Goal: Feedback & Contribution: Submit feedback/report problem

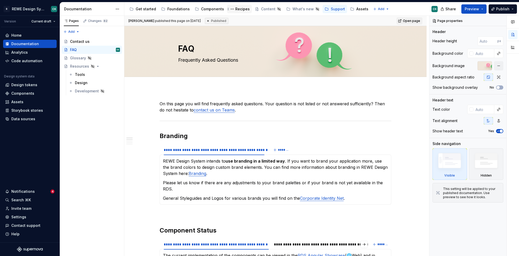
click at [242, 6] on div "Recipes" at bounding box center [239, 9] width 21 height 6
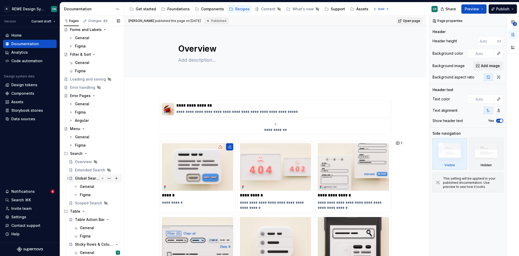
scroll to position [44, 0]
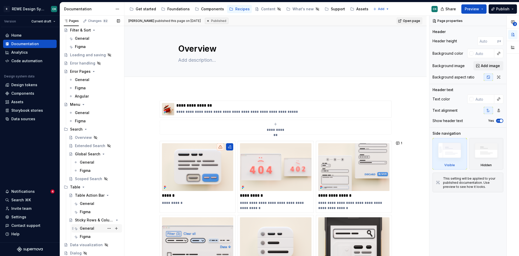
click at [82, 225] on div "General" at bounding box center [87, 227] width 14 height 5
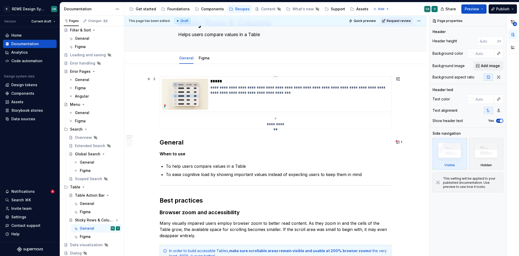
scroll to position [44, 0]
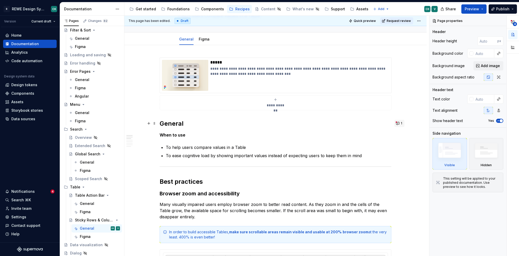
click at [396, 122] on button "1" at bounding box center [400, 123] width 10 height 7
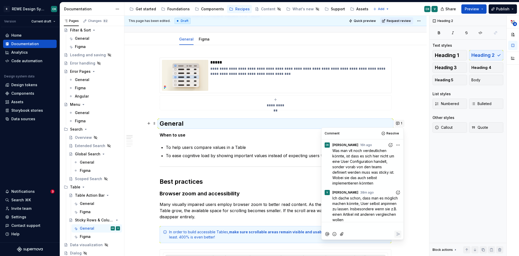
scroll to position [3, 0]
click at [387, 213] on p "Ich dache schon, dass man es möglich machen könnte, User selbst anpinnen zu las…" at bounding box center [367, 205] width 69 height 27
click at [271, 144] on p "To help users compare values in a Table" at bounding box center [279, 147] width 226 height 6
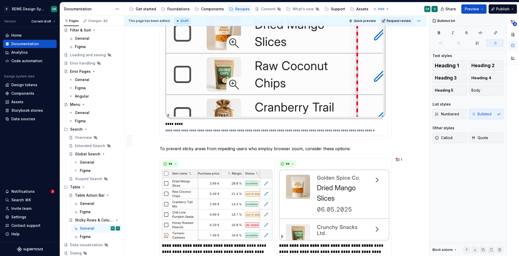
scroll to position [576, 0]
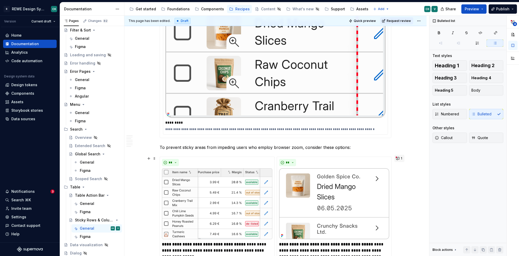
click at [397, 157] on button "1" at bounding box center [400, 158] width 10 height 7
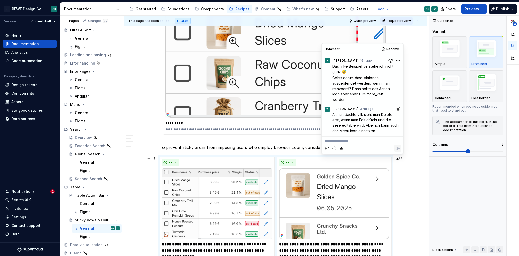
click at [360, 111] on span "37m ago" at bounding box center [366, 108] width 13 height 5
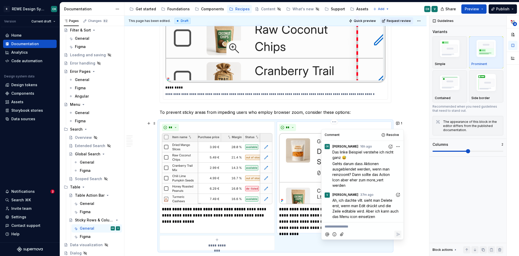
scroll to position [614, 0]
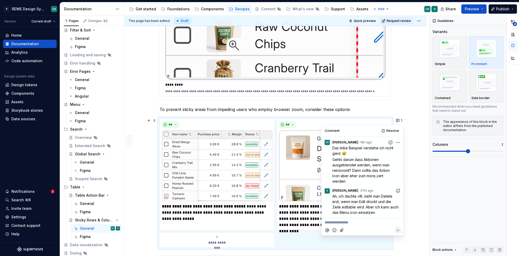
click at [399, 190] on icon "Add reaction" at bounding box center [398, 190] width 5 height 5
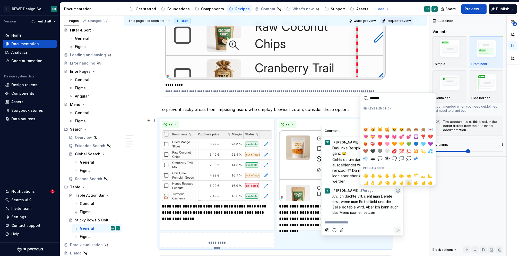
scroll to position [96, 0]
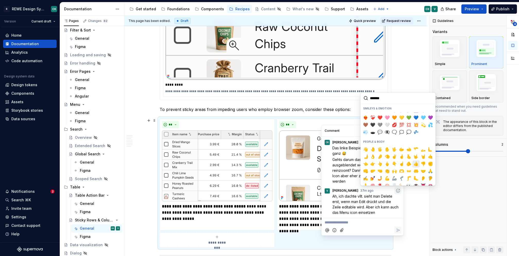
click at [414, 161] on span "👍️" at bounding box center [416, 163] width 4 height 5
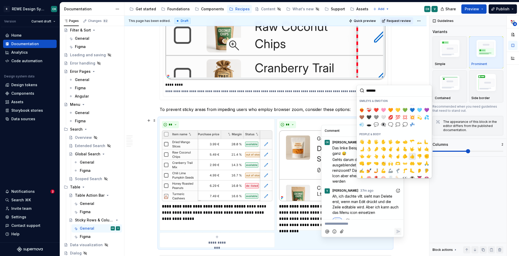
scroll to position [7, 0]
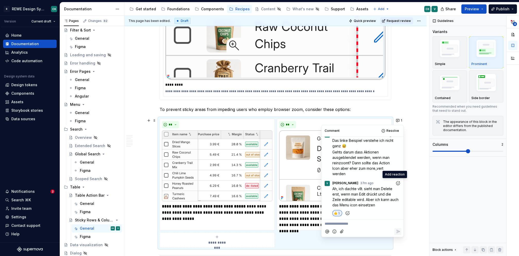
type textarea "*"
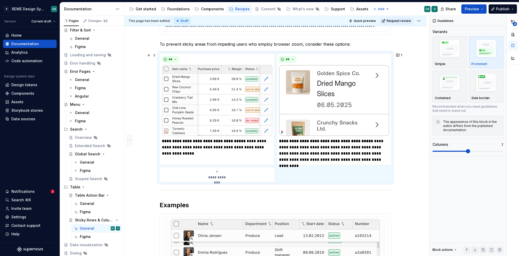
scroll to position [681, 0]
drag, startPoint x: 401, startPoint y: 53, endPoint x: 400, endPoint y: 56, distance: 3.6
click at [401, 53] on span "1" at bounding box center [401, 54] width 1 height 4
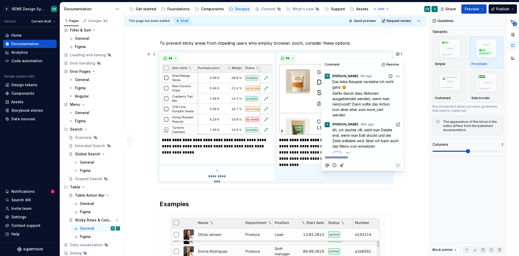
scroll to position [7, 0]
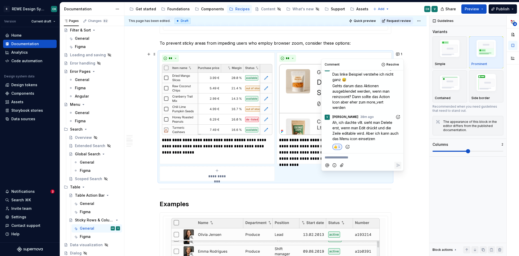
click at [349, 159] on p "**********" at bounding box center [363, 157] width 76 height 5
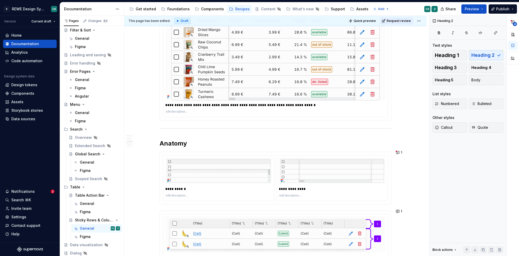
scroll to position [1147, 0]
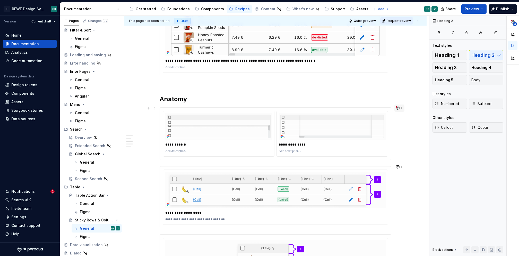
click at [400, 106] on button "1" at bounding box center [400, 107] width 10 height 7
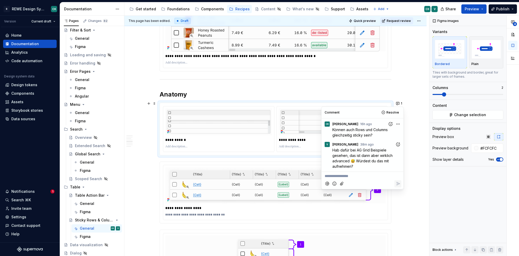
scroll to position [1153, 0]
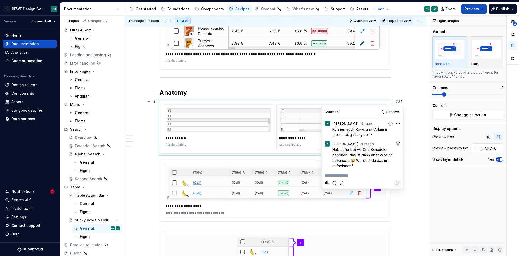
click at [352, 180] on div at bounding box center [363, 182] width 78 height 11
click at [352, 177] on p "**********" at bounding box center [363, 175] width 76 height 5
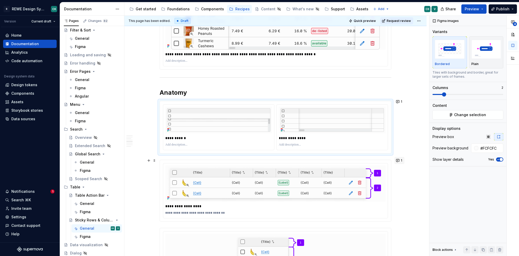
click at [402, 160] on button "1" at bounding box center [400, 160] width 10 height 7
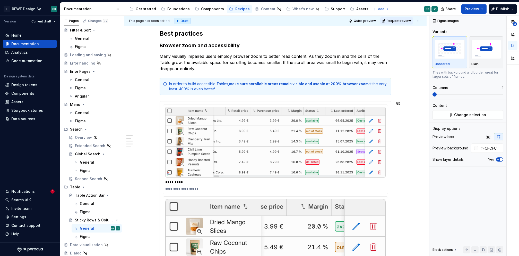
scroll to position [0, 0]
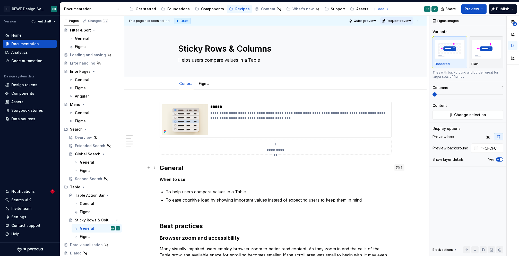
click at [401, 167] on span "1" at bounding box center [401, 167] width 1 height 4
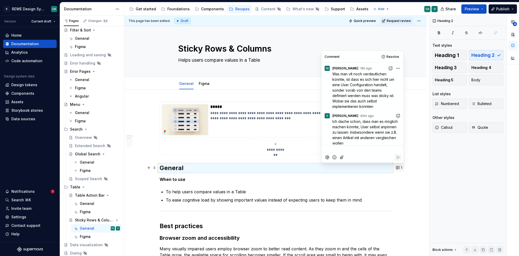
scroll to position [3, 0]
click at [350, 149] on p "**********" at bounding box center [363, 149] width 76 height 5
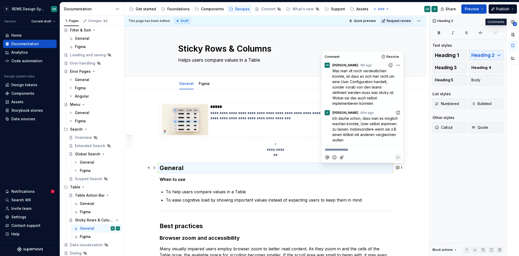
click at [514, 20] on icon "button" at bounding box center [513, 22] width 4 height 4
type textarea "*"
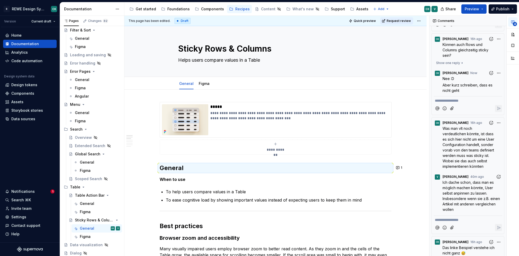
scroll to position [0, 0]
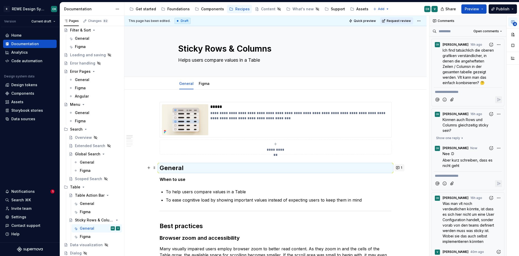
click at [401, 167] on span "1" at bounding box center [401, 167] width 1 height 4
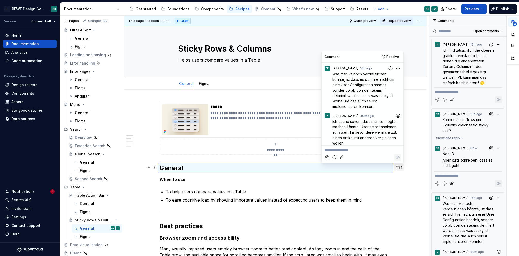
scroll to position [3, 0]
click at [351, 147] on p "**********" at bounding box center [363, 149] width 76 height 5
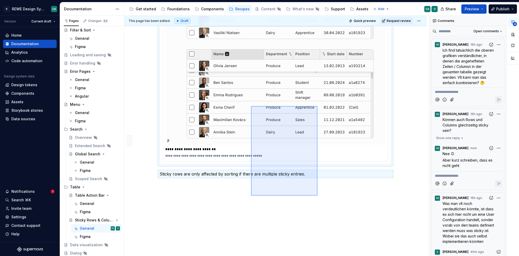
scroll to position [1835, 0]
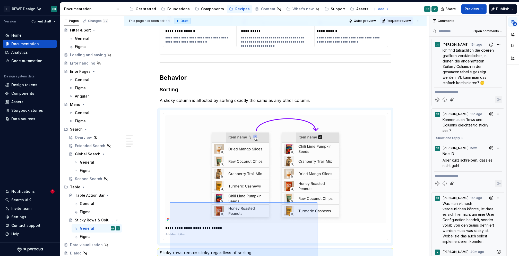
drag, startPoint x: 305, startPoint y: 181, endPoint x: 178, endPoint y: 137, distance: 134.6
click at [170, 201] on div "**********" at bounding box center [276, 136] width 305 height 240
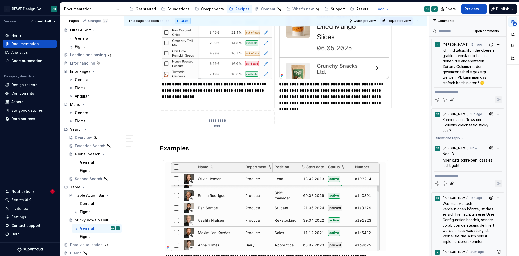
scroll to position [736, 0]
click at [210, 145] on h2 "Examples" at bounding box center [276, 149] width 232 height 8
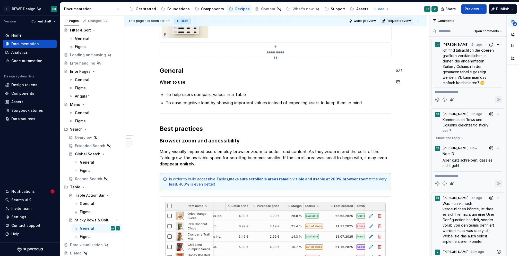
scroll to position [167, 0]
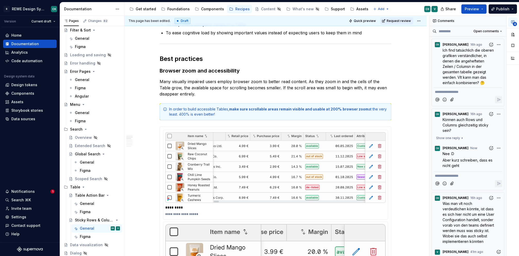
type textarea "*"
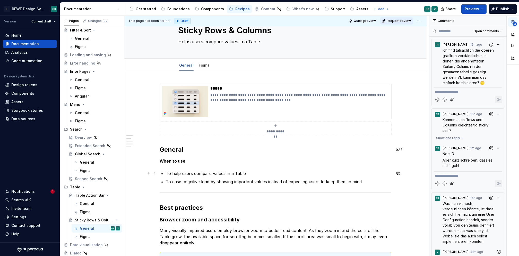
scroll to position [0, 0]
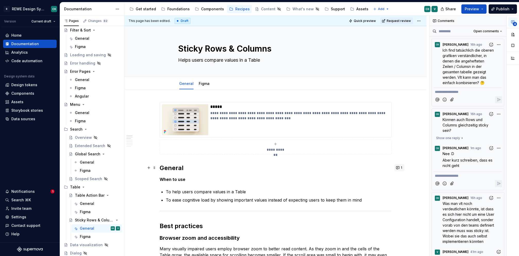
click at [398, 166] on button "1" at bounding box center [400, 167] width 10 height 7
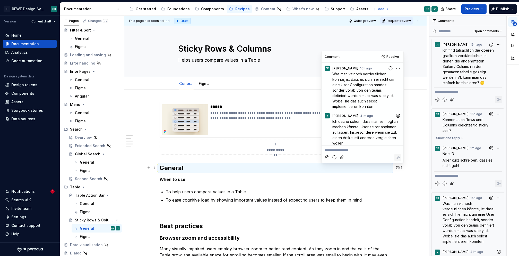
scroll to position [3, 0]
click at [341, 149] on p "**********" at bounding box center [363, 149] width 76 height 5
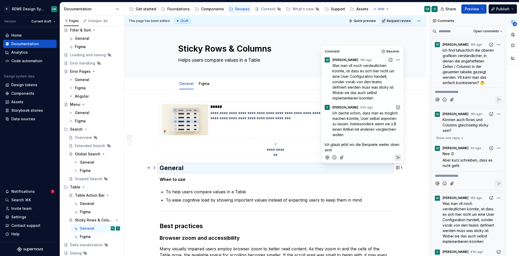
click at [325, 143] on span "Ich glaub jetzt wo die Beispiele weiter oben sind" at bounding box center [363, 147] width 76 height 10
click at [329, 145] on span "Ich glaub jetzt wo die Beispiele weiter oben sind" at bounding box center [363, 147] width 76 height 10
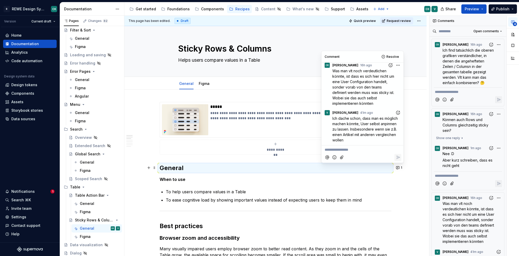
click at [276, 164] on h2 "General" at bounding box center [276, 168] width 232 height 8
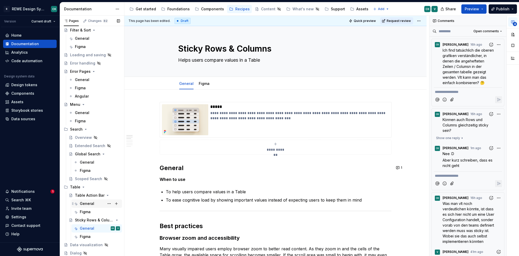
click at [85, 206] on div "General" at bounding box center [100, 203] width 40 height 7
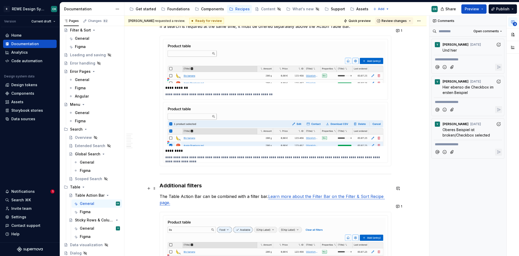
scroll to position [655, 0]
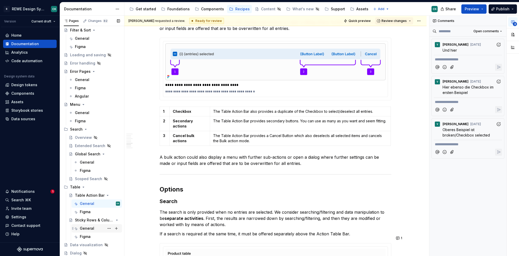
click at [86, 227] on div "General" at bounding box center [87, 227] width 14 height 5
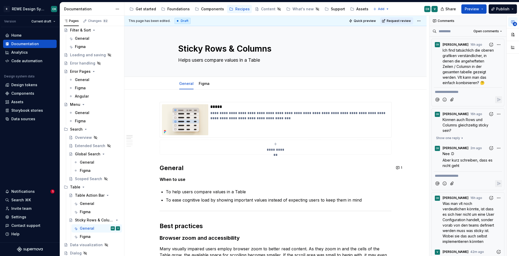
click at [391, 160] on div "**********" at bounding box center [276, 136] width 305 height 240
click at [396, 166] on button "1" at bounding box center [400, 167] width 10 height 7
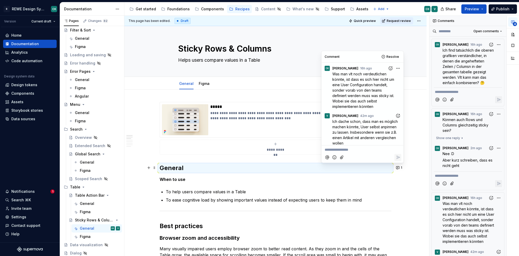
scroll to position [3, 0]
click at [366, 150] on p "**********" at bounding box center [363, 149] width 76 height 5
click at [346, 148] on p "**********" at bounding box center [363, 149] width 76 height 5
type textarea "*"
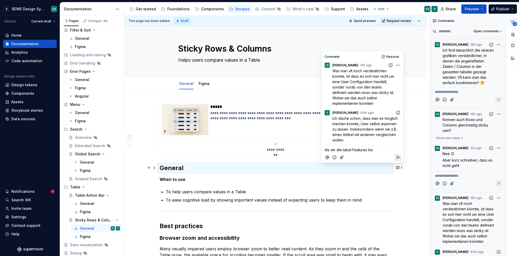
click at [347, 148] on span "Als wir die tabel Features be" at bounding box center [349, 149] width 48 height 4
click at [380, 149] on p "Als wir die Table Features be" at bounding box center [363, 149] width 76 height 5
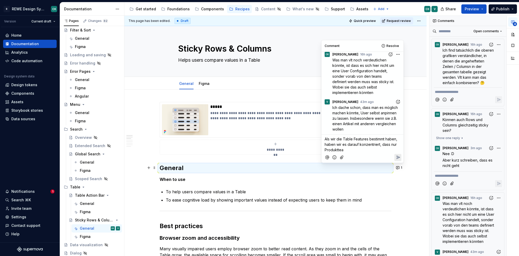
click at [341, 148] on span "Als wir die Table Features bestimmt haben, haben wir es darauf konzentriert, da…" at bounding box center [362, 144] width 74 height 15
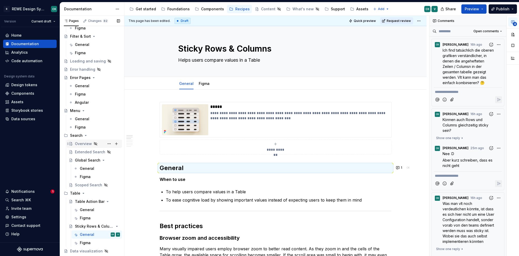
scroll to position [44, 0]
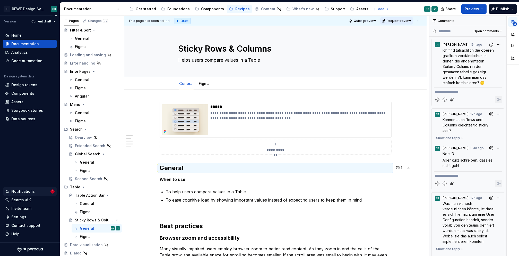
click at [38, 190] on div "Notifications" at bounding box center [27, 191] width 45 height 5
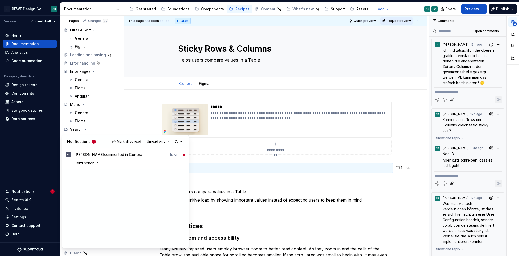
click at [37, 155] on html "R REWE Design System CK Version Current draft Home Documentation Analytics Code…" at bounding box center [259, 128] width 519 height 256
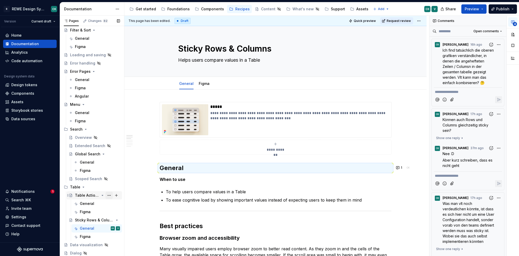
click at [107, 196] on button "Page tree" at bounding box center [109, 194] width 7 height 7
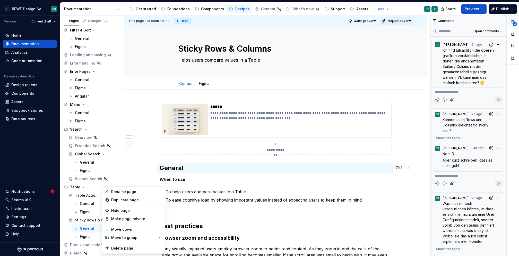
click at [110, 200] on div "Duplicate page" at bounding box center [133, 200] width 61 height 8
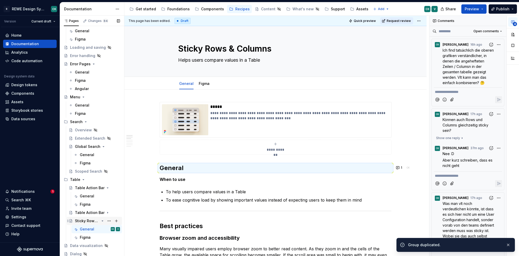
scroll to position [53, 0]
click at [84, 209] on div "Table Action Bar" at bounding box center [87, 211] width 24 height 5
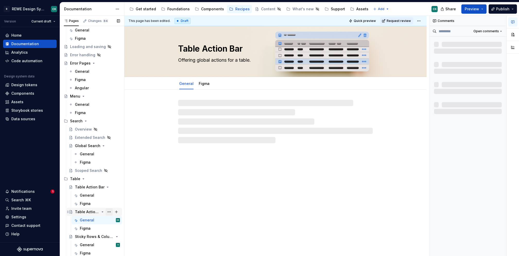
click at [107, 211] on button "Page tree" at bounding box center [109, 211] width 7 height 7
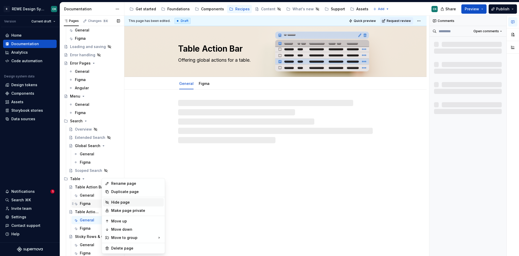
click at [114, 202] on div "Hide page" at bounding box center [136, 201] width 50 height 5
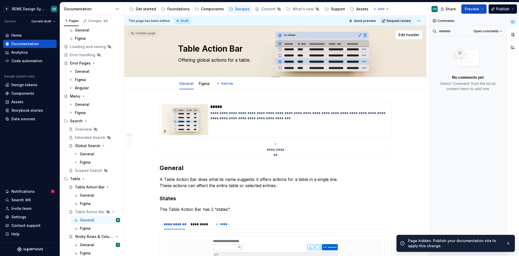
click at [205, 47] on textarea "Table Action Bar" at bounding box center [274, 49] width 195 height 12
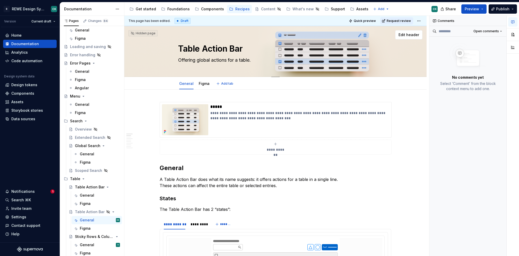
type textarea "*"
type textarea "T"
type textarea "*"
type textarea "Ta"
type textarea "*"
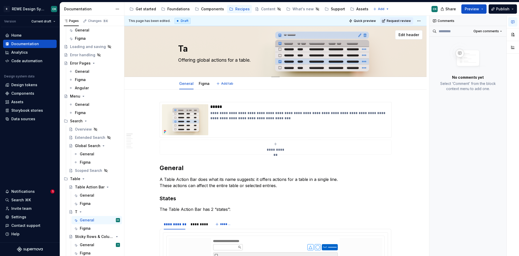
type textarea "Tab"
type textarea "*"
type textarea "Tabl"
type textarea "*"
type textarea "Table"
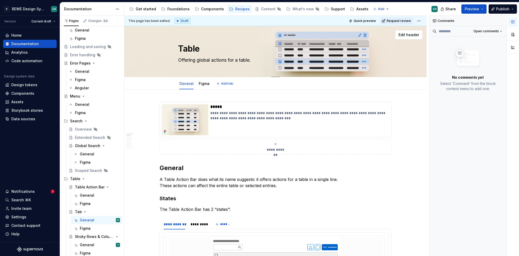
type textarea "*"
type textarea "Table"
type textarea "*"
type textarea "Table C"
type textarea "*"
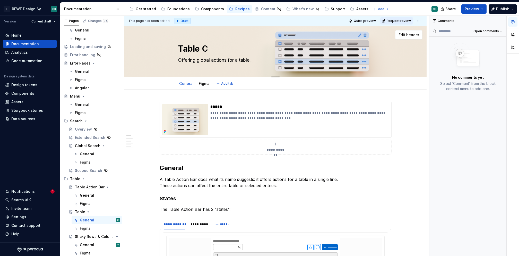
type textarea "Table Co"
type textarea "*"
type textarea "Table Con"
type textarea "*"
type textarea "Table Conf"
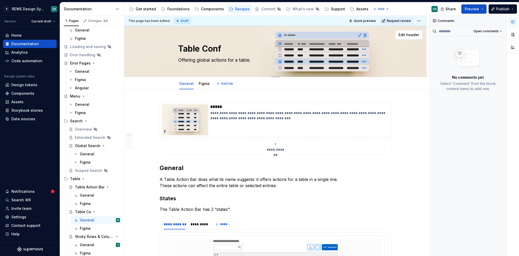
type textarea "*"
type textarea "Table Confi"
type textarea "*"
type textarea "Table Config"
type textarea "*"
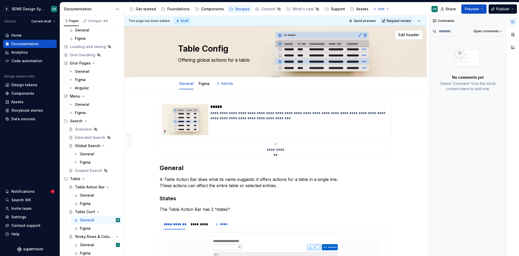
type textarea "Table Config"
type textarea "*"
type textarea "Table Config M"
type textarea "*"
type textarea "Table Config Me"
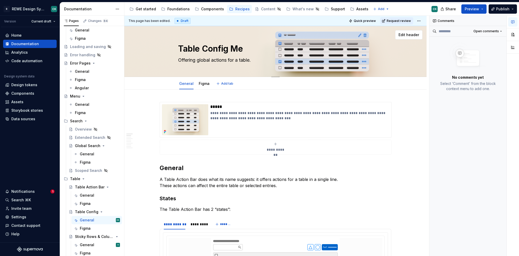
type textarea "*"
type textarea "Table Config Men"
type textarea "*"
type textarea "Table Config Menu"
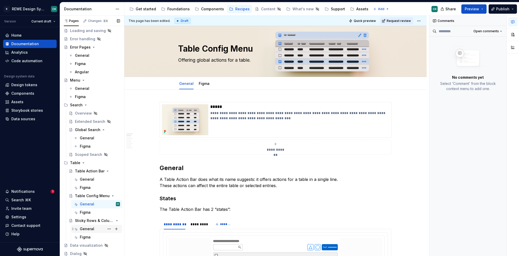
scroll to position [69, 0]
type textarea "*"
type textarea "Table Config Menu"
click at [88, 211] on div "Figma" at bounding box center [85, 211] width 11 height 5
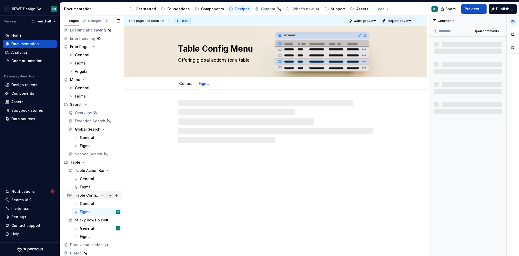
click at [106, 196] on button "Page tree" at bounding box center [109, 194] width 7 height 7
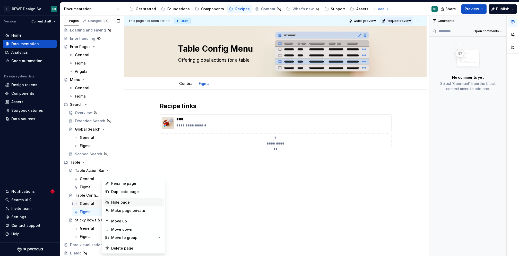
click at [117, 201] on div "Hide page" at bounding box center [136, 201] width 50 height 5
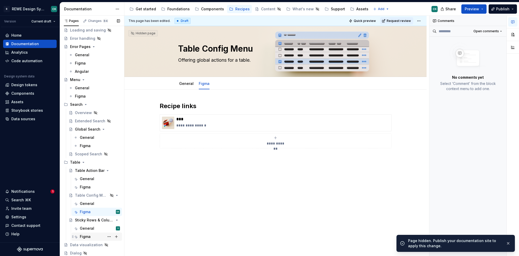
click at [87, 228] on div "General" at bounding box center [87, 227] width 14 height 5
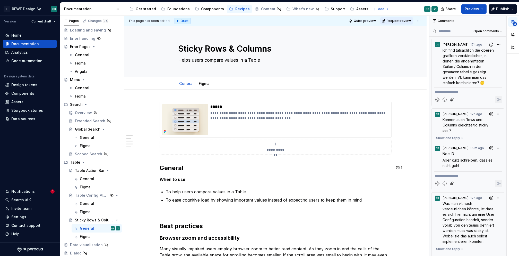
click at [418, 20] on html "R REWE Design System CK Version Current draft Home Documentation Analytics Code…" at bounding box center [259, 128] width 519 height 256
click at [289, 51] on html "R REWE Design System CK Version Current draft Home Documentation Analytics Code…" at bounding box center [259, 128] width 519 height 256
click at [411, 35] on span "Edit header" at bounding box center [409, 34] width 21 height 5
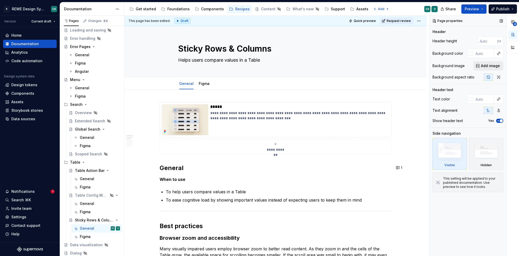
click at [493, 66] on span "Add image" at bounding box center [490, 65] width 19 height 5
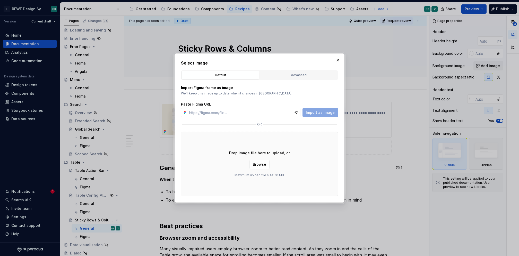
type textarea "*"
click at [282, 79] on div "Default Advanced" at bounding box center [259, 75] width 157 height 10
click at [284, 78] on button "Advanced" at bounding box center [299, 75] width 78 height 9
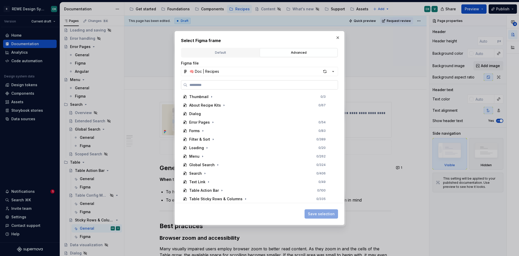
click at [270, 85] on input "search" at bounding box center [263, 84] width 150 height 5
paste input "**********"
type input "**********"
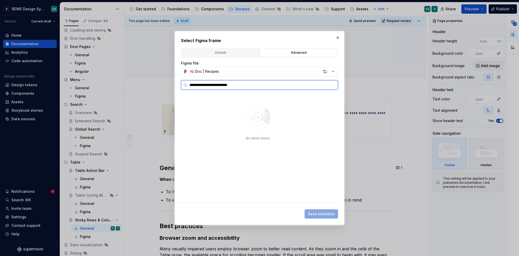
drag, startPoint x: 337, startPoint y: 86, endPoint x: 333, endPoint y: 86, distance: 3.6
click at [336, 86] on input "**********" at bounding box center [263, 84] width 150 height 5
click at [332, 86] on input "**********" at bounding box center [263, 84] width 150 height 5
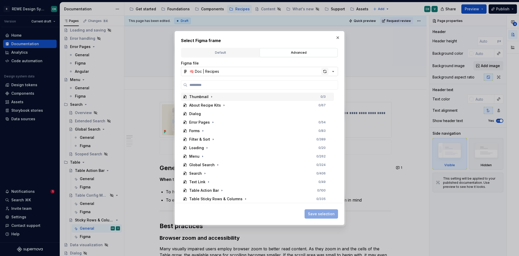
click at [322, 69] on div "button" at bounding box center [324, 71] width 7 height 7
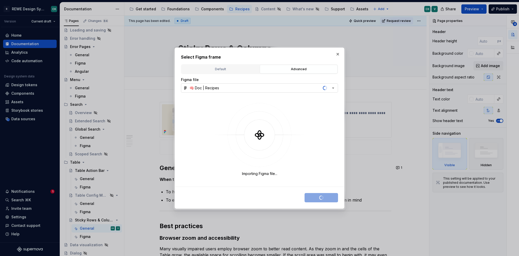
type textarea "*"
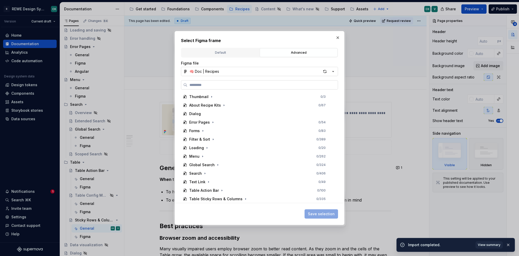
type input "**********"
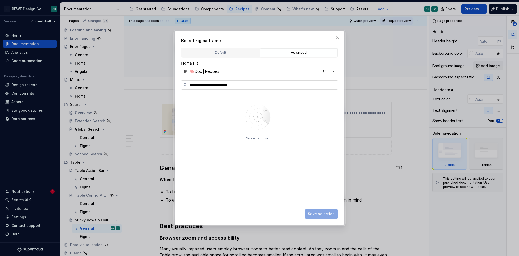
click at [301, 89] on label "**********" at bounding box center [259, 84] width 157 height 9
click at [301, 87] on input "**********" at bounding box center [263, 84] width 150 height 5
type textarea "*"
click at [333, 85] on input "**********" at bounding box center [263, 84] width 150 height 5
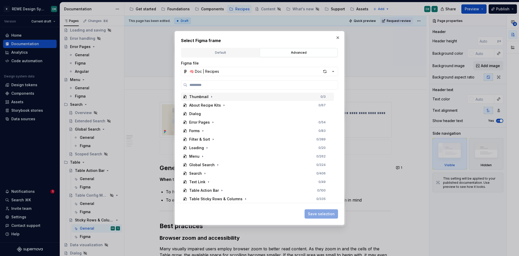
click at [309, 71] on button "🧠 Doc | Recipes" at bounding box center [259, 71] width 157 height 9
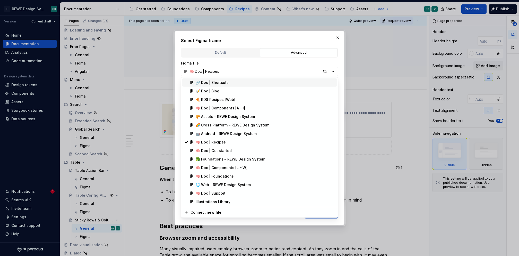
click at [276, 64] on div "Select Figma frame Default Advanced Import Figma frame as image We’ll keep this…" at bounding box center [259, 128] width 519 height 256
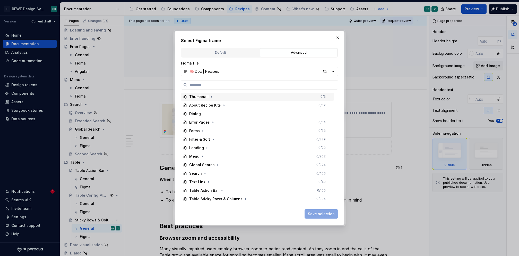
click at [327, 72] on div "button" at bounding box center [324, 71] width 7 height 7
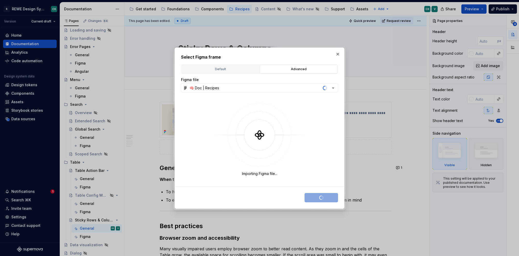
type textarea "*"
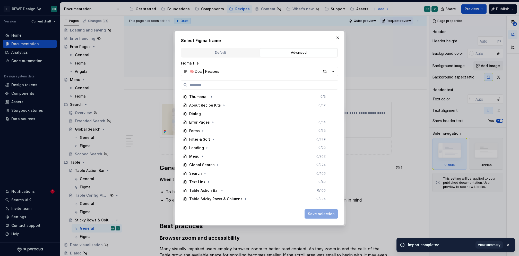
paste input "**********"
type input "**********"
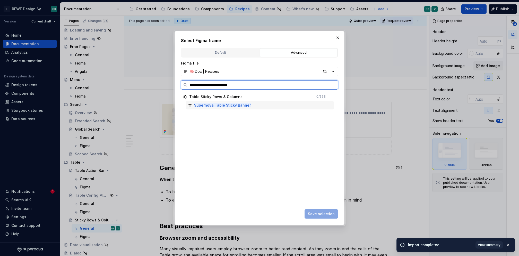
drag, startPoint x: 295, startPoint y: 104, endPoint x: 311, endPoint y: 112, distance: 17.7
click at [295, 104] on div "Supernova Table Sticky Banner" at bounding box center [260, 105] width 148 height 8
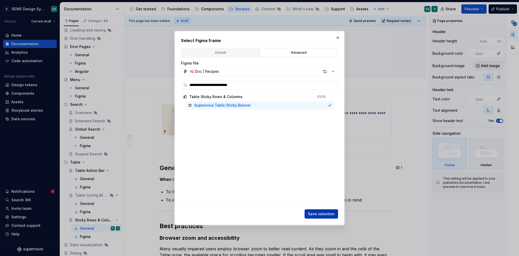
click at [326, 211] on span "Save selection" at bounding box center [321, 213] width 27 height 5
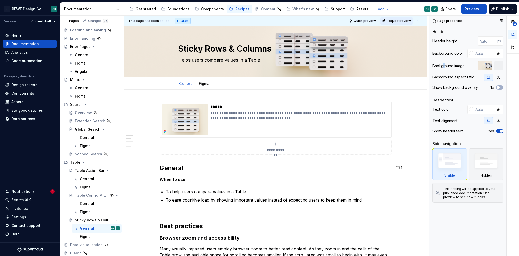
click at [444, 65] on div "Background image" at bounding box center [449, 65] width 32 height 5
click at [84, 177] on div "General" at bounding box center [87, 178] width 14 height 5
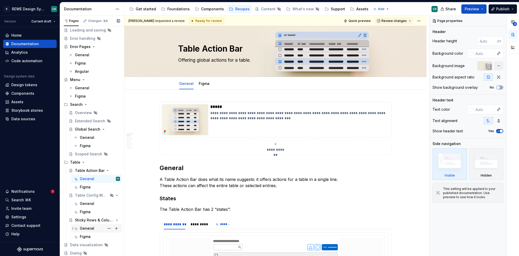
click at [87, 227] on div "General" at bounding box center [87, 227] width 14 height 5
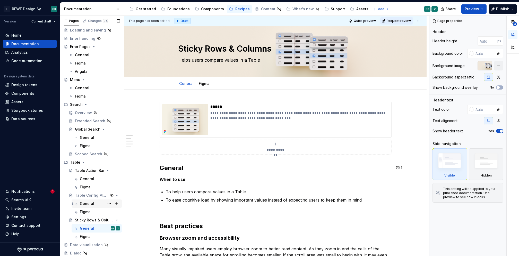
click at [88, 204] on div "General" at bounding box center [87, 203] width 14 height 5
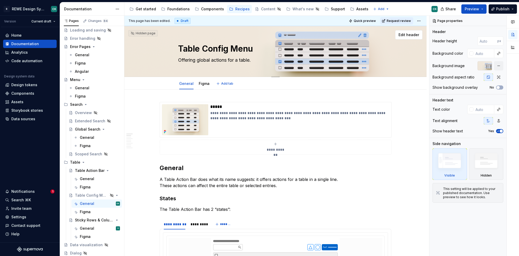
click at [188, 43] on textarea "Table Config Menu" at bounding box center [274, 49] width 195 height 12
click at [188, 44] on textarea "Table Config Menu" at bounding box center [274, 49] width 195 height 12
click at [190, 46] on textarea "Table Config Menu" at bounding box center [274, 49] width 195 height 12
type textarea "*"
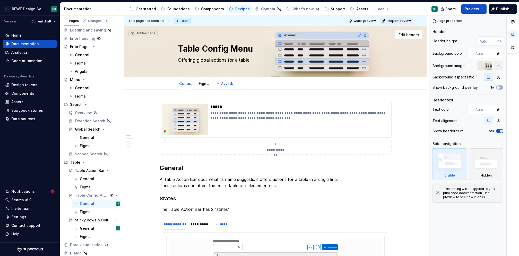
type textarea "Config Menu"
type textarea "*"
type textarea "Config Menu"
click at [87, 228] on div "General" at bounding box center [87, 227] width 14 height 5
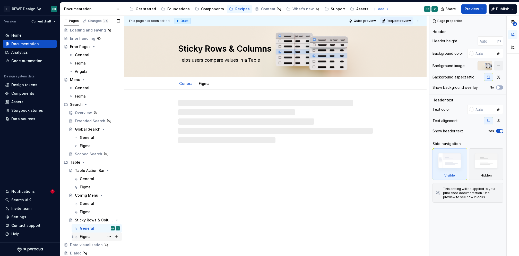
click at [85, 235] on div "Figma" at bounding box center [85, 236] width 11 height 5
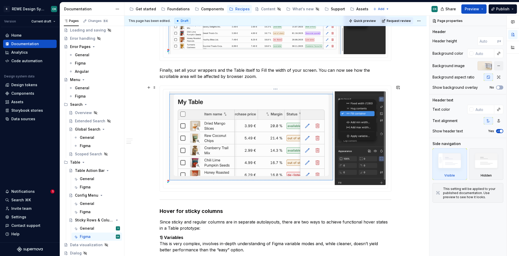
scroll to position [453, 0]
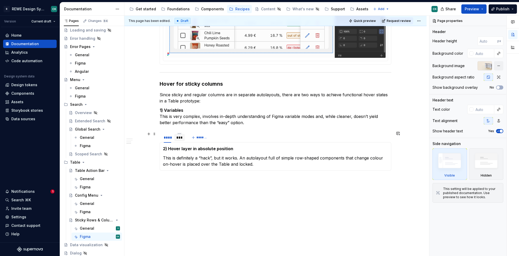
click at [183, 138] on div "***" at bounding box center [179, 137] width 11 height 7
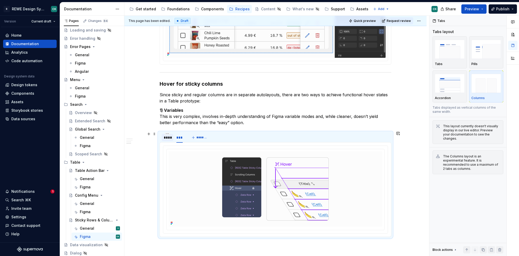
click at [164, 136] on div "****" at bounding box center [167, 137] width 7 height 5
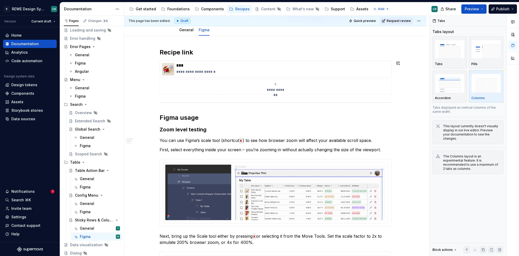
scroll to position [0, 0]
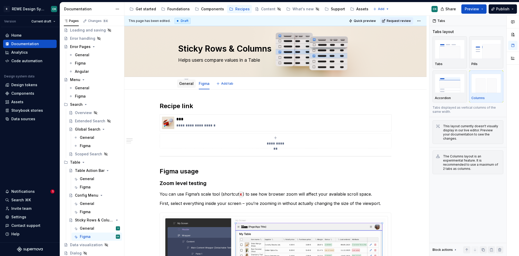
click at [189, 87] on div "General" at bounding box center [186, 83] width 19 height 8
click at [84, 201] on div "General" at bounding box center [87, 203] width 14 height 5
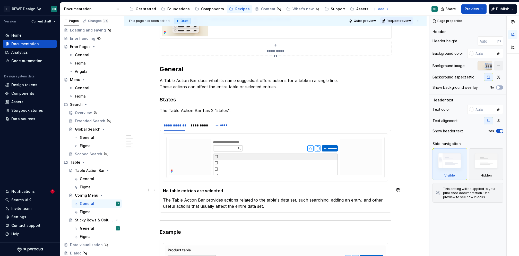
scroll to position [94, 0]
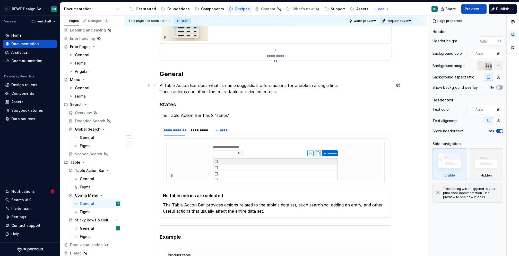
type textarea "*"
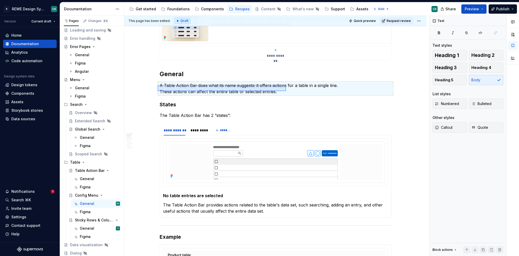
drag, startPoint x: 158, startPoint y: 85, endPoint x: 286, endPoint y: 91, distance: 128.7
click at [286, 91] on div "**********" at bounding box center [276, 136] width 305 height 240
click at [286, 91] on p "A Table Action Bar does what its name suggests: it offers actions for a table i…" at bounding box center [276, 88] width 232 height 12
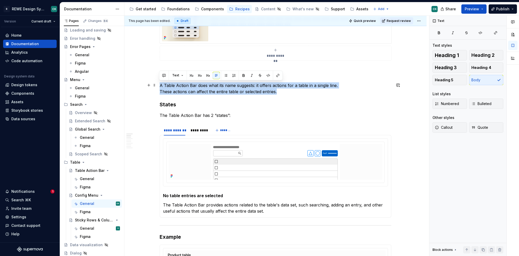
drag, startPoint x: 286, startPoint y: 91, endPoint x: 159, endPoint y: 82, distance: 128.1
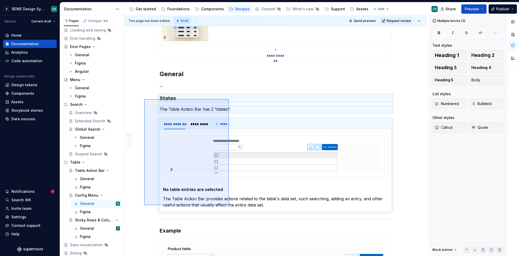
drag, startPoint x: 158, startPoint y: 107, endPoint x: 231, endPoint y: 204, distance: 120.7
click at [229, 205] on div "**********" at bounding box center [276, 136] width 305 height 240
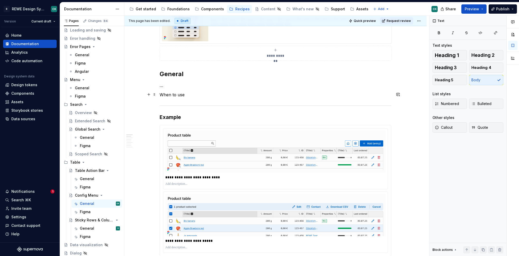
click at [172, 92] on p "When to use" at bounding box center [276, 94] width 232 height 6
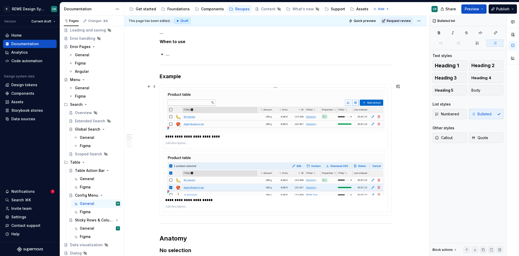
scroll to position [147, 0]
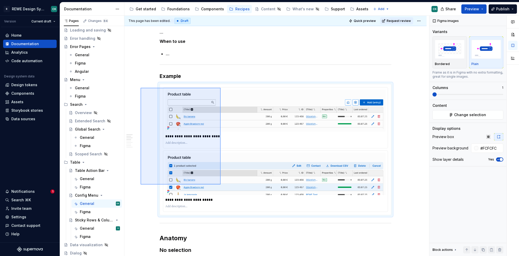
drag, startPoint x: 141, startPoint y: 88, endPoint x: 221, endPoint y: 184, distance: 124.9
click at [221, 184] on div "**********" at bounding box center [276, 136] width 305 height 240
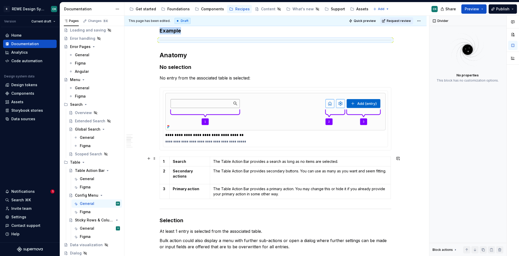
scroll to position [192, 0]
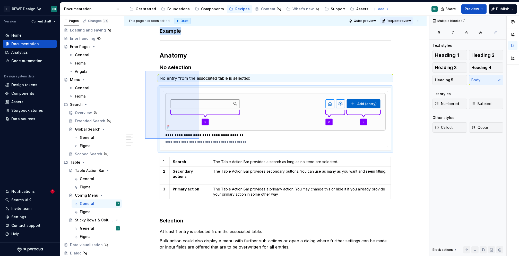
drag, startPoint x: 145, startPoint y: 71, endPoint x: 199, endPoint y: 139, distance: 87.1
click at [199, 139] on div "**********" at bounding box center [276, 136] width 305 height 240
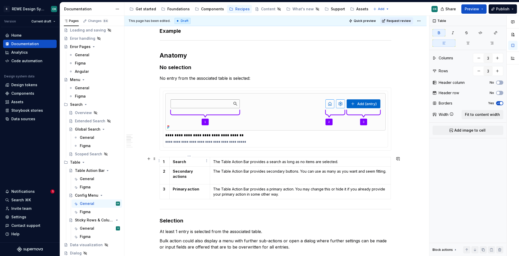
click at [180, 160] on strong "Search" at bounding box center [179, 161] width 13 height 4
click at [244, 161] on p "The Table Action Bar provides a search as long as no items are selected." at bounding box center [300, 161] width 174 height 5
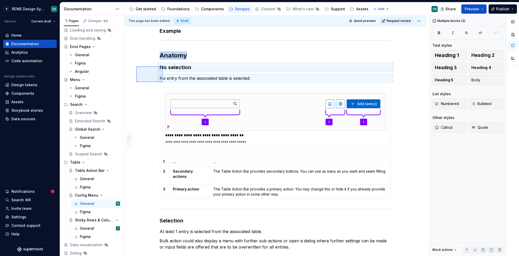
drag, startPoint x: 136, startPoint y: 66, endPoint x: 163, endPoint y: 82, distance: 30.7
click at [163, 82] on div "**********" at bounding box center [276, 136] width 305 height 240
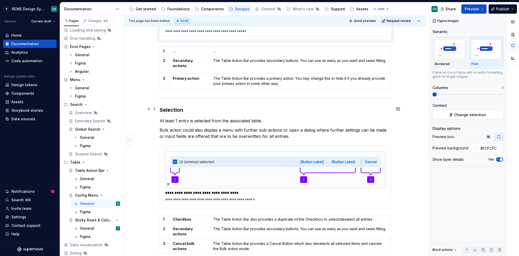
scroll to position [324, 0]
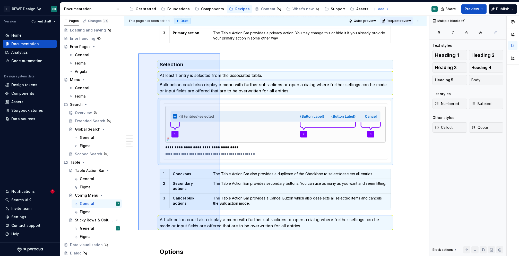
drag, startPoint x: 138, startPoint y: 53, endPoint x: 222, endPoint y: 230, distance: 195.2
click at [221, 230] on div "**********" at bounding box center [276, 136] width 305 height 240
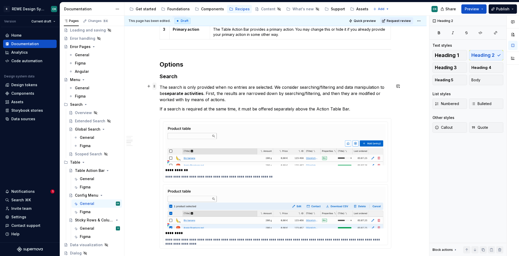
scroll to position [329, 0]
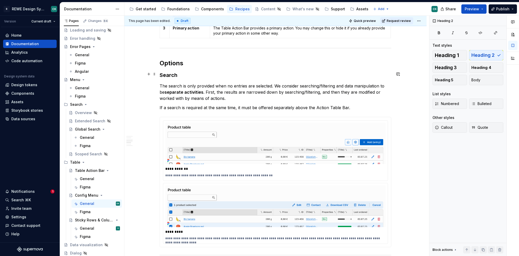
click at [175, 71] on h3 "Search" at bounding box center [276, 74] width 232 height 7
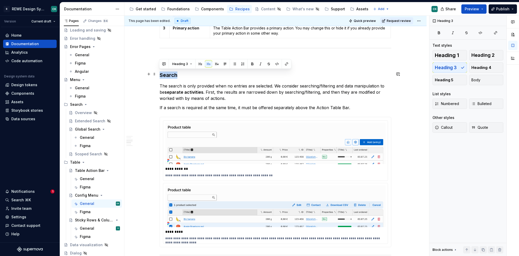
click at [175, 71] on h3 "Search" at bounding box center [276, 74] width 232 height 7
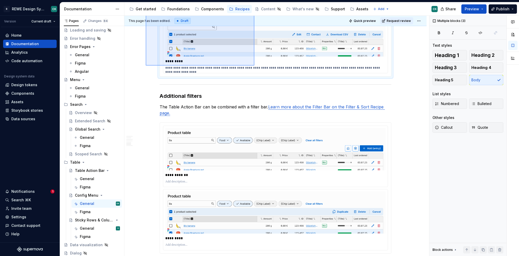
drag, startPoint x: 155, startPoint y: 96, endPoint x: 255, endPoint y: 66, distance: 104.0
click at [255, 66] on div "**********" at bounding box center [276, 136] width 305 height 240
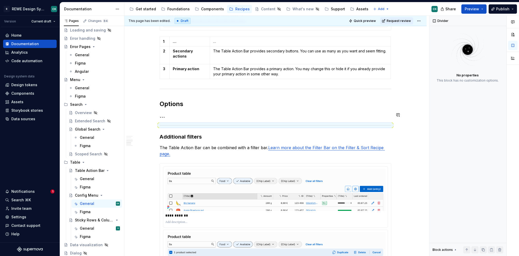
scroll to position [294, 0]
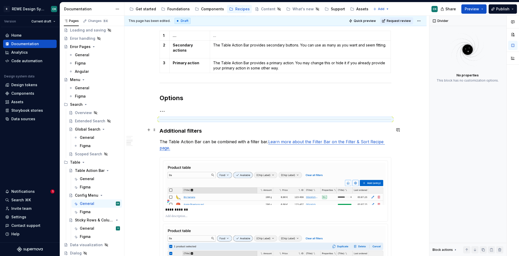
click at [189, 128] on h3 "Additional filters" at bounding box center [276, 130] width 232 height 7
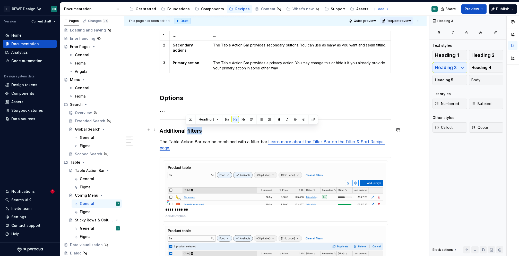
click at [189, 128] on h3 "Additional filters" at bounding box center [276, 130] width 232 height 7
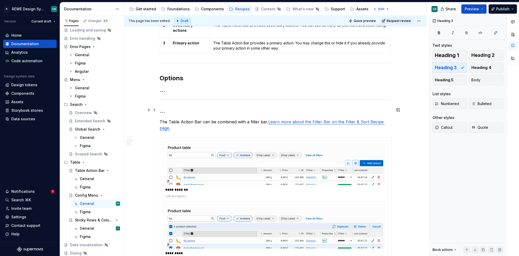
scroll to position [356, 0]
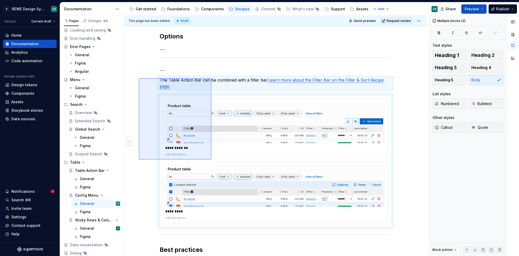
drag, startPoint x: 143, startPoint y: 83, endPoint x: 215, endPoint y: 165, distance: 109.2
click at [215, 165] on div "**********" at bounding box center [276, 136] width 305 height 240
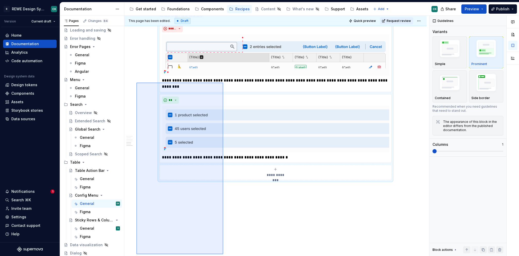
scroll to position [440, 0]
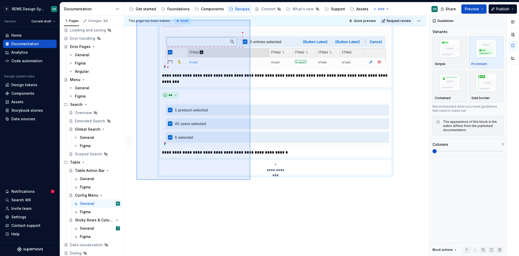
drag, startPoint x: 140, startPoint y: 95, endPoint x: 250, endPoint y: 180, distance: 138.7
click at [250, 180] on div "**********" at bounding box center [276, 136] width 305 height 240
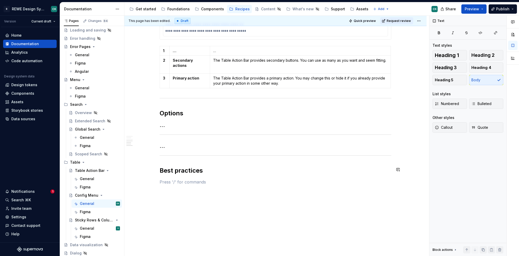
scroll to position [290, 0]
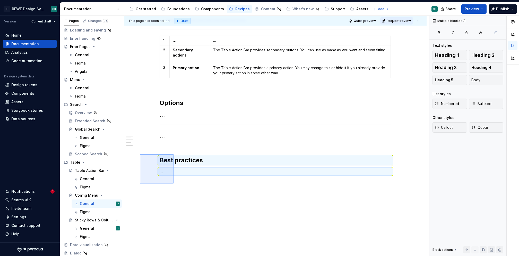
drag, startPoint x: 140, startPoint y: 154, endPoint x: 145, endPoint y: 147, distance: 8.5
click at [173, 182] on div "**********" at bounding box center [276, 136] width 305 height 240
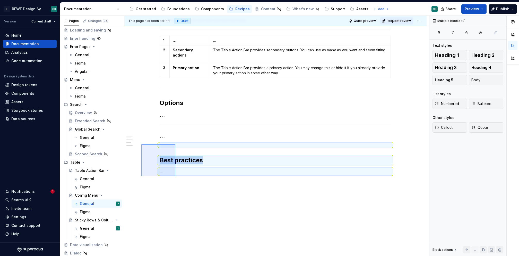
drag, startPoint x: 165, startPoint y: 165, endPoint x: 172, endPoint y: 171, distance: 8.4
click at [175, 176] on div "**********" at bounding box center [276, 136] width 305 height 240
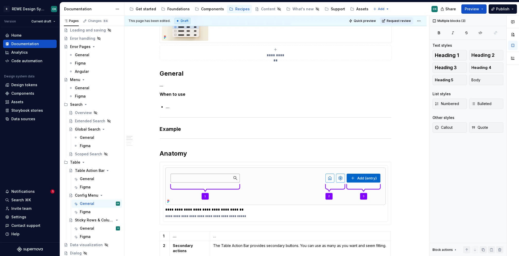
scroll to position [101, 0]
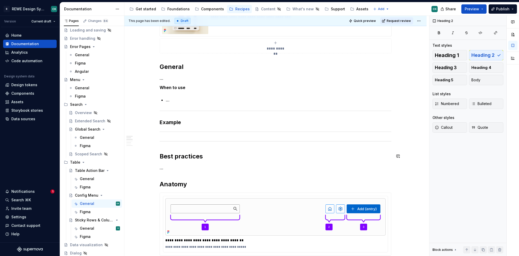
click at [166, 143] on div "**********" at bounding box center [276, 183] width 232 height 364
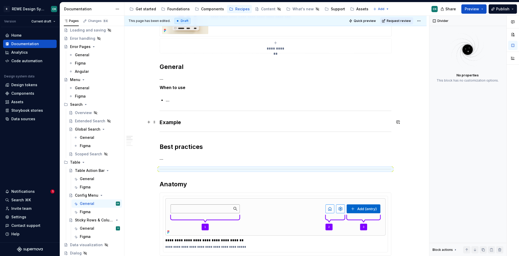
click at [171, 119] on h3 "Example" at bounding box center [276, 121] width 232 height 7
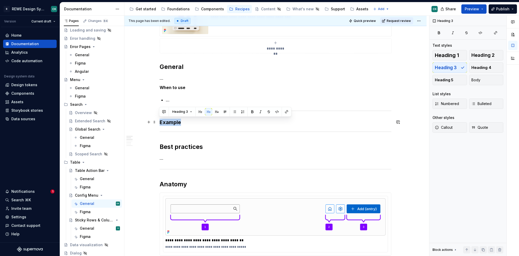
click at [171, 119] on h3 "Example" at bounding box center [276, 121] width 232 height 7
click at [199, 112] on button "button" at bounding box center [200, 111] width 7 height 7
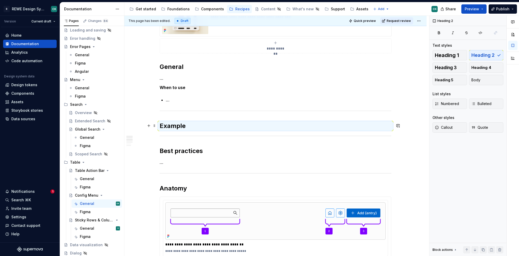
click at [195, 124] on h2 "Example" at bounding box center [276, 126] width 232 height 8
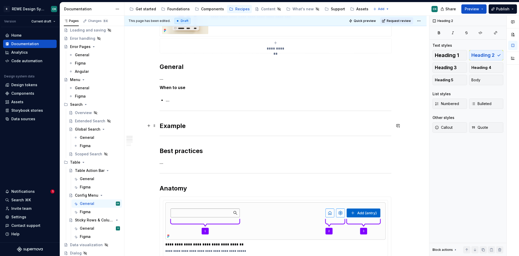
click at [195, 124] on h2 "Example" at bounding box center [276, 126] width 232 height 8
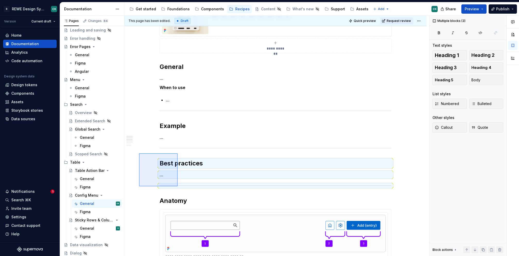
drag, startPoint x: 139, startPoint y: 153, endPoint x: 152, endPoint y: 168, distance: 20.1
click at [178, 186] on div "**********" at bounding box center [276, 136] width 305 height 240
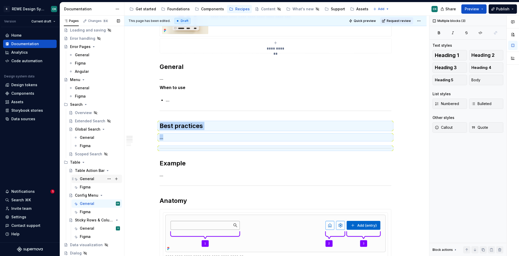
click at [85, 178] on div "General" at bounding box center [87, 178] width 14 height 5
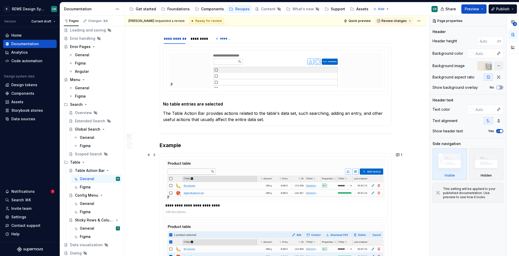
scroll to position [184, 0]
click at [171, 142] on h3 "Example" at bounding box center [276, 145] width 232 height 7
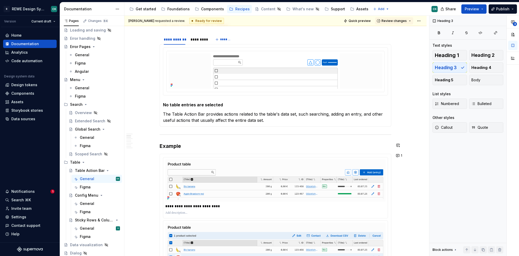
click at [169, 143] on h3 "Example" at bounding box center [276, 145] width 232 height 7
drag, startPoint x: 199, startPoint y: 133, endPoint x: 183, endPoint y: 140, distance: 17.8
click at [199, 133] on button "button" at bounding box center [200, 134] width 7 height 7
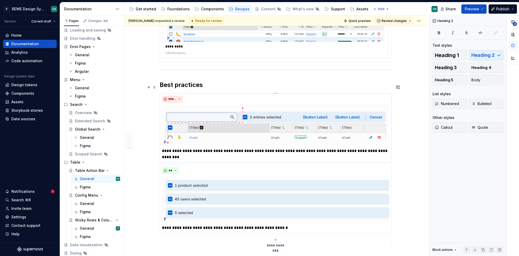
scroll to position [1156, 0]
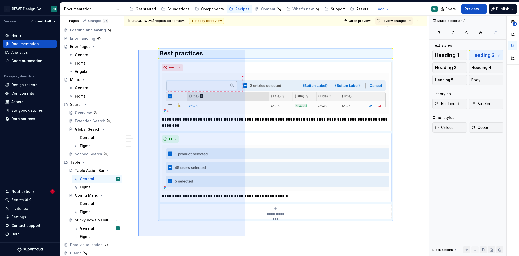
drag, startPoint x: 146, startPoint y: 71, endPoint x: 220, endPoint y: 184, distance: 134.8
click at [245, 234] on div "**********" at bounding box center [276, 136] width 305 height 240
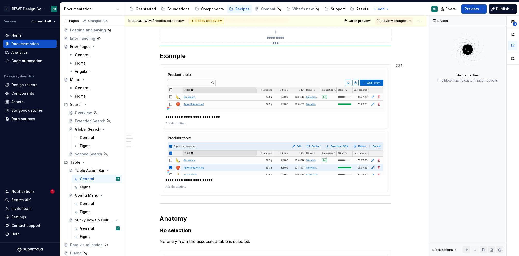
scroll to position [447, 0]
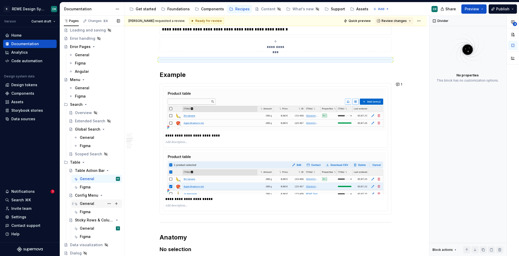
click at [87, 201] on div "General" at bounding box center [87, 203] width 14 height 5
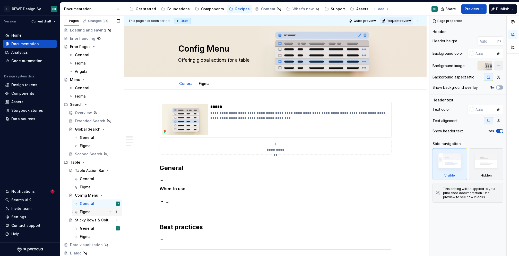
click at [81, 211] on div "Figma" at bounding box center [85, 211] width 11 height 5
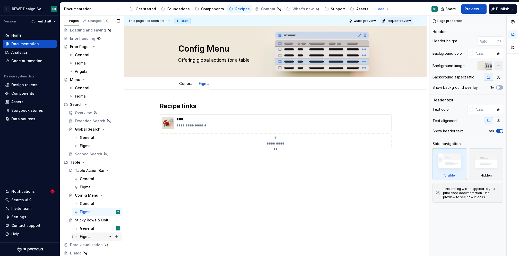
click at [86, 235] on div "Figma" at bounding box center [85, 236] width 11 height 5
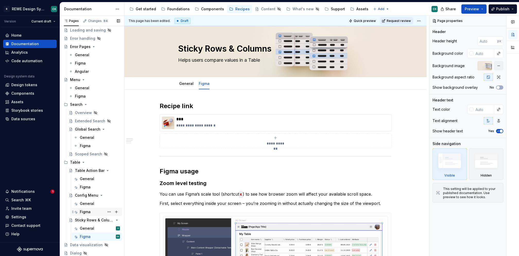
click at [86, 212] on div "Figma" at bounding box center [85, 211] width 11 height 5
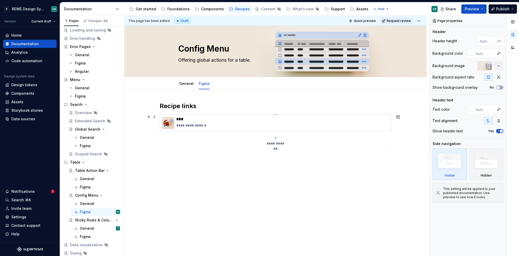
click at [195, 123] on p "**********" at bounding box center [282, 125] width 213 height 5
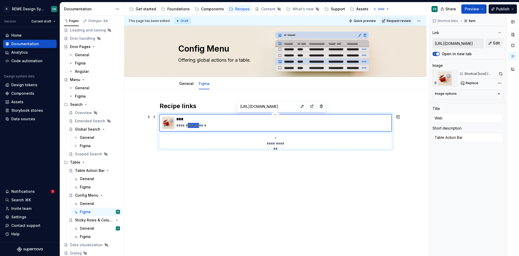
click at [195, 123] on p "**********" at bounding box center [282, 125] width 213 height 5
drag, startPoint x: 195, startPoint y: 123, endPoint x: 195, endPoint y: 128, distance: 4.1
click at [195, 123] on p "**********" at bounding box center [282, 125] width 213 height 5
click at [237, 175] on div "**********" at bounding box center [275, 160] width 302 height 142
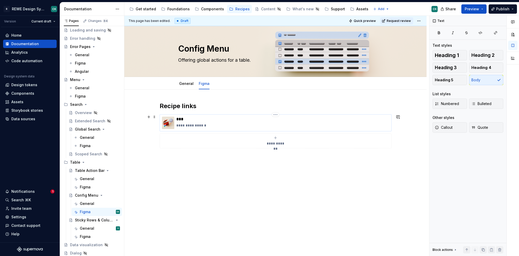
click at [190, 125] on p "**********" at bounding box center [282, 125] width 213 height 5
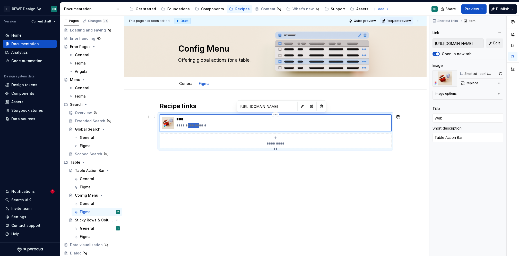
click at [190, 125] on p "**********" at bounding box center [282, 125] width 213 height 5
type textarea "*"
type textarea "C"
type textarea "*"
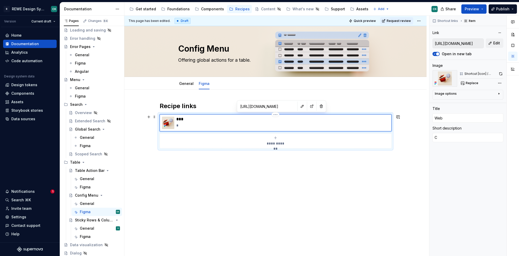
type textarea "Co"
type textarea "*"
type textarea "Con"
type textarea "*"
type textarea "Conf"
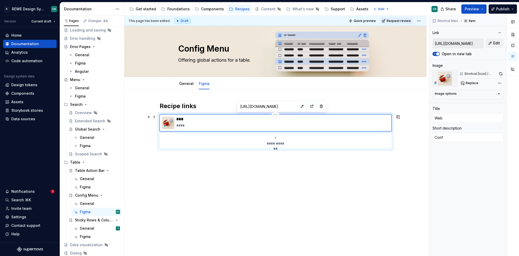
type textarea "*"
type textarea "Confi"
type textarea "*"
type textarea "Config"
type textarea "*"
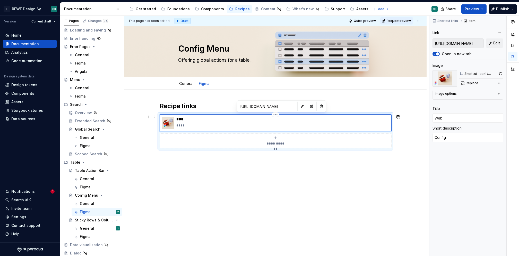
type textarea "Config"
type textarea "*"
type textarea "Config M"
type textarea "*"
type textarea "Config Me"
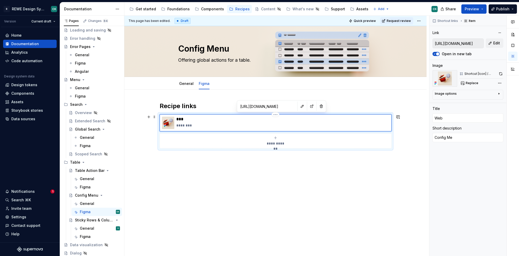
type textarea "*"
type textarea "Config Men"
type textarea "*"
type textarea "Config Menu"
click at [209, 175] on div "**********" at bounding box center [275, 166] width 302 height 154
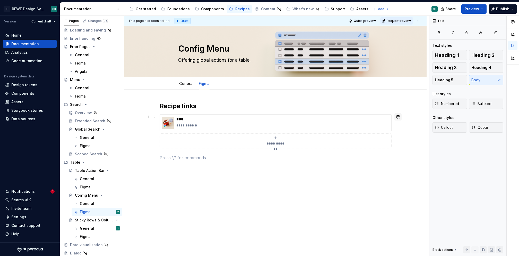
click at [400, 115] on button "button" at bounding box center [398, 116] width 7 height 7
click at [376, 127] on p "**********" at bounding box center [360, 125] width 76 height 5
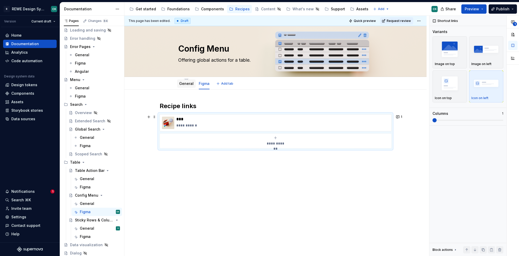
click at [186, 84] on link "General" at bounding box center [186, 83] width 14 height 4
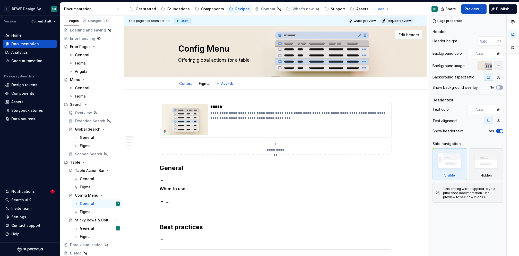
click at [210, 59] on textarea "Offering global actions for a table." at bounding box center [274, 60] width 195 height 8
click at [204, 60] on textarea "Offering global actions for a table." at bounding box center [274, 60] width 195 height 8
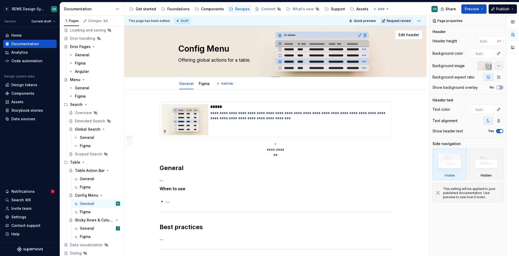
click at [204, 60] on textarea "Offering global actions for a table." at bounding box center [274, 60] width 195 height 8
type textarea "*"
type textarea "O"
type textarea "*"
type textarea "Of"
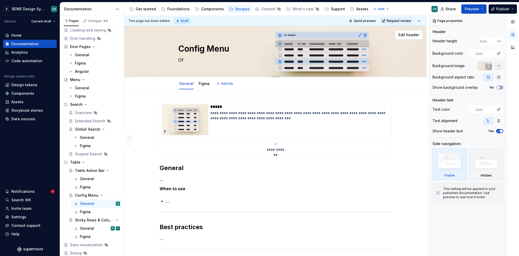
type textarea "*"
type textarea "Off"
type textarea "*"
type textarea "Offe"
type textarea "*"
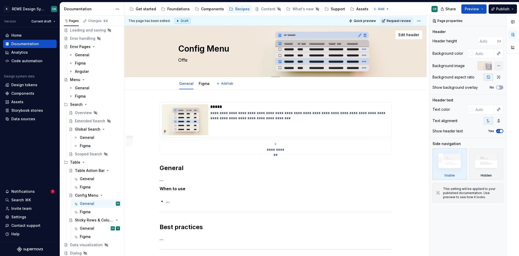
type textarea "Offer"
type textarea "*"
type textarea "Offers"
type textarea "*"
type textarea "Offers"
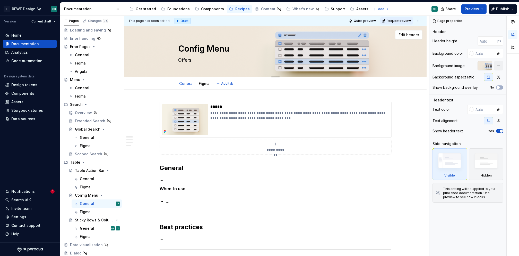
paste textarea "allows users to adjust the table view to suit their needs"
type textarea "*"
type textarea "Offers allows users to adjust the table view to suit their needs"
type textarea "*"
type textarea "Offers"
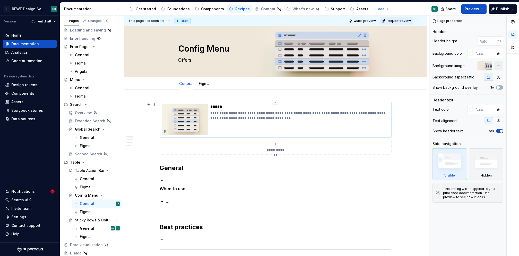
type textarea "*"
type textarea "Offers"
click at [186, 168] on h2 "General" at bounding box center [276, 168] width 232 height 8
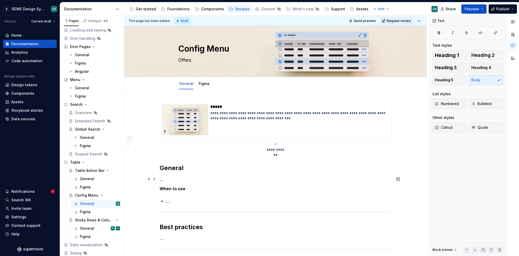
click at [179, 176] on p "…" at bounding box center [276, 179] width 232 height 6
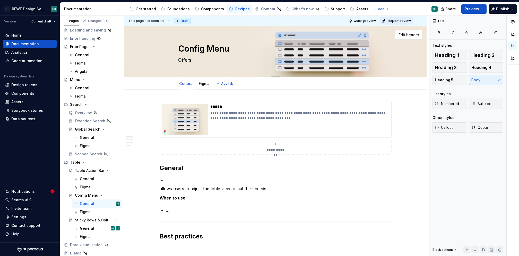
click at [197, 59] on textarea "Offers" at bounding box center [274, 60] width 195 height 8
click at [197, 60] on textarea "Offers" at bounding box center [274, 60] width 195 height 8
click at [188, 59] on textarea "Offers" at bounding box center [274, 60] width 195 height 8
type textarea "*"
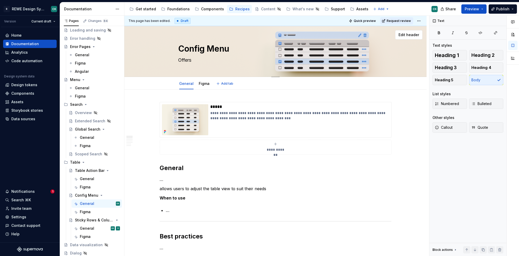
type textarea "A"
type textarea "*"
type textarea "Al"
type textarea "*"
type textarea "All"
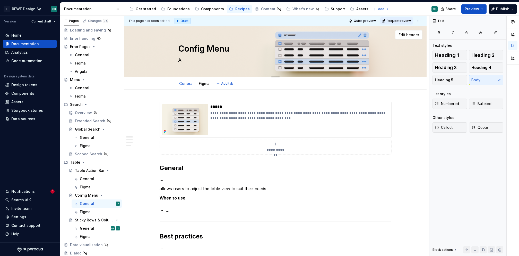
type textarea "*"
type textarea "Allo"
type textarea "*"
type textarea "Allow"
type textarea "*"
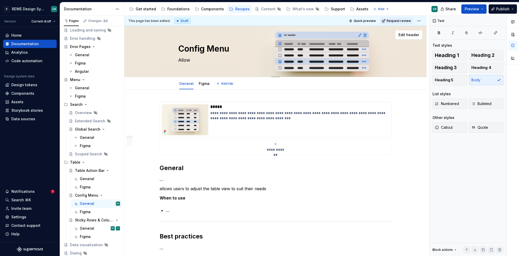
type textarea "Allows"
type textarea "*"
type textarea "Allows"
type textarea "*"
type textarea "Allows"
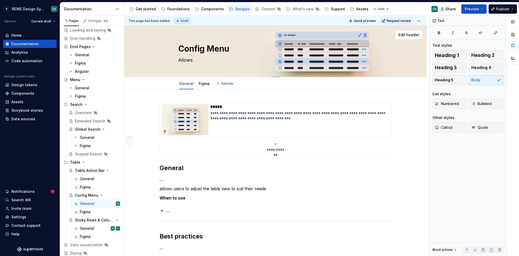
type textarea "*"
type textarea "Allow"
type textarea "*"
type textarea "Allow"
type textarea "*"
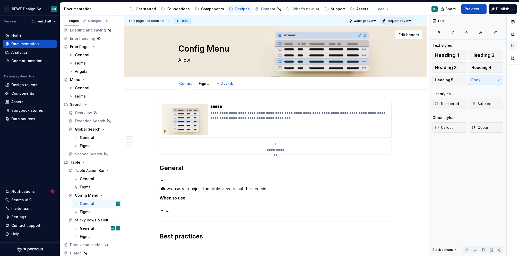
type textarea "Allow u"
type textarea "*"
type textarea "Allow us"
type textarea "*"
type textarea "Allow use"
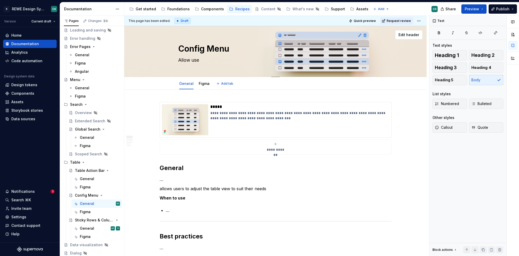
type textarea "*"
type textarea "Allow user"
type textarea "*"
type textarea "Allow users"
type textarea "*"
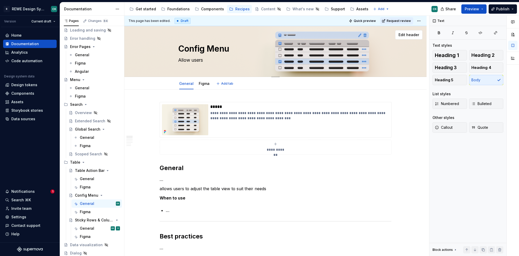
type textarea "Allow users"
type textarea "*"
type textarea "Allow users o"
type textarea "*"
type textarea "Allow users"
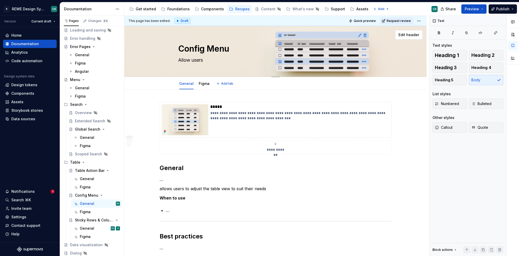
type textarea "*"
type textarea "Allow users t"
type textarea "*"
type textarea "Allow users to"
type textarea "*"
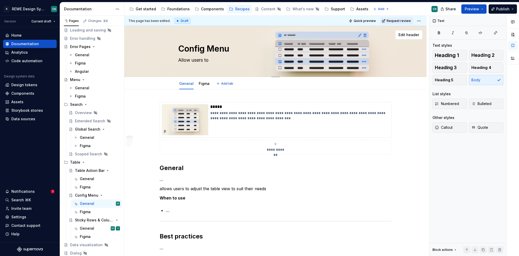
type textarea "Allow users to"
type textarea "*"
type textarea "Allow users to a"
type textarea "*"
type textarea "Allow users to ad"
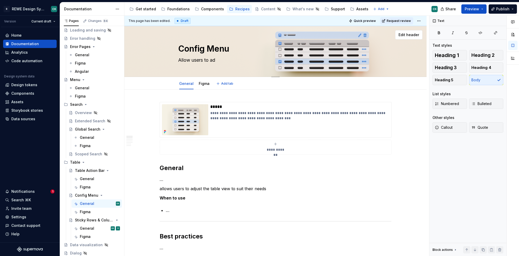
type textarea "*"
type textarea "Allow users to adj"
type textarea "*"
type textarea "Allow users to adju"
type textarea "*"
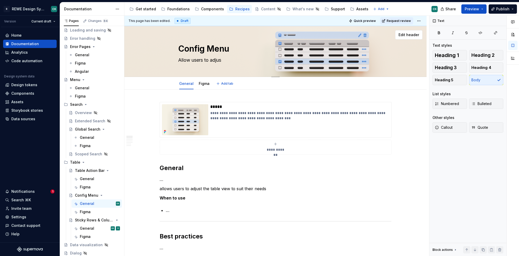
type textarea "Allow users to adjust"
type textarea "*"
type textarea "Allow users to adjust"
type textarea "*"
type textarea "Allow users to adjust t"
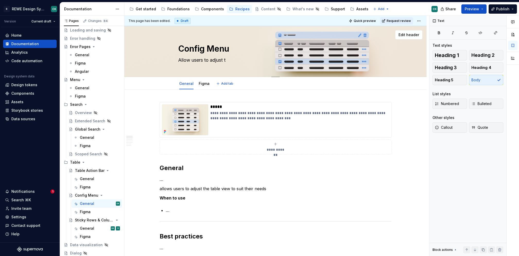
type textarea "*"
type textarea "Allow users to adjust th"
type textarea "*"
type textarea "Allow users to adjust the"
type textarea "*"
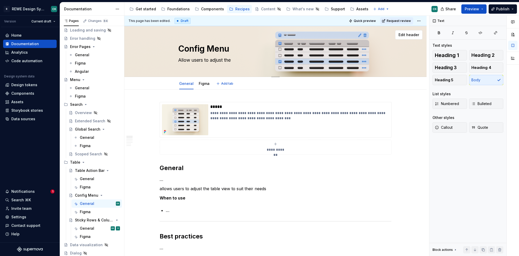
type textarea "Allow users to adjust the"
type textarea "*"
type textarea "Allow users to adjust the t"
type textarea "*"
type textarea "Allow users to adjust the tab"
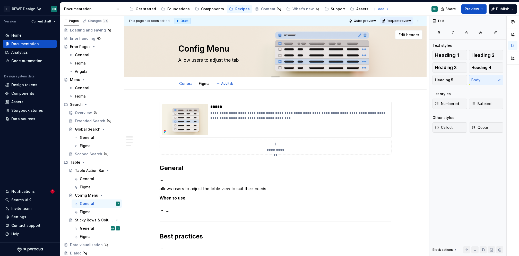
type textarea "*"
type textarea "Allow users to adjust the tabl"
type textarea "*"
type textarea "Allow users to adjust the table"
type textarea "*"
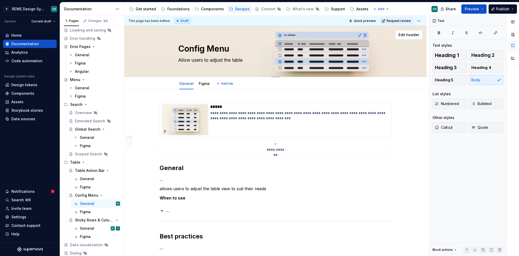
type textarea "Allow users to adjust the table"
type textarea "*"
type textarea "Allow users to adjust the table v"
type textarea "*"
type textarea "Allow users to adjust the table vi"
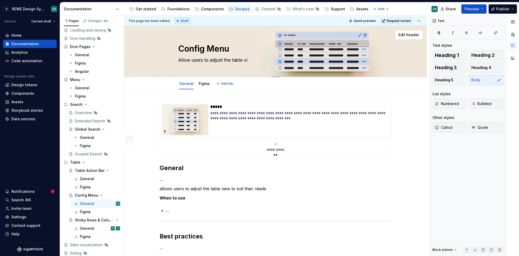
type textarea "*"
type textarea "Allow users to adjust the table vie"
type textarea "*"
type textarea "Allow users to adjust the table view"
type textarea "*"
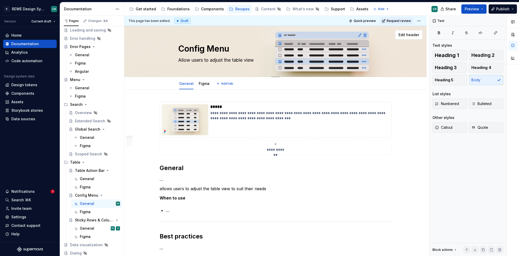
type textarea "Allow users to adjust the table view"
type textarea "*"
type textarea "Allow users to adjust the table view"
type textarea "*"
type textarea "Allow users to adjust the table view"
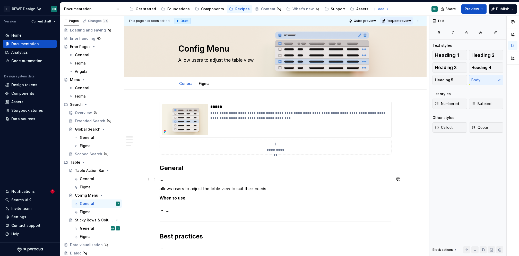
click at [186, 181] on p "…" at bounding box center [276, 179] width 232 height 6
type textarea "*"
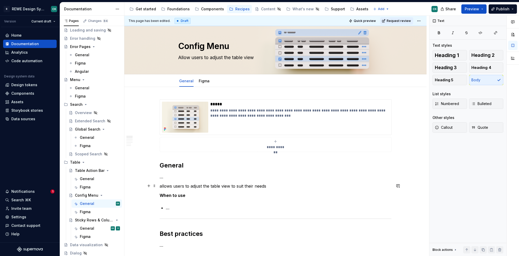
scroll to position [3, 0]
click at [161, 176] on p "…" at bounding box center [276, 176] width 232 height 6
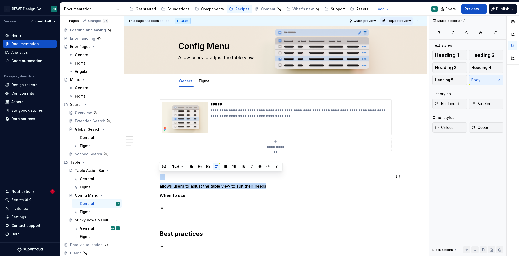
drag, startPoint x: 277, startPoint y: 187, endPoint x: 151, endPoint y: 170, distance: 126.8
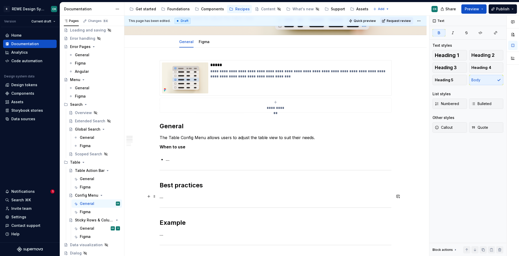
scroll to position [50, 0]
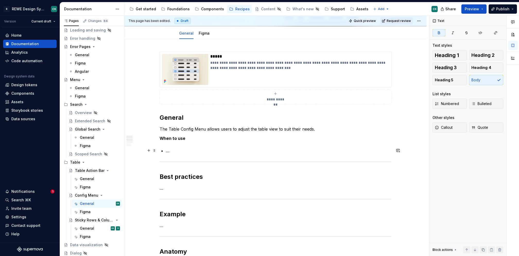
click at [187, 150] on p "…" at bounding box center [279, 150] width 226 height 6
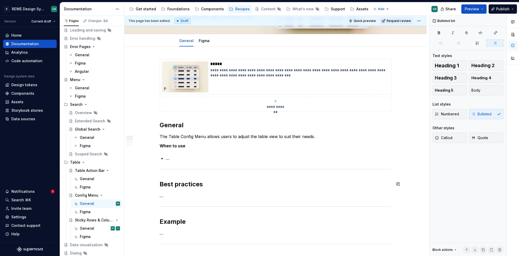
scroll to position [40, 0]
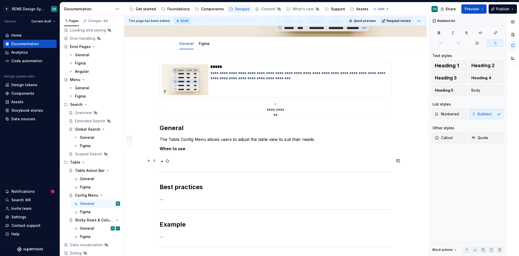
click at [166, 160] on p "O" at bounding box center [279, 161] width 226 height 6
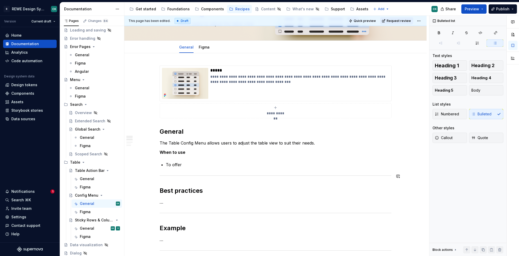
scroll to position [29, 0]
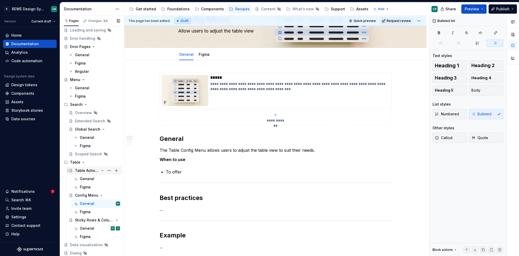
click at [79, 170] on div "Table Action Bar" at bounding box center [87, 170] width 24 height 5
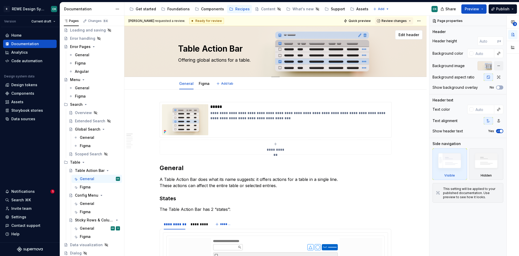
click at [186, 49] on textarea "Table Action Bar" at bounding box center [274, 49] width 195 height 12
click at [188, 47] on textarea "Table Action Bar" at bounding box center [274, 49] width 195 height 12
type textarea "*"
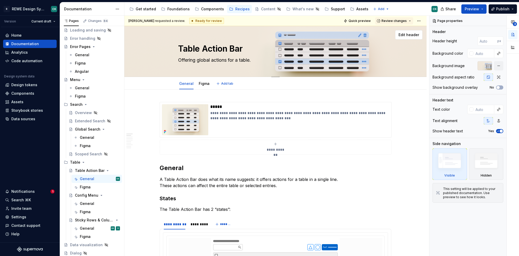
type textarea "Action Bar"
type textarea "*"
type textarea "Action Bar"
click at [88, 201] on div "General" at bounding box center [87, 203] width 14 height 5
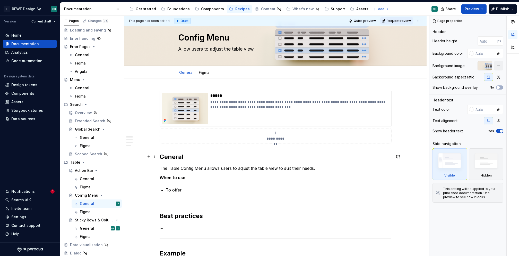
scroll to position [50, 0]
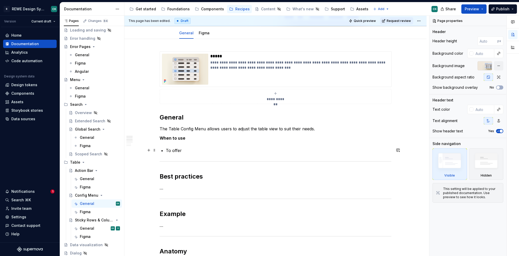
type textarea "*"
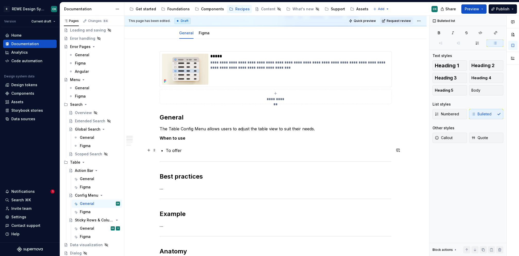
click at [196, 149] on p "To offer" at bounding box center [279, 150] width 226 height 6
click at [189, 147] on p "To offer various configuration" at bounding box center [279, 150] width 226 height 6
click at [224, 151] on p "To offer user configuration" at bounding box center [279, 150] width 226 height 6
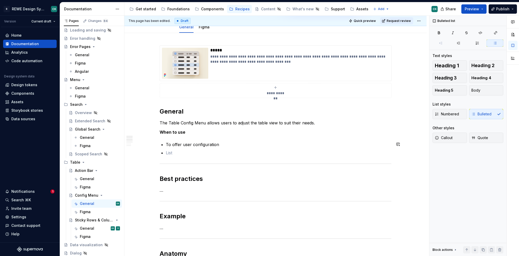
scroll to position [57, 0]
click at [216, 122] on p "The Table Config Menu allows users to adjust the table view to suit their needs." at bounding box center [276, 122] width 232 height 6
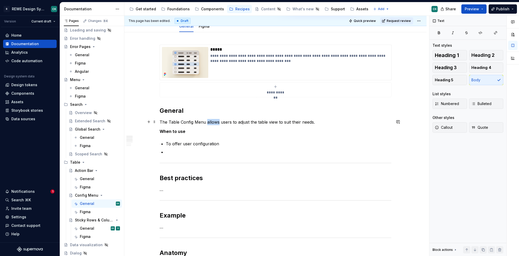
click at [216, 122] on p "The Table Config Menu allows users to adjust the table view to suit their needs." at bounding box center [276, 122] width 232 height 6
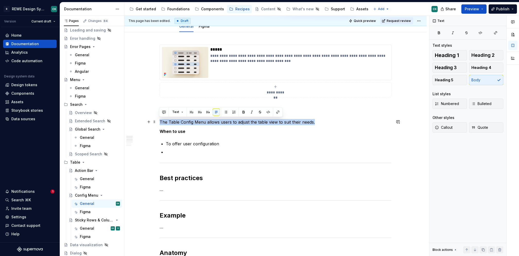
click at [216, 122] on p "The Table Config Menu allows users to adjust the table view to suit their needs." at bounding box center [276, 122] width 232 height 6
copy p "The Table Config Menu allows users to adjust the table view to suit their needs."
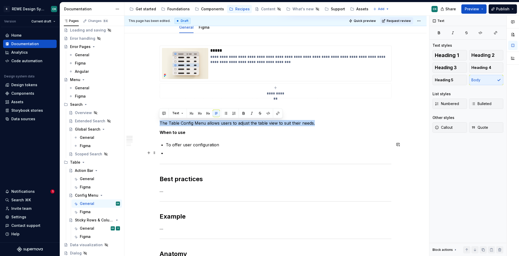
scroll to position [56, 0]
click at [191, 152] on p at bounding box center [279, 153] width 226 height 6
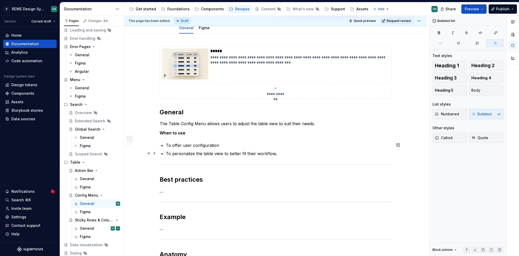
click at [172, 153] on p "To personalize the table view to better fit their workflow," at bounding box center [279, 153] width 226 height 6
click at [299, 155] on p "To personalize the table view to better fit their workflow," at bounding box center [279, 153] width 226 height 6
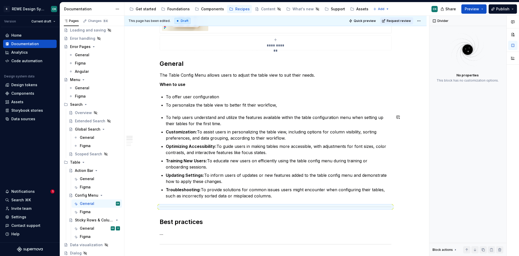
scroll to position [104, 0]
click at [290, 193] on p "Troubleshooting: To provide solutions for common issues users might encounter w…" at bounding box center [279, 192] width 226 height 12
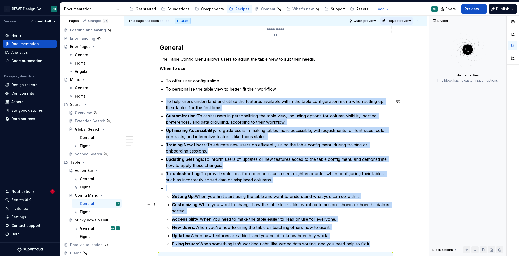
scroll to position [122, 0]
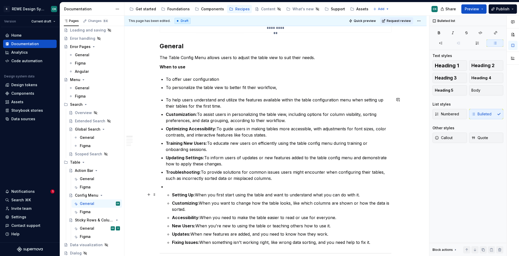
click at [194, 192] on p "Setting Up: When you first start using the table and want to understand what yo…" at bounding box center [281, 194] width 219 height 6
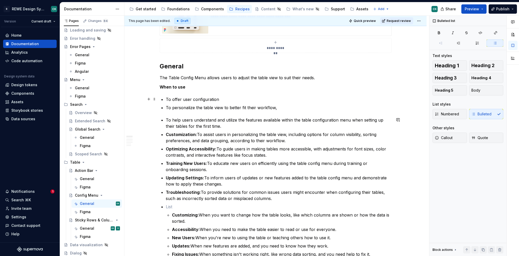
scroll to position [97, 0]
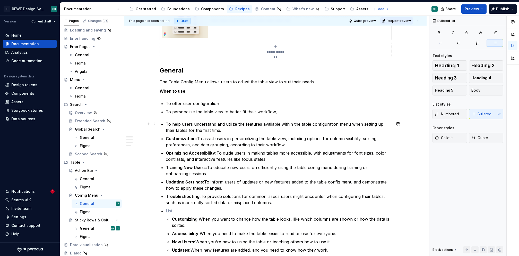
click at [190, 122] on p "To help users understand and utilize the features available within the table co…" at bounding box center [279, 127] width 226 height 12
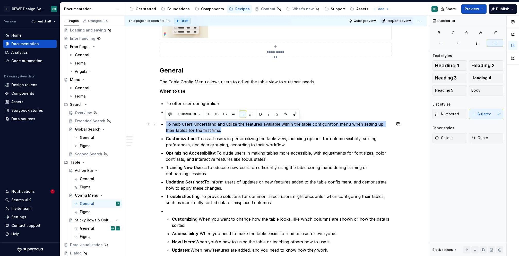
click at [190, 122] on p "To help users understand and utilize the features available within the table co…" at bounding box center [279, 127] width 226 height 12
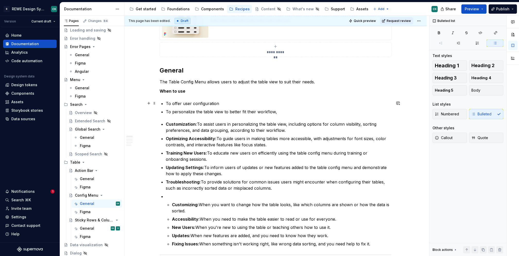
click at [207, 102] on p "To offer user configuration" at bounding box center [279, 103] width 226 height 6
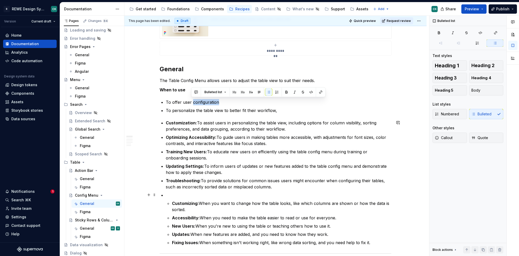
scroll to position [100, 0]
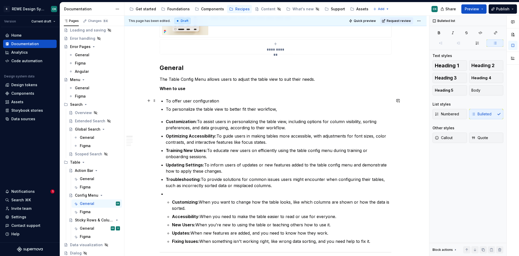
click at [174, 101] on p "To offer user configuration" at bounding box center [279, 101] width 226 height 6
drag, startPoint x: 171, startPoint y: 102, endPoint x: 216, endPoint y: 100, distance: 44.9
click at [216, 100] on p "To offer user configuration" at bounding box center [279, 101] width 226 height 6
click at [225, 100] on p "To offer user configuration" at bounding box center [279, 101] width 226 height 6
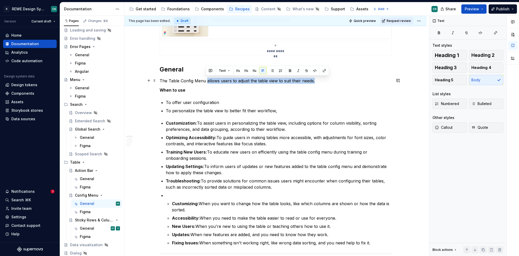
drag, startPoint x: 206, startPoint y: 80, endPoint x: 328, endPoint y: 80, distance: 122.6
click at [328, 80] on p "The Table Config Menu allows users to adjust the table view to suit their needs." at bounding box center [276, 81] width 232 height 6
copy p "allows users to adjust the table view to suit their needs."
drag, startPoint x: 180, startPoint y: 102, endPoint x: 177, endPoint y: 102, distance: 2.8
click at [180, 102] on p "To offer user configuration" at bounding box center [279, 102] width 226 height 6
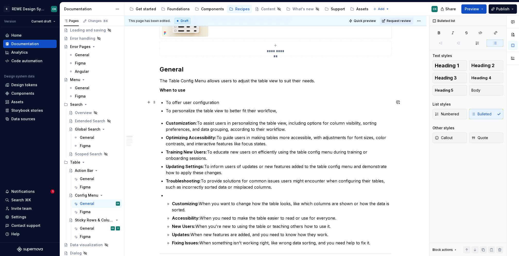
click at [196, 99] on p "To offer user configuration" at bounding box center [279, 102] width 226 height 6
click at [231, 102] on p "To offer user configuration" at bounding box center [279, 102] width 226 height 6
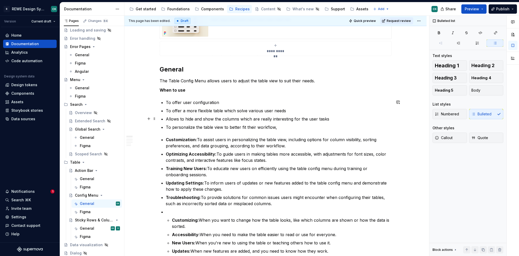
click at [179, 117] on p "Allows to hide and show the columns which are really interesting for the user t…" at bounding box center [279, 119] width 226 height 6
click at [344, 119] on p "Allow the user to hide and show the columns which are really interesting for th…" at bounding box center [279, 119] width 226 height 6
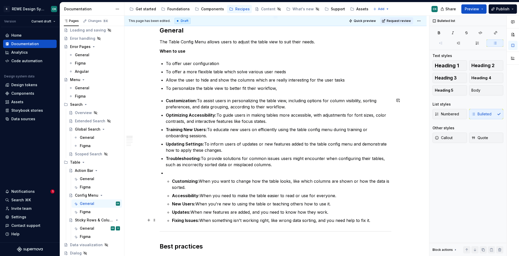
scroll to position [139, 0]
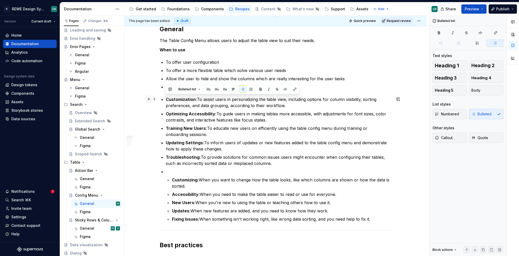
drag, startPoint x: 380, startPoint y: 218, endPoint x: 147, endPoint y: 99, distance: 261.9
click at [160, 99] on div "**********" at bounding box center [276, 235] width 232 height 544
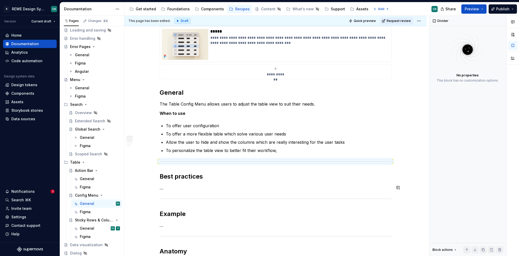
scroll to position [70, 0]
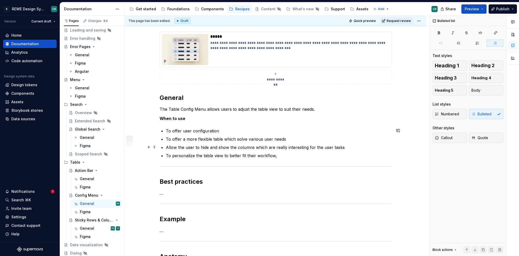
click at [357, 145] on p "Allow the user to hide and show the columns which are really interesting for th…" at bounding box center [279, 147] width 226 height 6
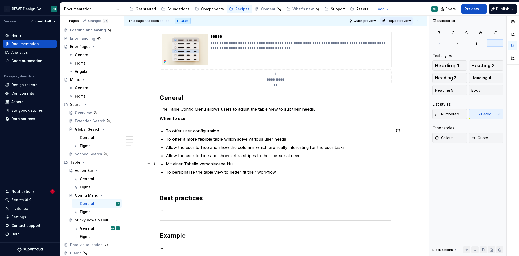
click at [199, 162] on p "Mit einer Tabelle verschiedene Nu" at bounding box center [279, 163] width 226 height 6
click at [244, 164] on p "Mit einer Tabelle die Needs verschiedene Nu" at bounding box center [279, 163] width 226 height 6
click at [274, 166] on ul "To offer user configuration To offer a more flexible table which solve various …" at bounding box center [279, 151] width 226 height 47
click at [274, 166] on p "Mit einer Tabelle die Needs verschiedener Nu" at bounding box center [279, 163] width 226 height 6
click at [286, 163] on p "Mit einer Tabelle die Needs verschiedener Nutzergruppen abdecken" at bounding box center [279, 163] width 226 height 6
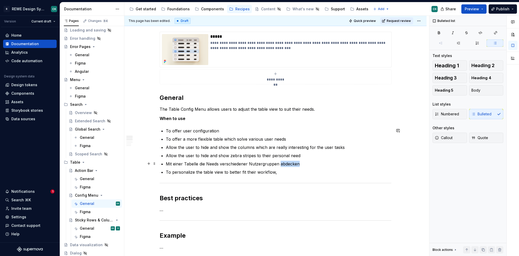
click at [286, 163] on p "Mit einer Tabelle die Needs verschiedener Nutzergruppen abdecken" at bounding box center [279, 163] width 226 height 6
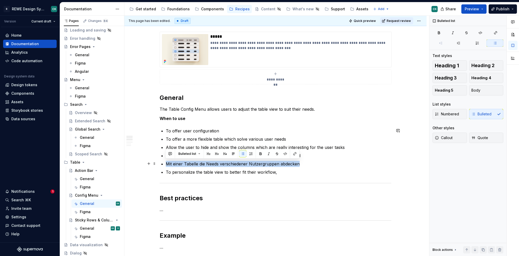
click at [286, 163] on p "Mit einer Tabelle die Needs verschiedener Nutzergruppen abdecken" at bounding box center [279, 163] width 226 height 6
copy p "Mit einer Tabelle die Needs verschiedener Nutzergruppen abdecken"
click at [187, 162] on p "Mit einer Tabelle die Needs verschiedener Nutzergruppen abdecken" at bounding box center [279, 163] width 226 height 6
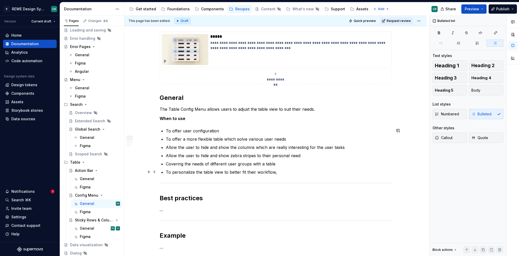
click at [309, 169] on p "To personalize the table view to better fit their workflow," at bounding box center [279, 172] width 226 height 6
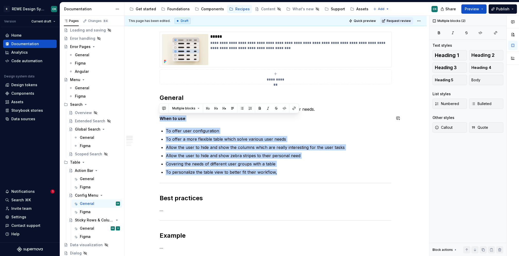
drag, startPoint x: 287, startPoint y: 173, endPoint x: 155, endPoint y: 114, distance: 144.5
copy div "When to use To offer user configuration To offer a more flexible table which so…"
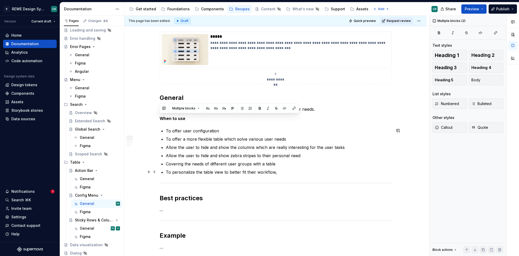
click at [276, 173] on p "To personalize the table view to better fit their workflow," at bounding box center [279, 172] width 226 height 6
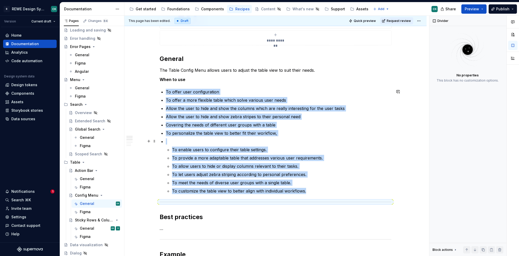
scroll to position [109, 0]
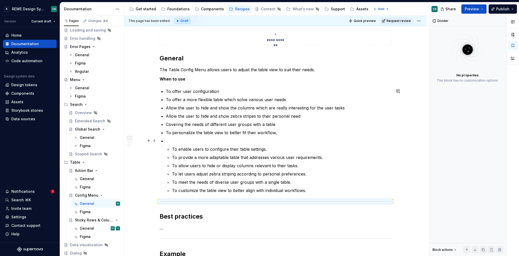
click at [186, 136] on ul "To offer user configuration To offer a more flexible table which solve various …" at bounding box center [279, 140] width 226 height 105
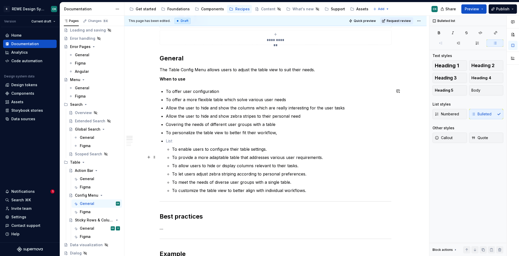
click at [213, 156] on p "To provide a more adaptable table that addresses various user requirements." at bounding box center [281, 157] width 219 height 6
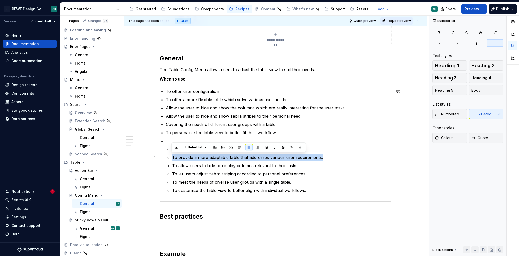
click at [213, 156] on p "To provide a more adaptable table that addresses various user requirements." at bounding box center [281, 157] width 219 height 6
copy p "To provide a more adaptable table that addresses various user requirements."
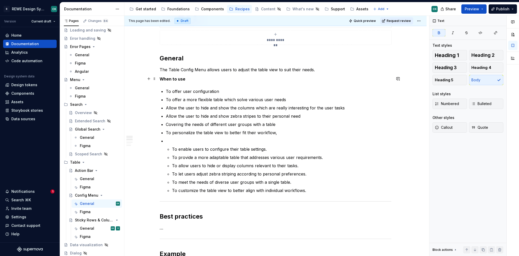
click at [189, 78] on p "When to use" at bounding box center [276, 79] width 232 height 6
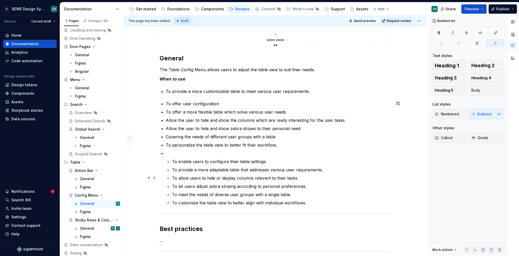
click at [230, 177] on p "To allow users to hide or display columns relevant to their tasks." at bounding box center [281, 178] width 219 height 6
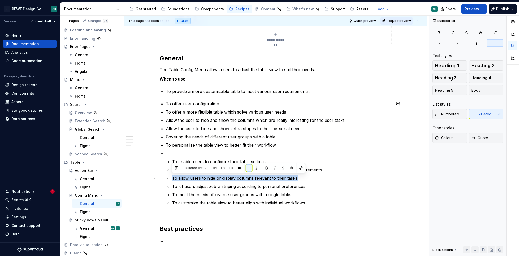
click at [230, 177] on p "To allow users to hide or display columns relevant to their tasks." at bounding box center [281, 178] width 219 height 6
copy p "To allow users to hide or display columns relevant to their tasks."
click at [316, 89] on p "To provide a more customizable table to meet various user requirements." at bounding box center [279, 91] width 226 height 6
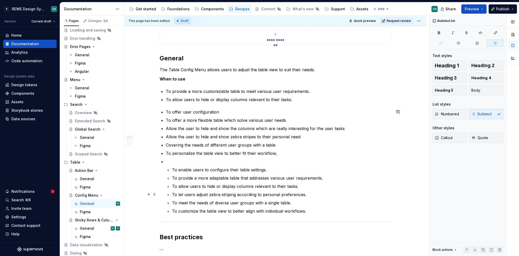
click at [200, 194] on p "To let users adjust zebra striping according to personal preferences." at bounding box center [281, 194] width 219 height 6
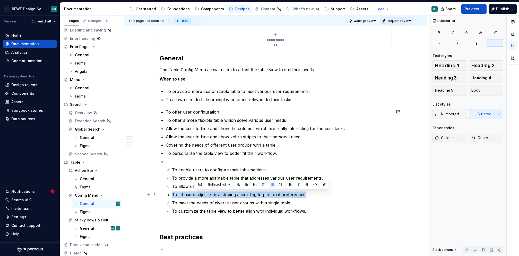
click at [200, 194] on p "To let users adjust zebra striping according to personal preferences." at bounding box center [281, 194] width 219 height 6
copy p "To let users adjust zebra striping according to personal preferences."
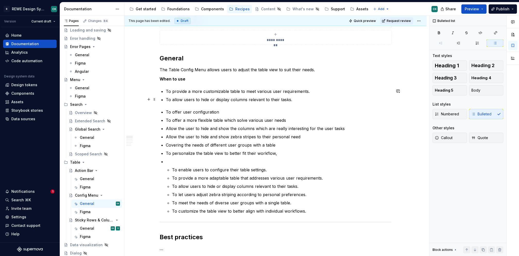
click at [301, 101] on p "To allow users to hide or display columns relevant to their tasks." at bounding box center [279, 99] width 226 height 6
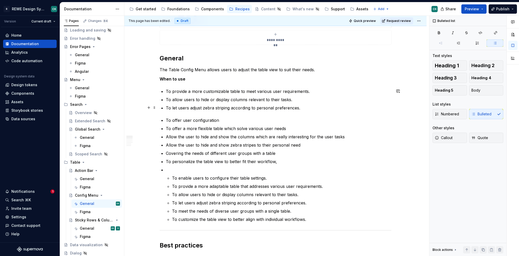
click at [193, 106] on p "To let users adjust zebra striping according to personal preferences." at bounding box center [279, 108] width 226 height 6
click at [219, 107] on p "To let users show zebra striping according to personal preferences." at bounding box center [279, 108] width 226 height 6
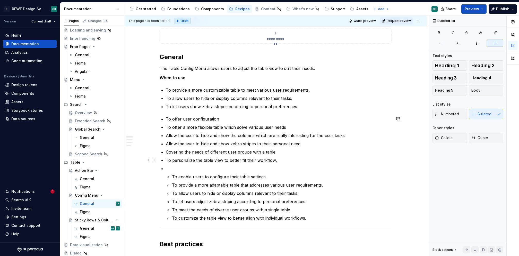
scroll to position [117, 0]
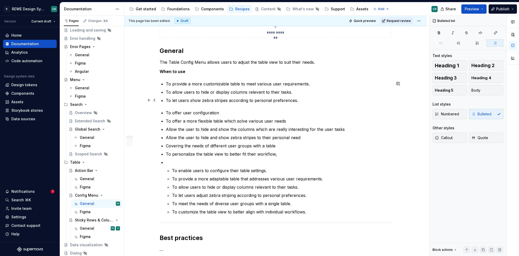
click at [299, 102] on p "To let users show zebra stripes according to personal preferences." at bounding box center [279, 100] width 226 height 6
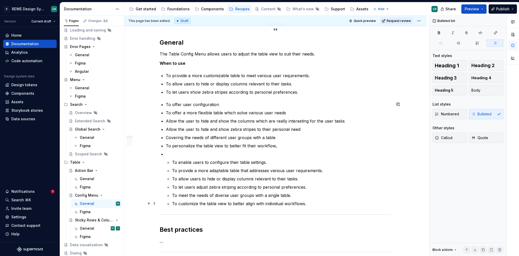
scroll to position [127, 0]
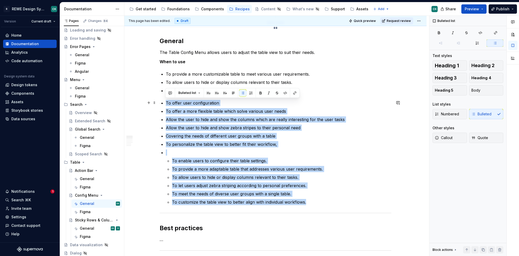
drag, startPoint x: 312, startPoint y: 201, endPoint x: 159, endPoint y: 104, distance: 181.7
click at [160, 104] on div "**********" at bounding box center [276, 229] width 232 height 508
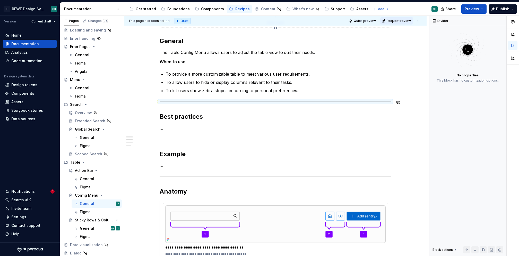
click at [210, 105] on div "**********" at bounding box center [276, 173] width 232 height 397
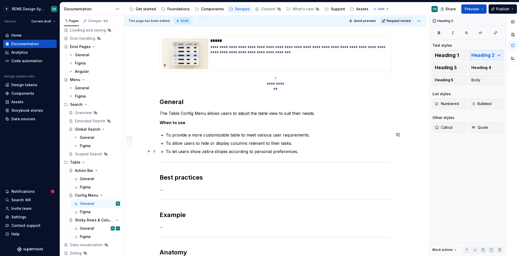
scroll to position [66, 0]
click at [314, 135] on p "To provide a more customizable table to meet various user requirements." at bounding box center [279, 134] width 226 height 6
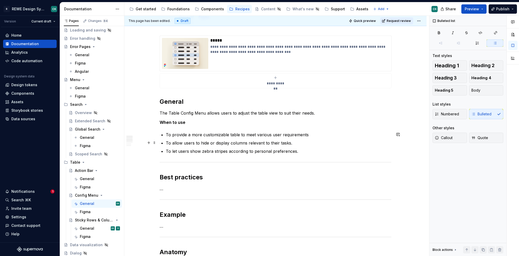
click at [306, 140] on p "To allow users to hide or display columns relevant to their tasks." at bounding box center [279, 143] width 226 height 6
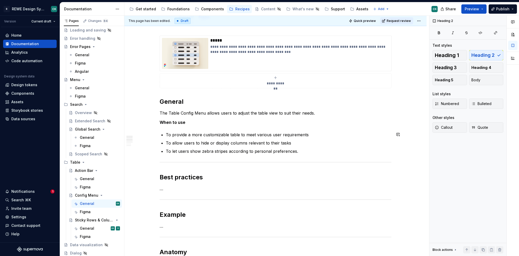
click at [301, 154] on div "**********" at bounding box center [276, 234] width 232 height 397
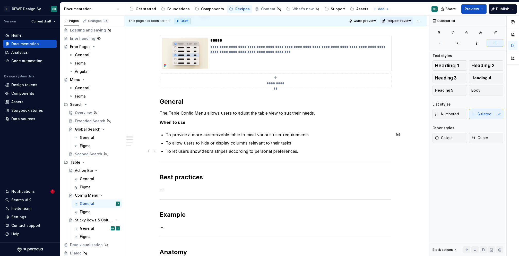
click at [298, 151] on p "To let users show zebra stripes according to personal preferences." at bounding box center [279, 151] width 226 height 6
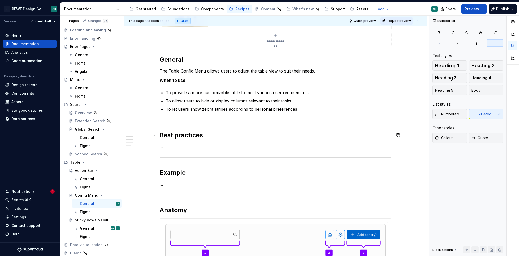
scroll to position [115, 0]
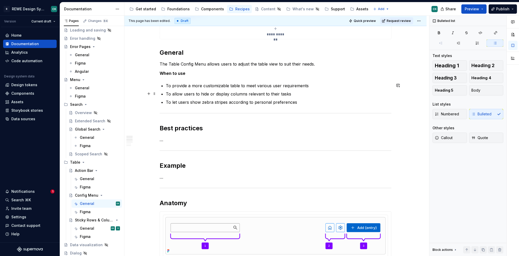
click at [225, 93] on p "To allow users to hide or display columns relevant to their tasks" at bounding box center [279, 94] width 226 height 6
drag, startPoint x: 231, startPoint y: 92, endPoint x: 214, endPoint y: 94, distance: 17.5
click at [231, 92] on p "To allow users to hide or display columns relevant to their tasks" at bounding box center [279, 94] width 226 height 6
drag, startPoint x: 200, startPoint y: 93, endPoint x: 228, endPoint y: 94, distance: 28.3
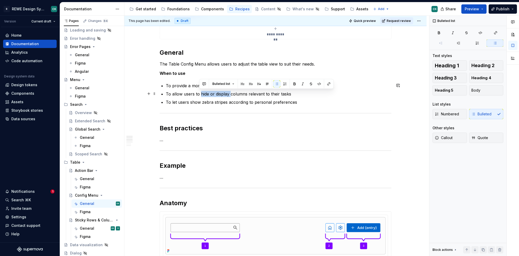
click at [228, 94] on p "To allow users to hide or display columns relevant to their tasks" at bounding box center [279, 94] width 226 height 6
click at [295, 97] on ul "To provide a more customizable table to meet various user requirements To allow…" at bounding box center [279, 93] width 226 height 23
click at [293, 93] on p "To allow users to only show columns relevant to their tasks" at bounding box center [279, 94] width 226 height 6
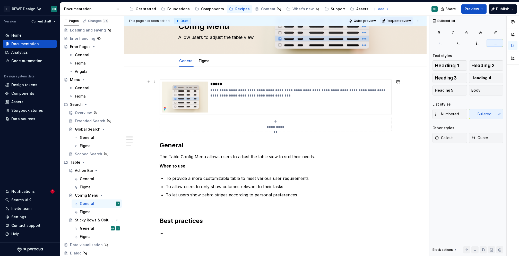
scroll to position [61, 0]
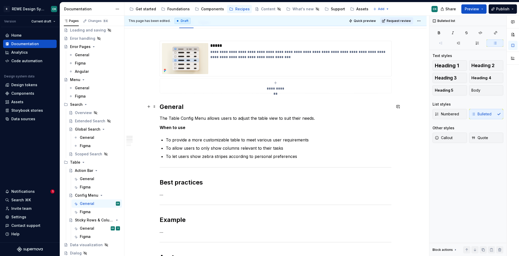
click at [166, 105] on h2 "General" at bounding box center [276, 107] width 232 height 8
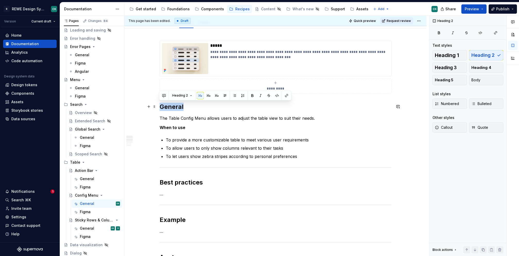
click at [166, 105] on h2 "General" at bounding box center [276, 107] width 232 height 8
click at [201, 155] on p "To let users show zebra stripes according to personal preferences" at bounding box center [279, 156] width 226 height 6
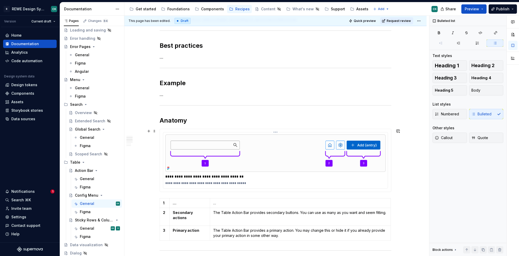
scroll to position [199, 0]
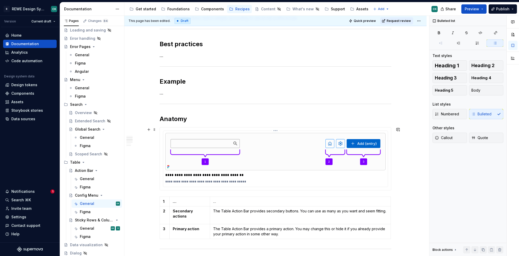
click at [228, 172] on p "**********" at bounding box center [275, 174] width 221 height 5
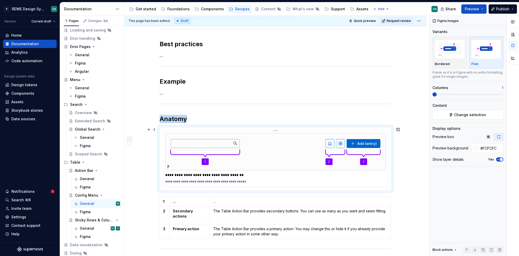
click at [227, 159] on img at bounding box center [275, 151] width 221 height 37
click at [164, 140] on div "**********" at bounding box center [275, 159] width 225 height 56
click at [276, 130] on html "R REWE Design System CK Version Current draft Home Documentation Analytics Code…" at bounding box center [259, 128] width 519 height 256
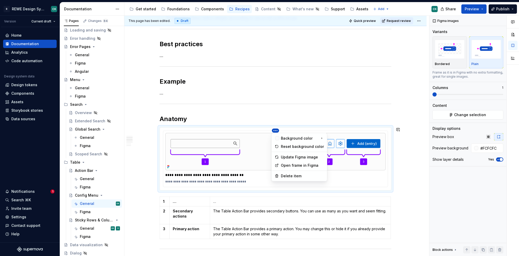
click at [250, 111] on html "R REWE Design System CK Version Current draft Home Documentation Analytics Code…" at bounding box center [259, 128] width 519 height 256
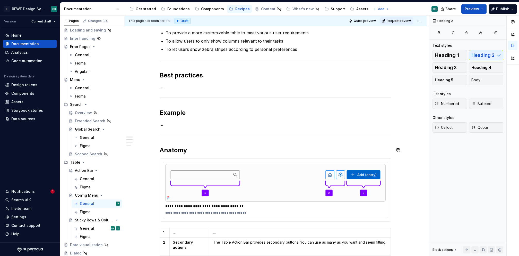
scroll to position [145, 0]
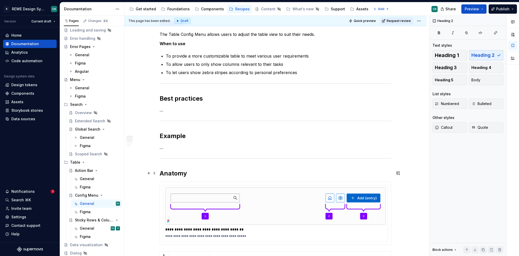
click at [191, 174] on h2 "Anatomy" at bounding box center [276, 173] width 232 height 8
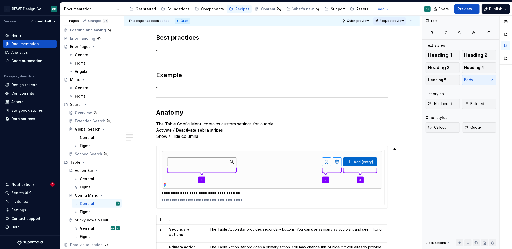
scroll to position [206, 0]
type textarea "*"
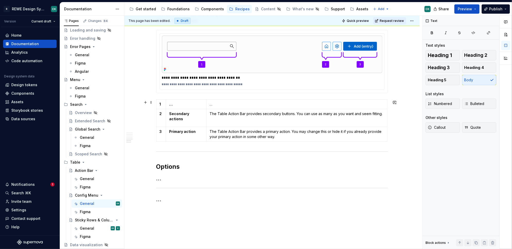
scroll to position [327, 0]
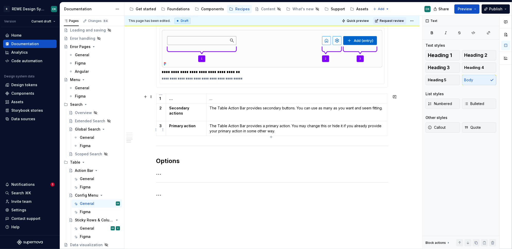
click at [156, 129] on html "R REWE Design System CK Version Current draft Home Documentation Analytics Code…" at bounding box center [256, 124] width 512 height 249
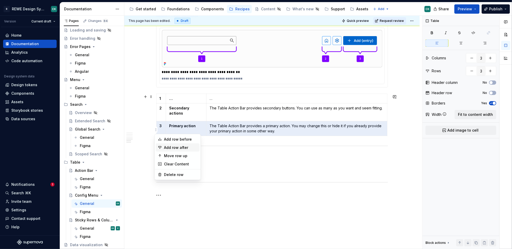
click at [173, 148] on div "Add row after" at bounding box center [180, 147] width 33 height 5
type input "4"
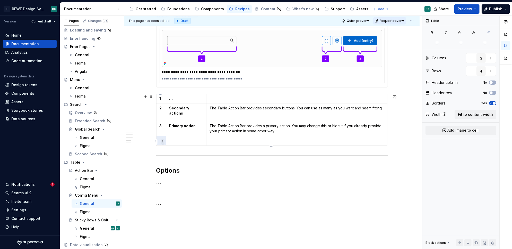
click at [162, 141] on html "R REWE Design System CK Version Current draft Home Documentation Analytics Code…" at bounding box center [256, 124] width 512 height 249
click at [160, 140] on html "R REWE Design System CK Version Current draft Home Documentation Analytics Code…" at bounding box center [256, 124] width 512 height 249
click at [160, 140] on p at bounding box center [161, 140] width 3 height 5
click at [174, 99] on p "…" at bounding box center [186, 98] width 34 height 5
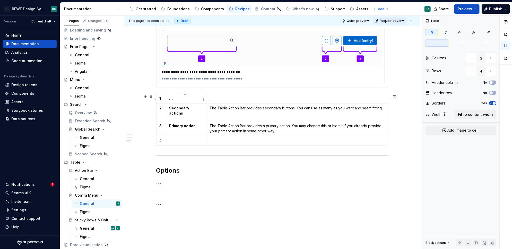
click at [174, 99] on p "…" at bounding box center [186, 98] width 34 height 5
click at [171, 98] on strong "…" at bounding box center [171, 98] width 4 height 4
click at [170, 100] on strong "…" at bounding box center [171, 98] width 4 height 4
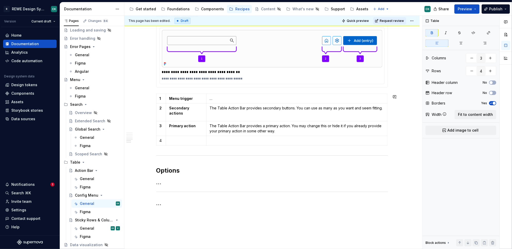
click at [176, 107] on strong "Secondary actions" at bounding box center [179, 111] width 21 height 10
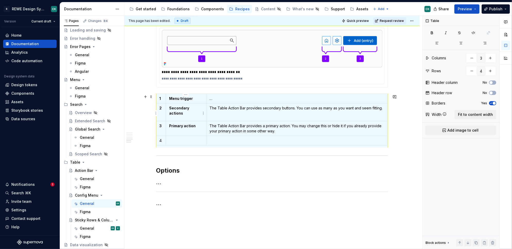
click at [176, 107] on strong "Secondary actions" at bounding box center [179, 111] width 21 height 10
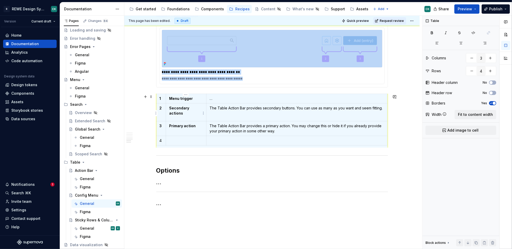
click at [176, 108] on strong "Secondary actions" at bounding box center [179, 111] width 21 height 10
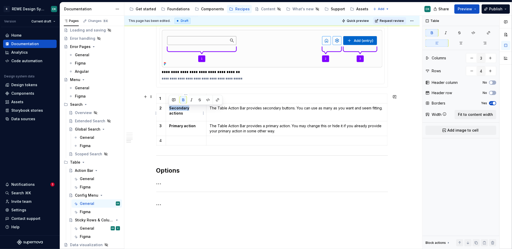
click at [176, 108] on strong "Secondary actions" at bounding box center [179, 111] width 21 height 10
click at [175, 128] on strong "Primary action" at bounding box center [182, 125] width 27 height 4
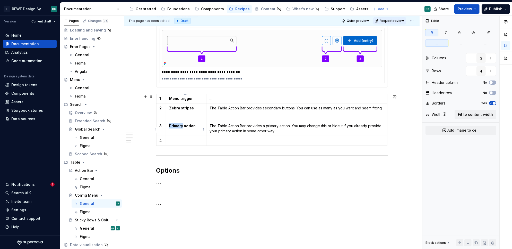
click at [175, 128] on strong "Primary action" at bounding box center [182, 125] width 27 height 4
click at [175, 127] on strong "Primary action" at bounding box center [182, 125] width 27 height 4
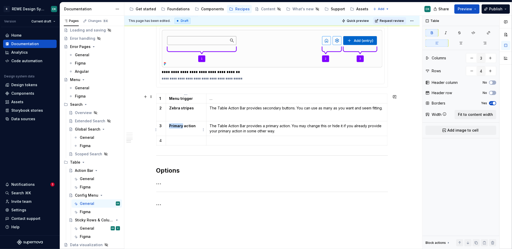
click at [175, 127] on strong "Primary action" at bounding box center [182, 125] width 27 height 4
drag, startPoint x: 178, startPoint y: 127, endPoint x: 182, endPoint y: 127, distance: 4.6
click at [178, 127] on strong "Primary action" at bounding box center [182, 125] width 27 height 4
drag, startPoint x: 197, startPoint y: 127, endPoint x: 167, endPoint y: 126, distance: 30.2
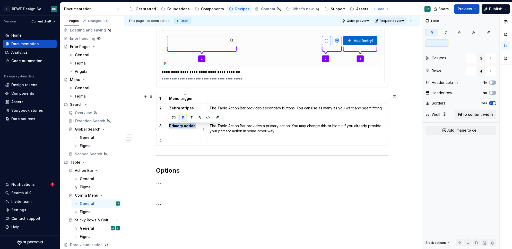
click at [167, 126] on td "Primary action" at bounding box center [186, 128] width 40 height 15
click at [176, 143] on p at bounding box center [186, 140] width 34 height 5
click at [174, 143] on p "Actions" at bounding box center [186, 140] width 34 height 5
click at [231, 108] on p "The Table Action Bar provides secondary buttons. You can use as many as you wan…" at bounding box center [297, 107] width 174 height 5
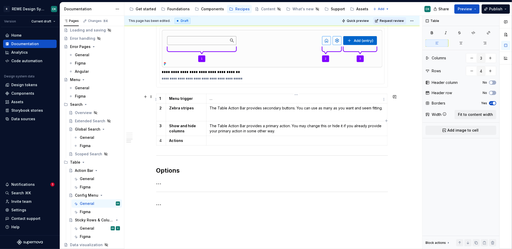
click at [210, 99] on p "…" at bounding box center [297, 98] width 174 height 5
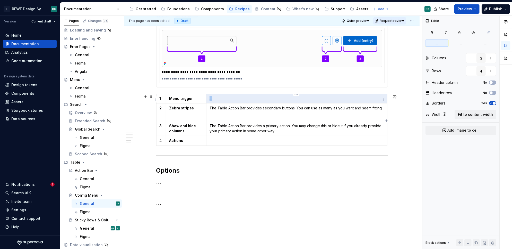
click at [212, 98] on p "…" at bounding box center [297, 98] width 174 height 5
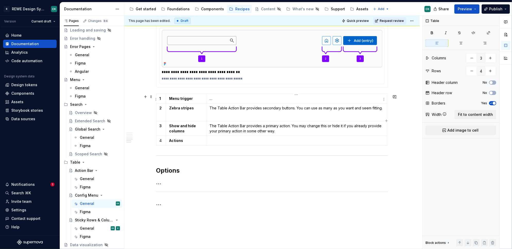
click at [212, 98] on p "…" at bounding box center [297, 98] width 174 height 5
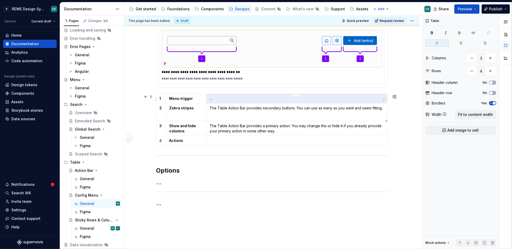
click at [211, 97] on p "…" at bounding box center [297, 98] width 174 height 5
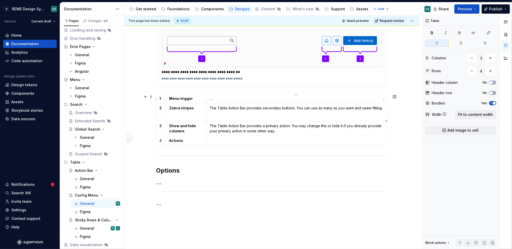
click at [211, 98] on p "…" at bounding box center [297, 98] width 174 height 5
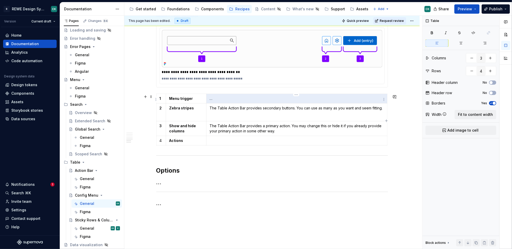
click at [211, 98] on p "…" at bounding box center [297, 98] width 174 height 5
click at [214, 102] on td "…" at bounding box center [297, 99] width 181 height 10
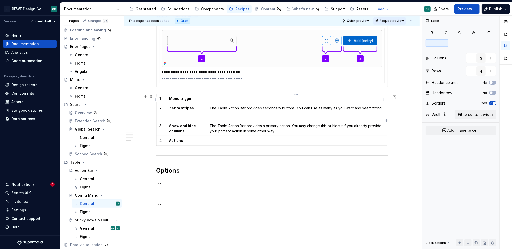
click at [220, 98] on p at bounding box center [297, 98] width 174 height 5
click at [346, 99] on p "The menu is opened via a setting button above the table or in the Table Action …" at bounding box center [297, 98] width 174 height 5
drag, startPoint x: 321, startPoint y: 98, endPoint x: 351, endPoint y: 99, distance: 30.4
click at [351, 99] on p "The menu is opened via a setting button above the table or in the Table Action …" at bounding box center [297, 98] width 174 height 5
click at [370, 91] on button "button" at bounding box center [369, 90] width 7 height 7
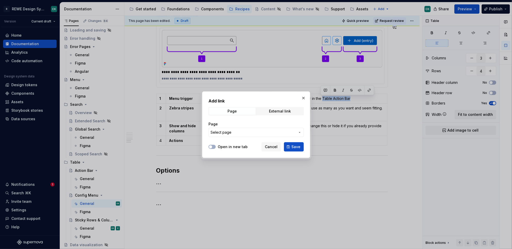
click at [234, 132] on span "Select page" at bounding box center [253, 132] width 85 height 5
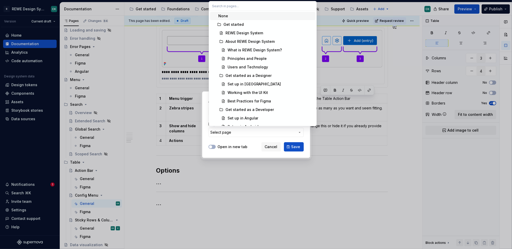
click at [243, 6] on input "text" at bounding box center [263, 5] width 108 height 9
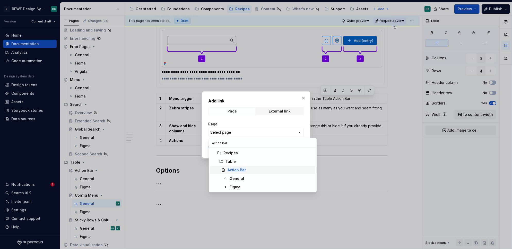
click at [239, 170] on mark "Action Bar" at bounding box center [237, 169] width 18 height 4
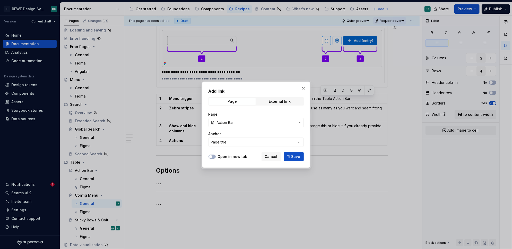
click at [290, 158] on button "Save" at bounding box center [294, 156] width 20 height 9
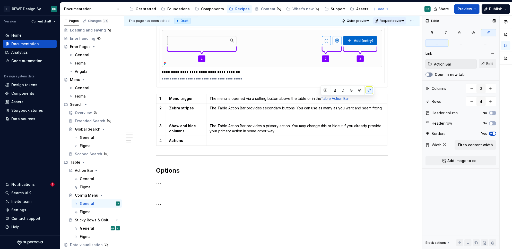
click at [431, 75] on button "Open in new tab" at bounding box center [429, 74] width 7 height 4
click at [429, 75] on icon "button" at bounding box center [428, 74] width 4 height 3
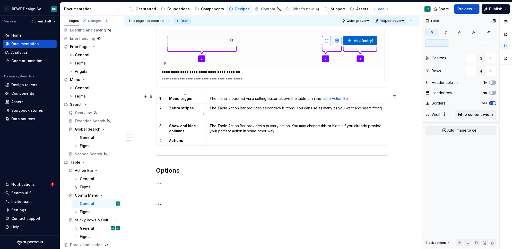
click at [171, 110] on strong "Zebra stripes" at bounding box center [181, 108] width 25 height 4
click at [217, 106] on p "The Table Action Bar provides secondary buttons. You can use as many as you wan…" at bounding box center [297, 107] width 174 height 5
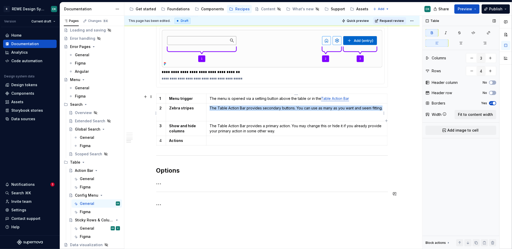
click at [217, 106] on p "The Table Action Bar provides secondary buttons. You can use as many as you wan…" at bounding box center [297, 107] width 174 height 5
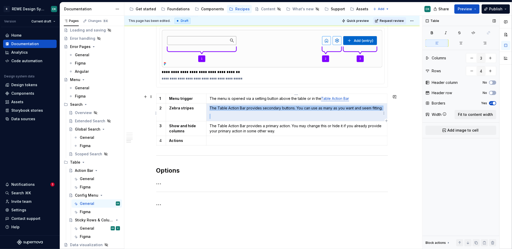
click at [217, 106] on p "The Table Action Bar provides secondary buttons. You can use as many as you wan…" at bounding box center [297, 107] width 174 height 5
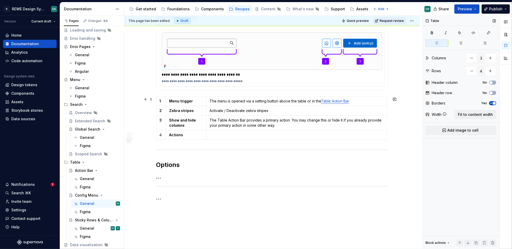
scroll to position [324, 0]
click at [217, 122] on p "The Table Action Bar provides a primary action. You may change this or hide it …" at bounding box center [297, 123] width 174 height 10
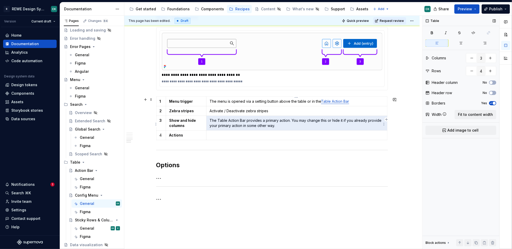
click at [217, 122] on p "The Table Action Bar provides a primary action. You may change this or hide it …" at bounding box center [297, 123] width 174 height 10
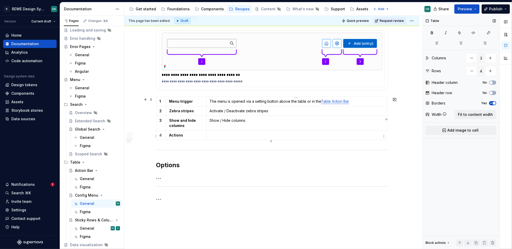
click at [231, 137] on p at bounding box center [297, 134] width 174 height 5
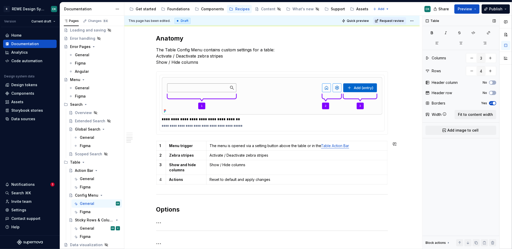
scroll to position [278, 0]
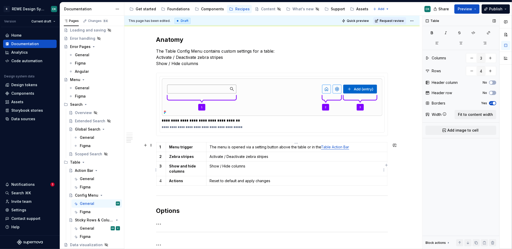
click at [210, 165] on p "Show / Hide columns" at bounding box center [297, 165] width 174 height 5
click at [210, 166] on p "Show / Hide columns" at bounding box center [297, 165] width 174 height 5
click at [257, 166] on p "Show / Hide columns" at bounding box center [297, 165] width 174 height 5
click at [213, 101] on img at bounding box center [272, 96] width 221 height 37
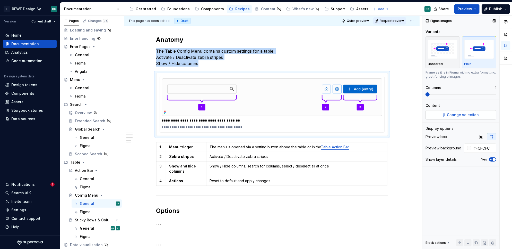
click at [464, 115] on span "Change selection" at bounding box center [463, 114] width 32 height 5
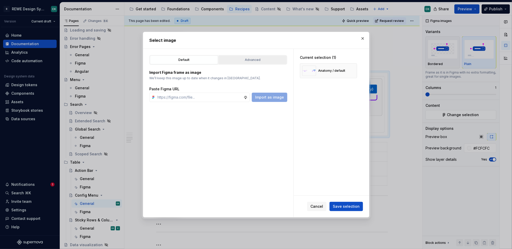
drag, startPoint x: 250, startPoint y: 56, endPoint x: 250, endPoint y: 59, distance: 2.8
click at [250, 56] on button "Advanced" at bounding box center [253, 59] width 68 height 9
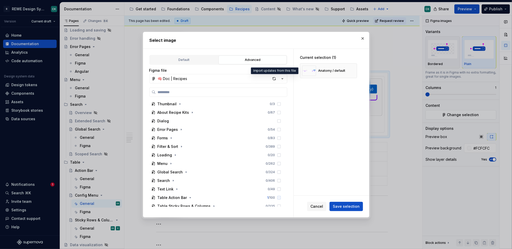
drag, startPoint x: 274, startPoint y: 75, endPoint x: 277, endPoint y: 70, distance: 5.4
click at [274, 75] on div "button" at bounding box center [274, 78] width 7 height 7
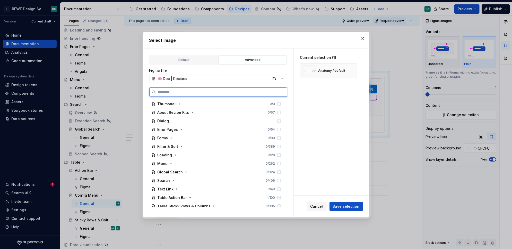
paste input "**********"
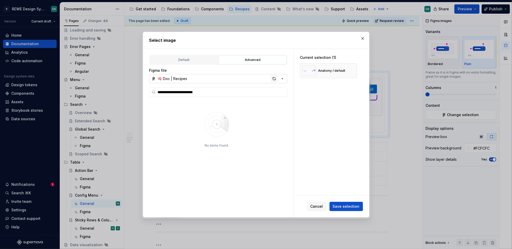
click at [275, 80] on div "button" at bounding box center [274, 78] width 7 height 7
drag, startPoint x: 245, startPoint y: 118, endPoint x: 251, endPoint y: 115, distance: 6.6
click at [245, 118] on img at bounding box center [216, 124] width 67 height 36
click at [283, 91] on input "**********" at bounding box center [221, 91] width 131 height 5
click at [263, 92] on input "search" at bounding box center [221, 91] width 131 height 5
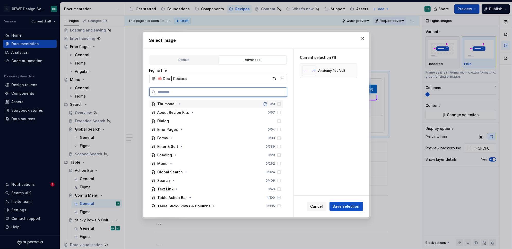
paste input "**********"
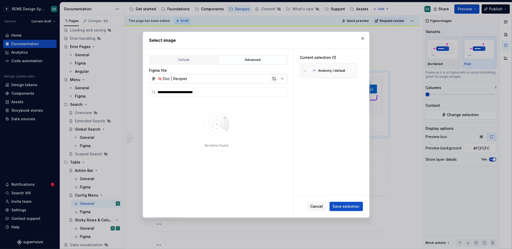
click at [275, 78] on div "button" at bounding box center [274, 78] width 7 height 7
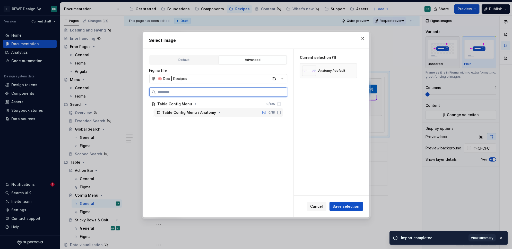
click at [270, 114] on div "0 / 18" at bounding box center [272, 112] width 6 height 4
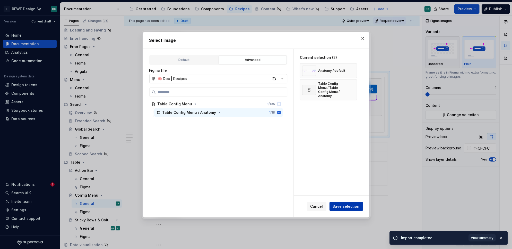
click at [353, 208] on span "Save selection" at bounding box center [346, 206] width 27 height 5
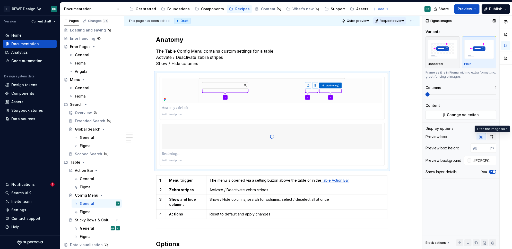
click at [490, 136] on icon "button" at bounding box center [492, 136] width 4 height 4
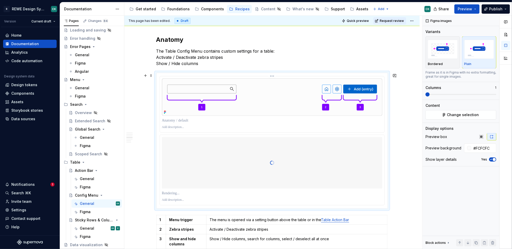
click at [272, 77] on html "R REWE Design System CK Version Current draft Home Documentation Analytics Code…" at bounding box center [256, 124] width 512 height 249
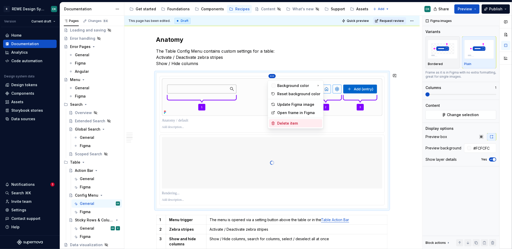
click at [281, 122] on div "Delete item" at bounding box center [298, 123] width 43 height 5
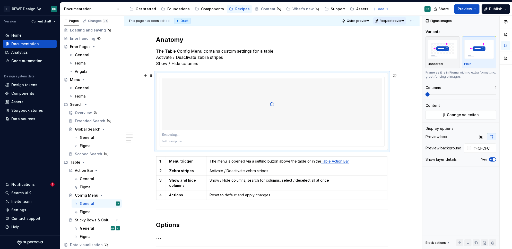
scroll to position [265, 0]
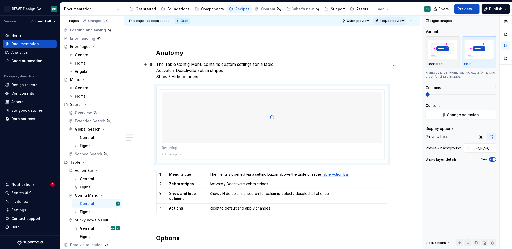
click at [154, 71] on div "**********" at bounding box center [271, 89] width 295 height 531
click at [156, 69] on p "The Table Config Menu contains custom settings for a table: Activate / Deactiva…" at bounding box center [272, 70] width 232 height 19
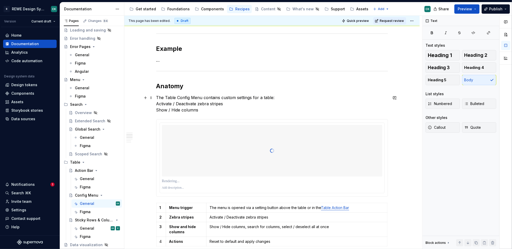
scroll to position [204, 0]
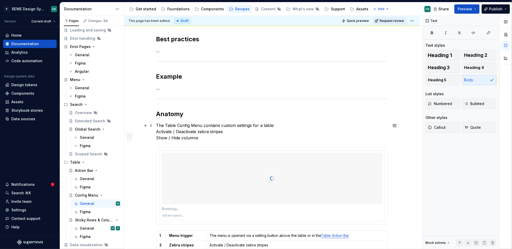
click at [160, 134] on p "The Table Config Menu contains custom settings for a table: Activate / Deactiva…" at bounding box center [272, 131] width 232 height 19
click at [155, 132] on div "**********" at bounding box center [271, 150] width 295 height 531
click at [479, 102] on span "Bulleted" at bounding box center [475, 103] width 20 height 5
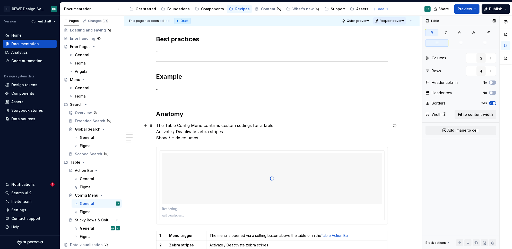
click at [155, 132] on div "**********" at bounding box center [271, 150] width 295 height 531
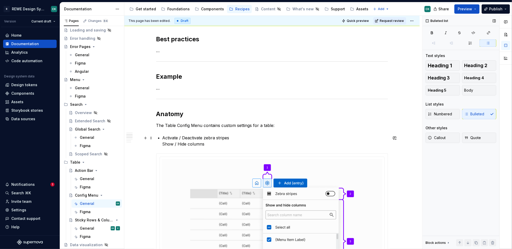
click at [163, 144] on p "Activate / Deactivate zebra stripes Show / Hide columns" at bounding box center [276, 140] width 226 height 12
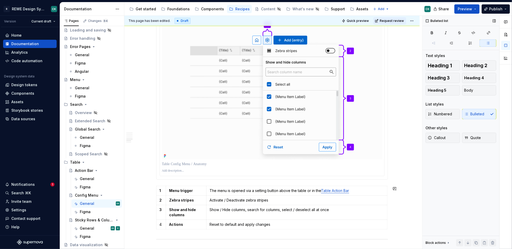
scroll to position [341, 0]
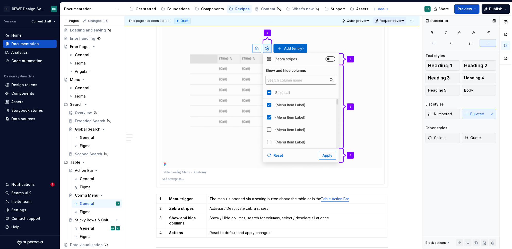
click at [182, 173] on p at bounding box center [272, 171] width 221 height 5
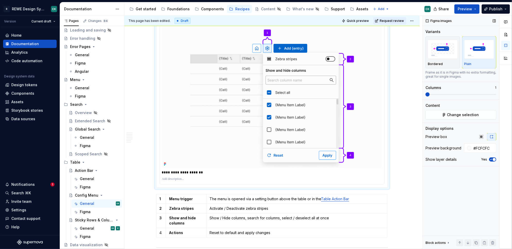
click at [182, 171] on p "**********" at bounding box center [272, 171] width 220 height 5
click at [182, 178] on p at bounding box center [272, 179] width 221 height 4
click at [183, 171] on p "**********" at bounding box center [272, 171] width 220 height 5
click at [181, 179] on p at bounding box center [272, 179] width 221 height 4
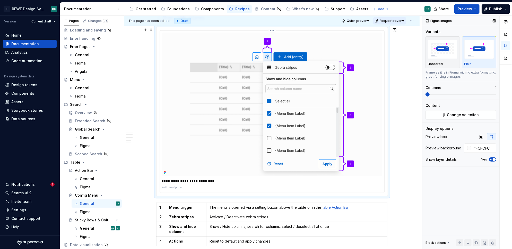
click at [178, 188] on p at bounding box center [272, 187] width 221 height 4
click at [178, 225] on strong "Show and hide columns" at bounding box center [183, 229] width 28 height 10
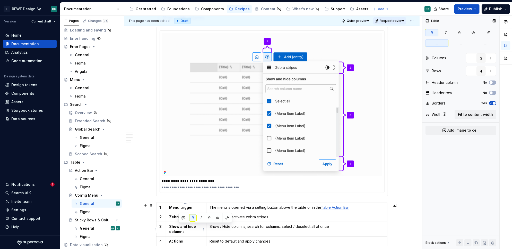
click at [178, 225] on strong "Show and hide columns" at bounding box center [183, 229] width 28 height 10
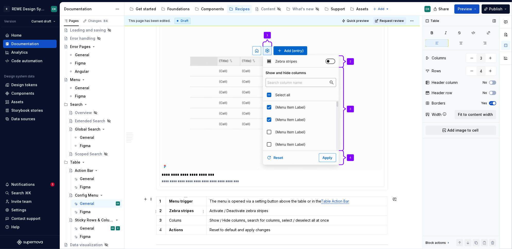
click at [185, 211] on strong "Zebra stripes" at bounding box center [181, 210] width 25 height 4
click at [176, 220] on p "Colums" at bounding box center [186, 219] width 34 height 5
click at [292, 227] on td "Reset to default and apply changes" at bounding box center [297, 230] width 181 height 10
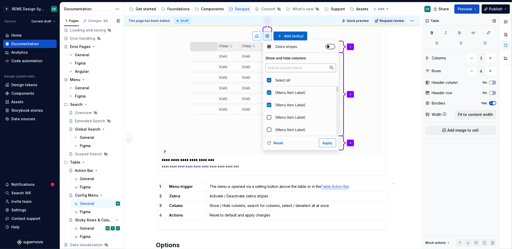
scroll to position [467, 0]
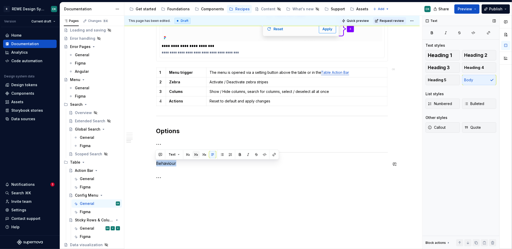
click at [196, 154] on button "button" at bounding box center [196, 154] width 7 height 7
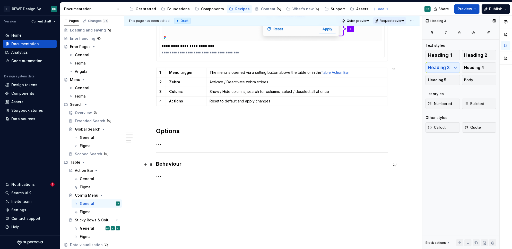
click at [190, 167] on h3 "Behaviour" at bounding box center [272, 163] width 232 height 7
click at [164, 174] on p "Loading" at bounding box center [272, 174] width 232 height 6
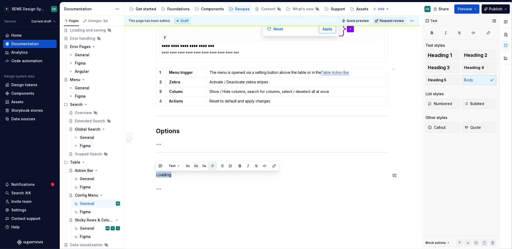
click at [195, 165] on button "button" at bounding box center [196, 165] width 7 height 7
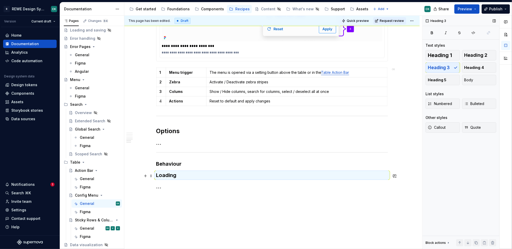
click at [190, 175] on h3 "Loading" at bounding box center [272, 174] width 232 height 7
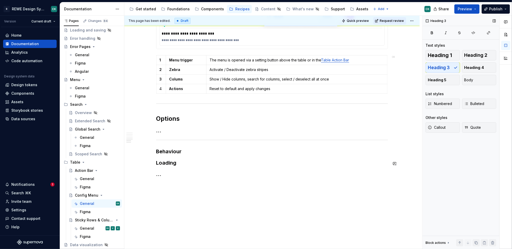
scroll to position [489, 0]
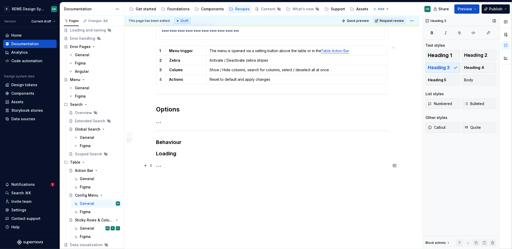
click at [166, 165] on h3 "…" at bounding box center [272, 164] width 232 height 7
click at [189, 155] on h3 "Loading" at bounding box center [272, 153] width 232 height 7
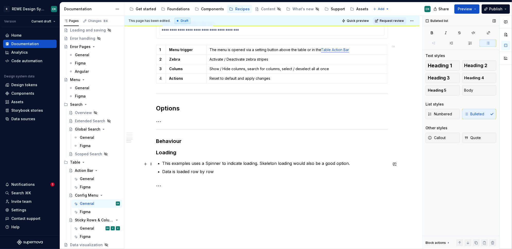
click at [163, 163] on p "This examples uses a Spinner to indicate loading. Skeleton loading would also b…" at bounding box center [276, 163] width 226 height 6
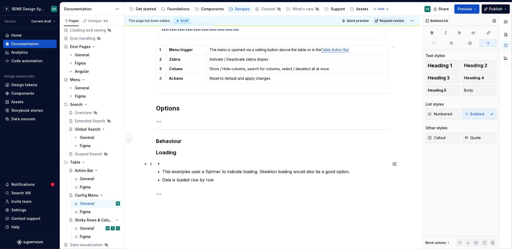
click at [172, 165] on p at bounding box center [276, 163] width 226 height 6
click at [181, 166] on p "When applying changes in" at bounding box center [276, 163] width 226 height 6
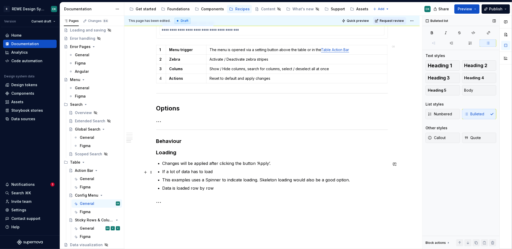
click at [178, 171] on p "If a lot of data has to load" at bounding box center [276, 171] width 226 height 6
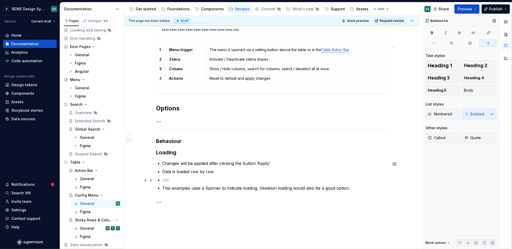
click at [165, 179] on p at bounding box center [276, 179] width 226 height 6
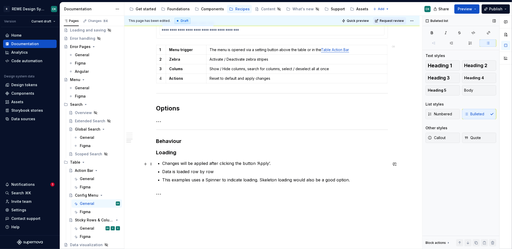
click at [283, 165] on p "Changes will be applied after clicking the button ‘Apply’." at bounding box center [276, 163] width 226 height 6
click at [338, 163] on p "Changes will be applied after clicking the button ‘Apply’. better performance i…" at bounding box center [276, 163] width 226 height 6
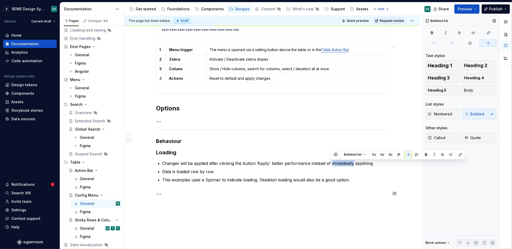
copy p "immedeatly"
click at [337, 163] on p "Changes will be applied after clicking the button ‘Apply’. better performance i…" at bounding box center [276, 163] width 226 height 6
click at [341, 161] on p "Changes will be applied after clicking the button ‘Apply’. better performance i…" at bounding box center [276, 163] width 226 height 6
click at [340, 162] on p "Changes will be applied after clicking the button ‘Apply’. better performance i…" at bounding box center [276, 163] width 226 height 6
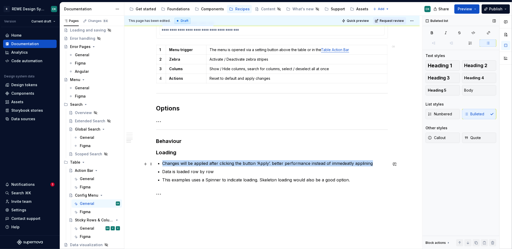
click at [340, 162] on p "Changes will be applied after clicking the button ‘Apply’. better performance i…" at bounding box center [276, 163] width 226 height 6
copy p "Changes will be applied after clicking the button ‘Apply’. better performance i…"
click at [348, 166] on p "Changes will be applied after clicking the button ‘Apply’. better performance i…" at bounding box center [276, 163] width 226 height 6
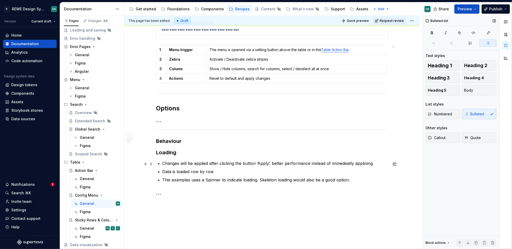
click at [343, 165] on p "Changes will be applied after clicking the button ‘Apply’. better performance i…" at bounding box center [276, 163] width 226 height 6
click at [337, 166] on p "Changes will be applied after clicking the button ‘Apply’. better performance i…" at bounding box center [276, 163] width 226 height 6
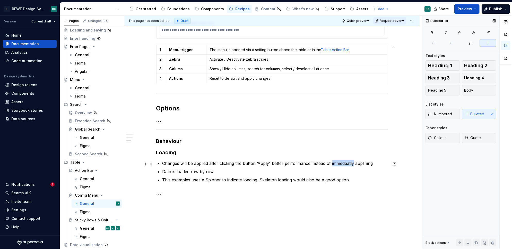
click at [337, 166] on p "Changes will be applied after clicking the button ‘Apply’. better performance i…" at bounding box center [276, 163] width 226 height 6
drag, startPoint x: 364, startPoint y: 162, endPoint x: 372, endPoint y: 206, distance: 44.5
click at [364, 163] on p "Changes will be applied after clicking the button ‘Apply’. better performance i…" at bounding box center [276, 163] width 226 height 6
click at [164, 143] on h3 "Behaviour" at bounding box center [272, 140] width 232 height 7
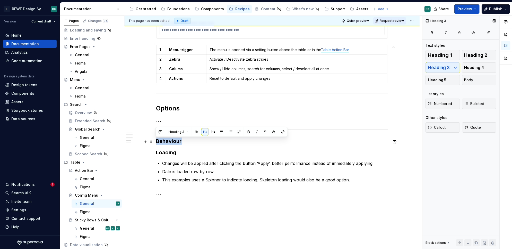
click at [164, 142] on h3 "Behaviour" at bounding box center [272, 140] width 232 height 7
click at [196, 131] on button "button" at bounding box center [196, 131] width 7 height 7
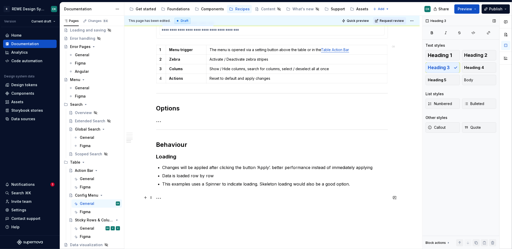
click at [157, 199] on h3 "…" at bounding box center [272, 196] width 232 height 7
click at [161, 199] on h3 "…" at bounding box center [272, 196] width 232 height 7
click at [158, 197] on h3 "…" at bounding box center [272, 196] width 232 height 7
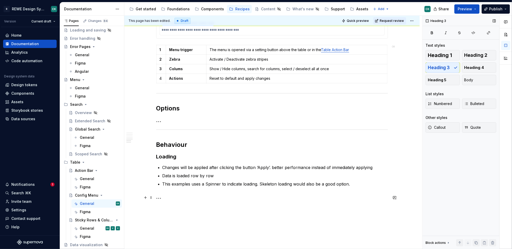
click at [158, 197] on h3 "…" at bounding box center [272, 196] width 232 height 7
click at [157, 196] on h3 "…" at bounding box center [272, 196] width 232 height 7
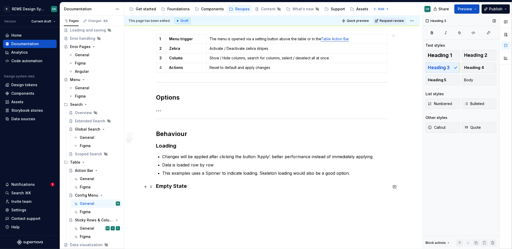
scroll to position [501, 0]
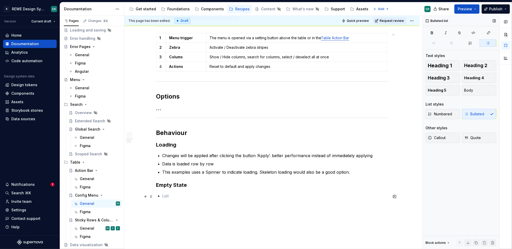
click at [163, 198] on p at bounding box center [276, 195] width 226 height 6
click at [173, 197] on p "immediately" at bounding box center [276, 195] width 226 height 6
click at [166, 195] on p "immediately" at bounding box center [276, 195] width 226 height 6
click at [170, 203] on p at bounding box center [276, 204] width 226 height 6
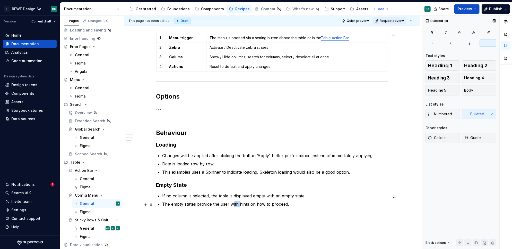
drag, startPoint x: 233, startPoint y: 204, endPoint x: 265, endPoint y: 200, distance: 32.1
click at [246, 203] on p "The empty states provide the user with hints on how to proceed." at bounding box center [276, 204] width 226 height 6
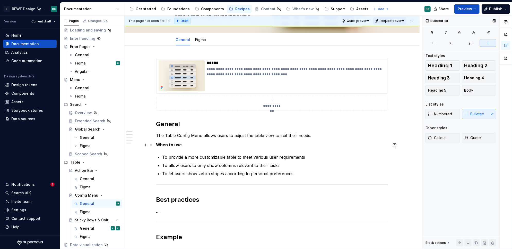
scroll to position [0, 0]
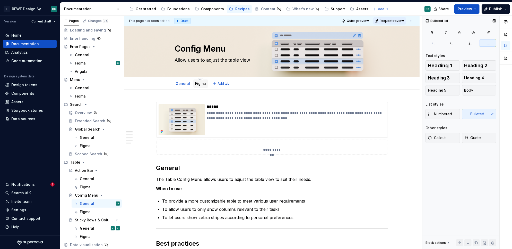
click at [197, 85] on link "Figma" at bounding box center [201, 83] width 11 height 4
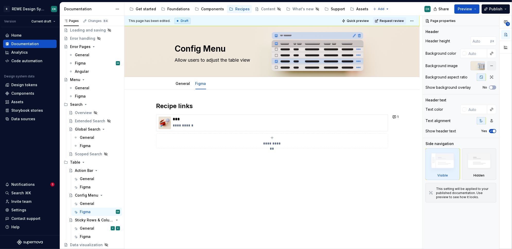
click at [218, 173] on div "**********" at bounding box center [273, 132] width 298 height 233
click at [195, 162] on div "**********" at bounding box center [272, 134] width 232 height 65
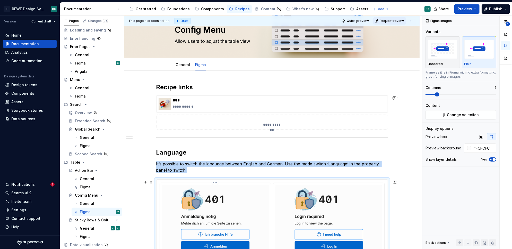
scroll to position [61, 0]
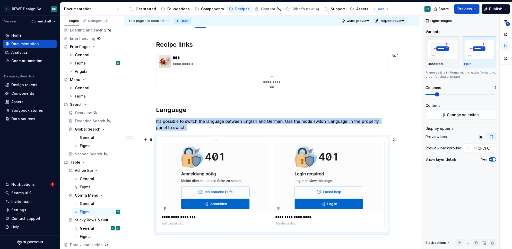
click at [228, 169] on img at bounding box center [215, 177] width 107 height 70
click at [480, 113] on button "Change selection" at bounding box center [461, 114] width 71 height 9
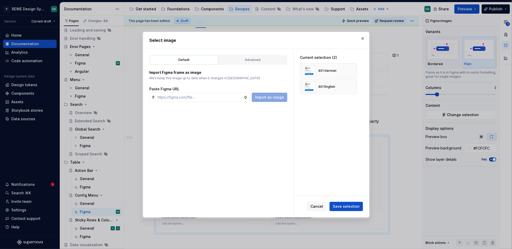
click at [260, 67] on div "Import Figma frame as image We’ll keep this image up to date when it changes in…" at bounding box center [218, 83] width 138 height 37
click at [257, 57] on button "Advanced" at bounding box center [253, 59] width 68 height 9
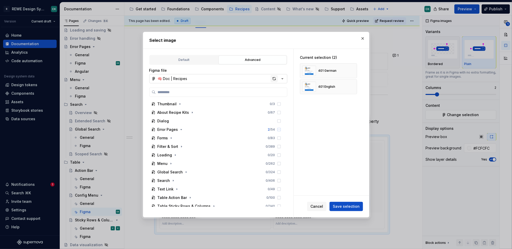
click at [274, 80] on div "button" at bounding box center [274, 78] width 7 height 7
click at [226, 89] on label at bounding box center [218, 91] width 138 height 9
click at [226, 89] on input "search" at bounding box center [221, 91] width 131 height 5
paste input "**********"
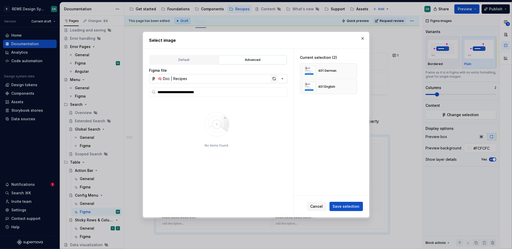
click at [274, 78] on div "button" at bounding box center [274, 78] width 7 height 7
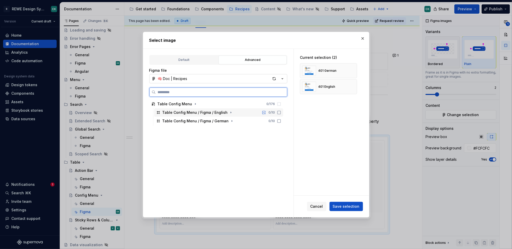
click at [244, 112] on div "Table Config Menu / Figma / English 0 / 10" at bounding box center [218, 112] width 129 height 8
click at [246, 121] on div "Table Config Menu / Figma / German 0 / 10" at bounding box center [218, 121] width 129 height 8
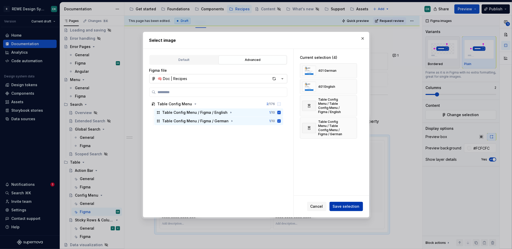
click at [351, 205] on span "Save selection" at bounding box center [346, 206] width 27 height 5
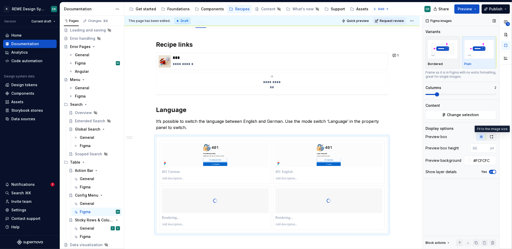
click at [493, 134] on button "button" at bounding box center [491, 136] width 9 height 7
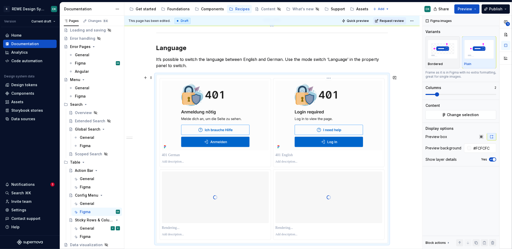
scroll to position [154, 0]
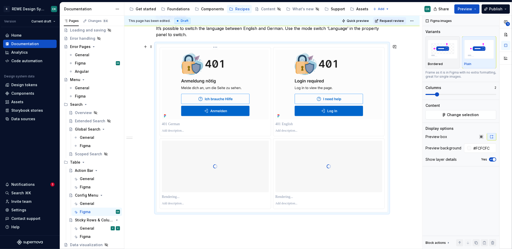
click at [216, 49] on html "R REWE Design System CK Version Current draft Home Documentation Analytics Code…" at bounding box center [256, 124] width 512 height 249
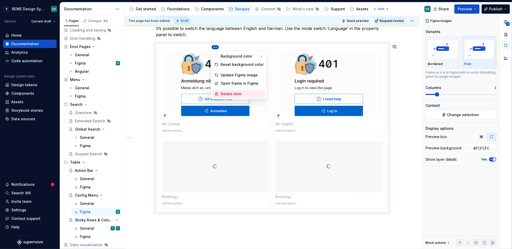
click at [225, 95] on div "Delete item" at bounding box center [242, 93] width 43 height 5
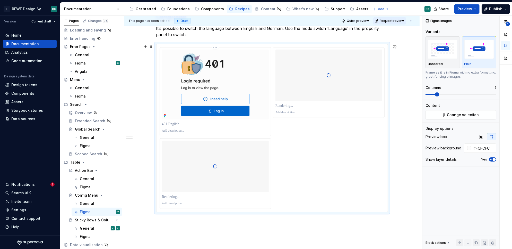
click at [212, 49] on html "R REWE Design System CK Version Current draft Home Documentation Analytics Code…" at bounding box center [256, 124] width 512 height 249
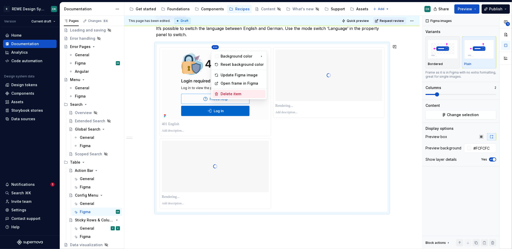
click at [227, 95] on div "Delete item" at bounding box center [242, 93] width 43 height 5
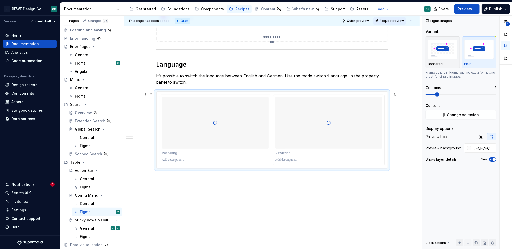
scroll to position [106, 0]
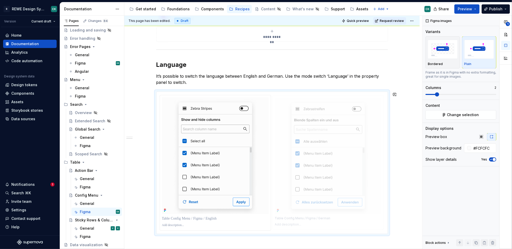
drag, startPoint x: 209, startPoint y: 154, endPoint x: 286, endPoint y: 156, distance: 77.0
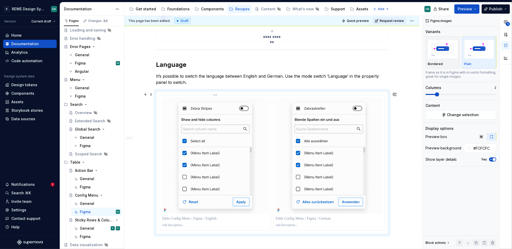
click at [190, 217] on p at bounding box center [215, 218] width 107 height 5
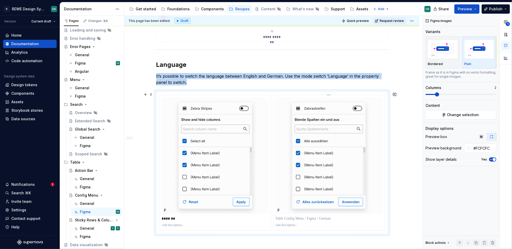
click at [303, 221] on div at bounding box center [329, 218] width 107 height 7
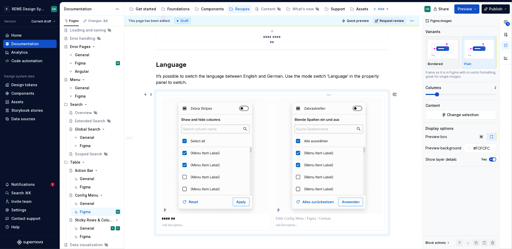
click at [303, 216] on p at bounding box center [329, 218] width 107 height 5
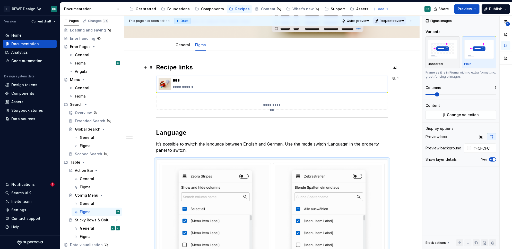
scroll to position [10, 0]
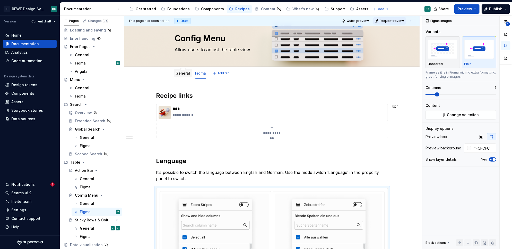
click at [184, 77] on div "General" at bounding box center [183, 73] width 19 height 9
click at [184, 74] on link "General" at bounding box center [183, 73] width 14 height 4
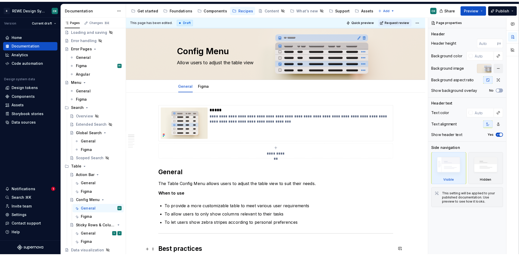
scroll to position [69, 0]
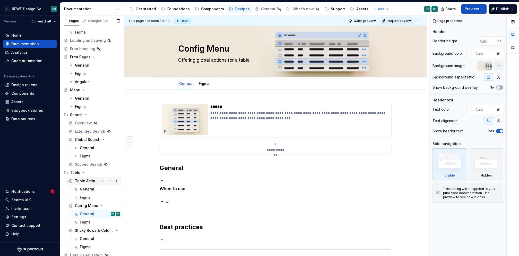
scroll to position [69, 0]
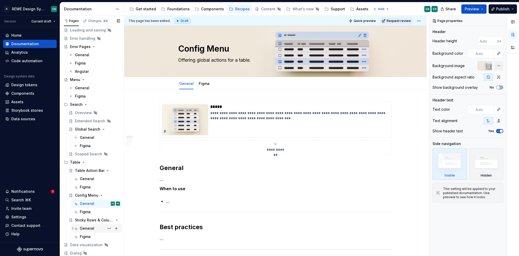
click at [90, 228] on div "General" at bounding box center [87, 227] width 14 height 5
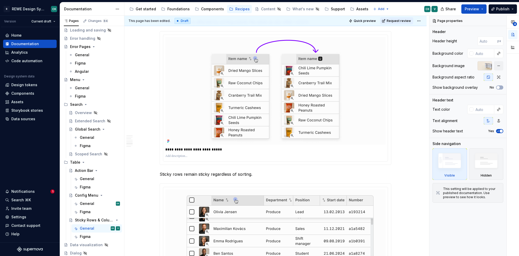
scroll to position [1739, 0]
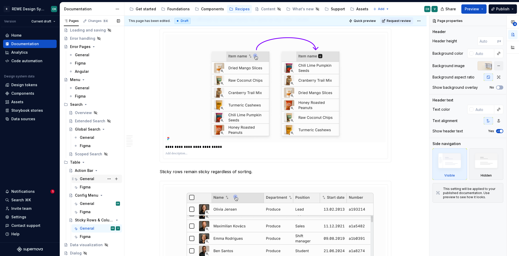
click at [84, 177] on div "General" at bounding box center [87, 178] width 14 height 5
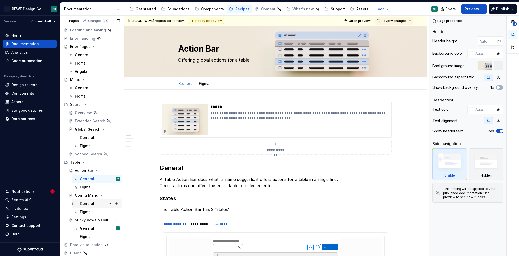
click at [88, 202] on div "General" at bounding box center [87, 203] width 14 height 5
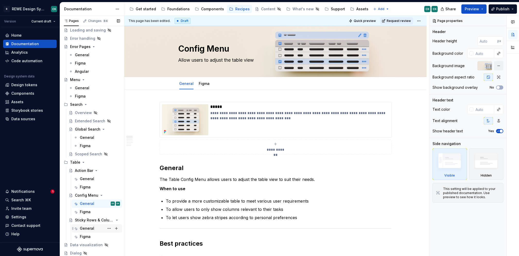
click at [86, 225] on div "General V" at bounding box center [100, 227] width 40 height 7
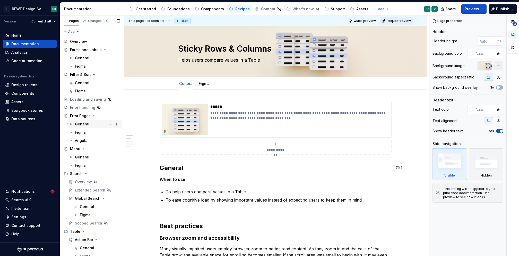
click at [84, 125] on div "General" at bounding box center [82, 123] width 14 height 5
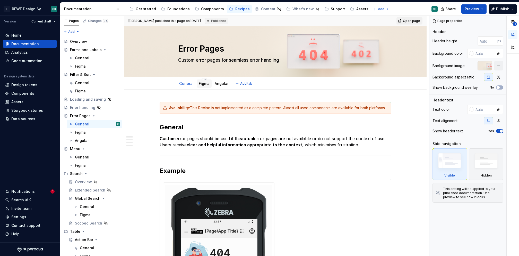
click at [203, 83] on link "Figma" at bounding box center [204, 83] width 11 height 4
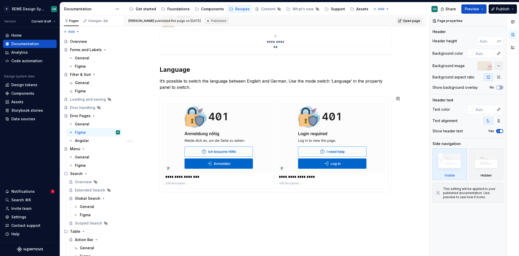
scroll to position [101, 0]
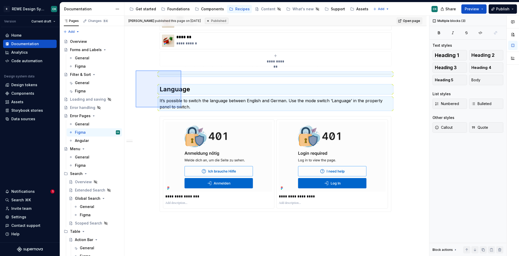
drag, startPoint x: 136, startPoint y: 70, endPoint x: 183, endPoint y: 106, distance: 59.4
click at [181, 107] on div "**********" at bounding box center [276, 136] width 305 height 240
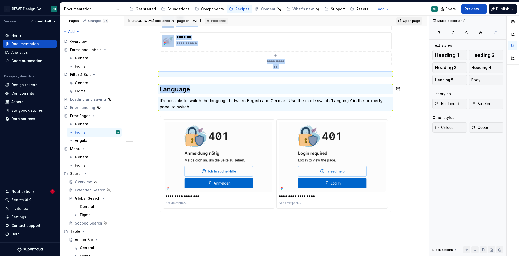
click at [127, 74] on div "**********" at bounding box center [275, 147] width 302 height 318
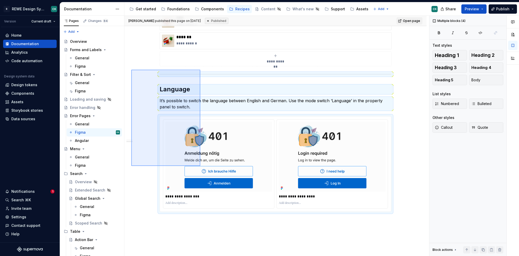
drag, startPoint x: 132, startPoint y: 70, endPoint x: 201, endPoint y: 167, distance: 119.0
click at [201, 167] on div "**********" at bounding box center [276, 136] width 305 height 240
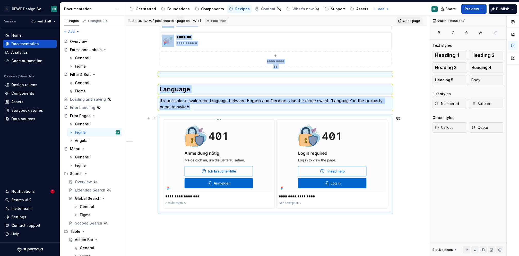
copy div "**********"
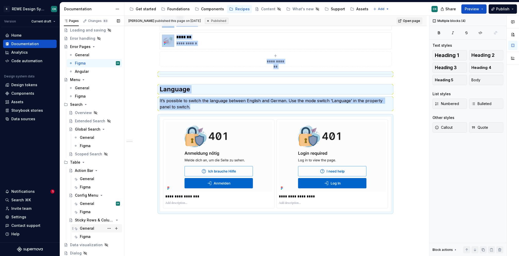
click at [89, 226] on div "General" at bounding box center [87, 227] width 14 height 5
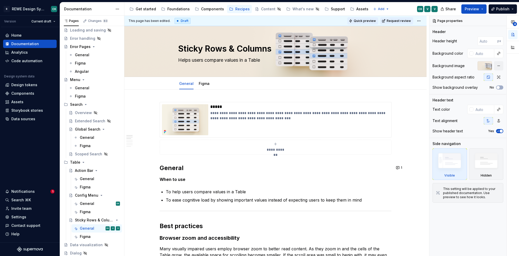
click at [363, 20] on span "Quick preview" at bounding box center [365, 21] width 22 height 4
click at [418, 21] on html "R REWE Design System CK Version Current draft Home Documentation Analytics Code…" at bounding box center [259, 128] width 519 height 256
click at [370, 23] on html "R REWE Design System CK Version Current draft Home Documentation Analytics Code…" at bounding box center [259, 128] width 519 height 256
click at [368, 22] on span "Quick preview" at bounding box center [365, 21] width 22 height 4
click at [418, 19] on html "R REWE Design System CK Version Current draft Home Documentation Analytics Code…" at bounding box center [259, 128] width 519 height 256
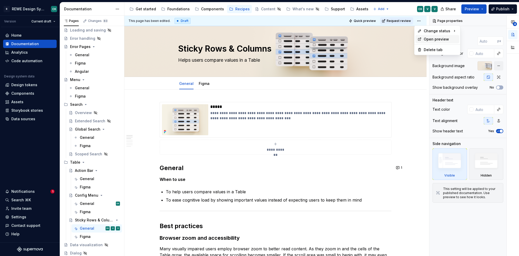
click at [439, 37] on div "Open preview" at bounding box center [440, 39] width 33 height 5
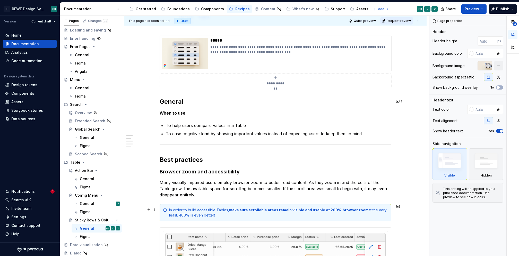
scroll to position [92, 0]
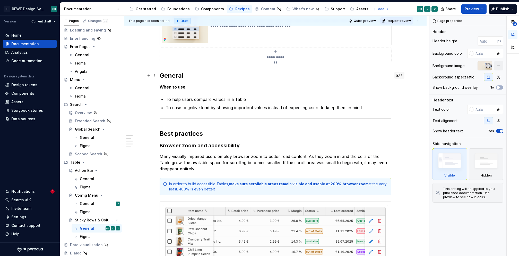
click at [398, 76] on button "1" at bounding box center [400, 75] width 10 height 7
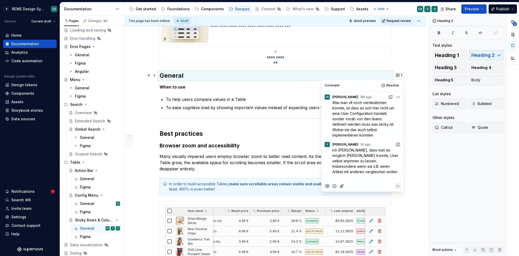
scroll to position [56, 0]
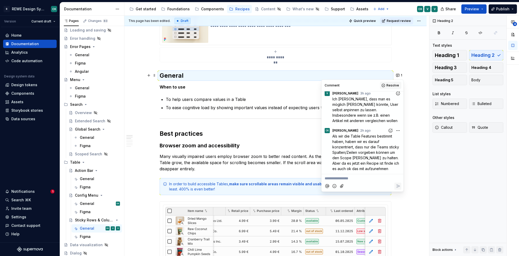
click at [393, 85] on span "Resolve" at bounding box center [393, 85] width 13 height 4
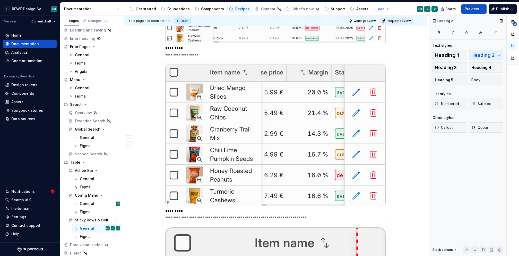
scroll to position [338, 0]
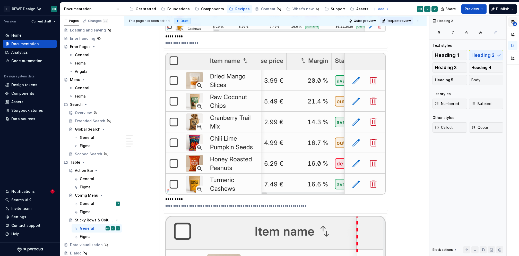
click at [510, 24] on button "4" at bounding box center [512, 21] width 9 height 9
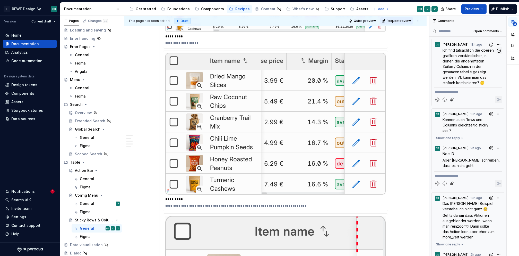
click at [466, 71] on span "Ich find tatsächlich die oberen grafiken verständlicher, in denen die angehefte…" at bounding box center [469, 66] width 52 height 37
click at [460, 129] on span "Können auch Rows und Columns gleichzeitig sticky sein?" at bounding box center [466, 124] width 47 height 15
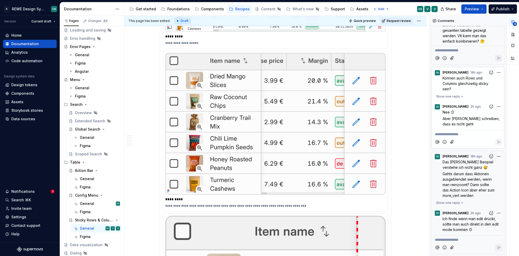
scroll to position [46, 0]
click at [467, 164] on span "Das linke Beispiel verstehe ich nicht ganz 😅" at bounding box center [469, 164] width 52 height 10
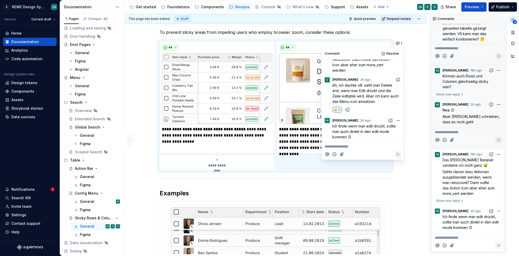
scroll to position [690, 0]
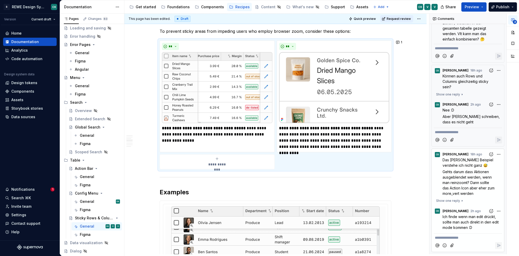
click at [0, 0] on time "2h ago" at bounding box center [0, 0] width 0 height 0
click at [461, 117] on span "Aber kurz schreiben, dass es nicht geht" at bounding box center [472, 119] width 58 height 10
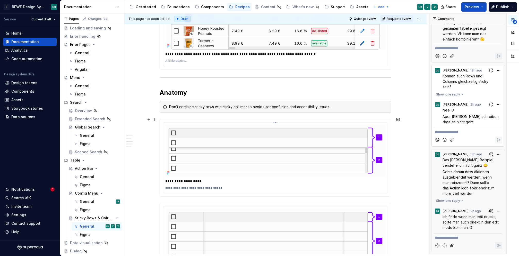
scroll to position [1152, 0]
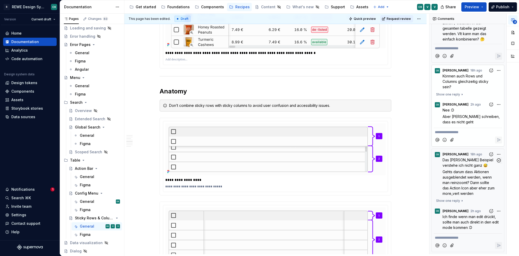
click at [470, 189] on span "Gehts darum dass Aktionen ausgeblendet werden, wenn man reinzoomt? Dann sollte …" at bounding box center [469, 182] width 53 height 26
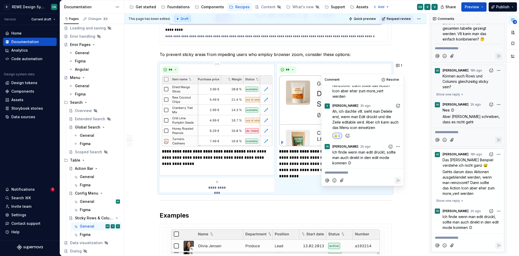
scroll to position [655, 0]
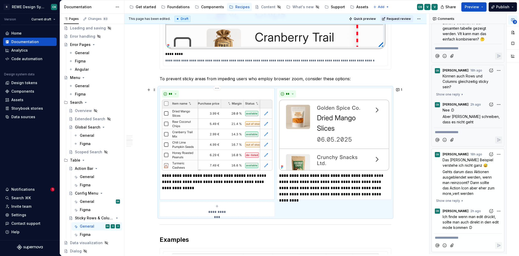
scroll to position [642, 0]
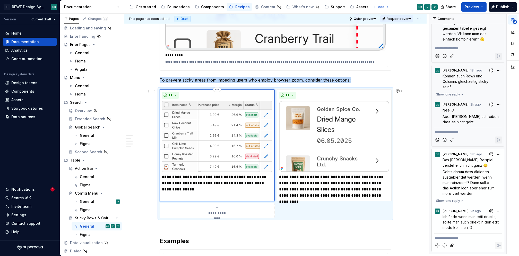
click at [227, 139] on img at bounding box center [217, 136] width 111 height 71
click at [514, 22] on span "3" at bounding box center [515, 22] width 4 height 4
click at [514, 33] on button "button" at bounding box center [512, 32] width 9 height 9
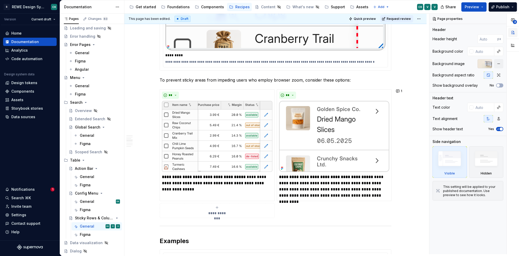
scroll to position [0, 0]
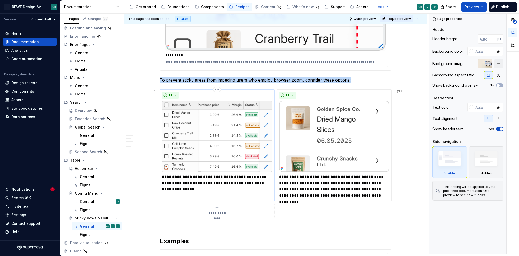
click at [227, 148] on img at bounding box center [217, 136] width 111 height 71
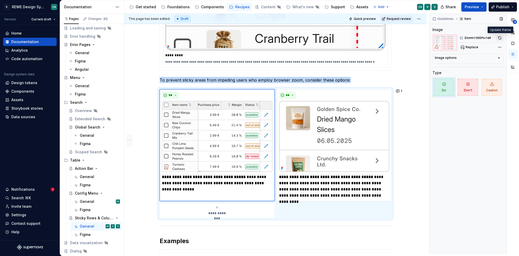
click at [502, 38] on button "button" at bounding box center [499, 37] width 7 height 7
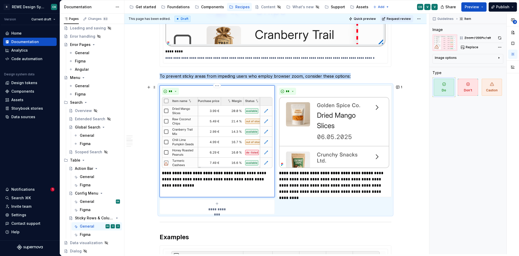
scroll to position [646, 0]
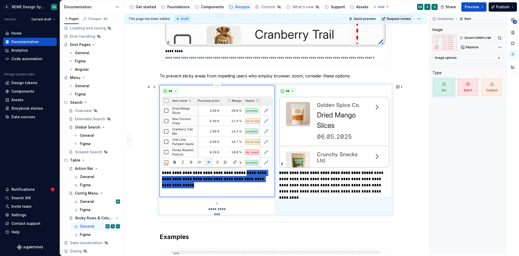
drag, startPoint x: 244, startPoint y: 179, endPoint x: 244, endPoint y: 171, distance: 7.5
click at [244, 171] on p "**********" at bounding box center [217, 178] width 111 height 19
type textarea "*"
drag, startPoint x: 242, startPoint y: 171, endPoint x: 269, endPoint y: 182, distance: 29.0
click at [269, 182] on div "**********" at bounding box center [217, 141] width 115 height 112
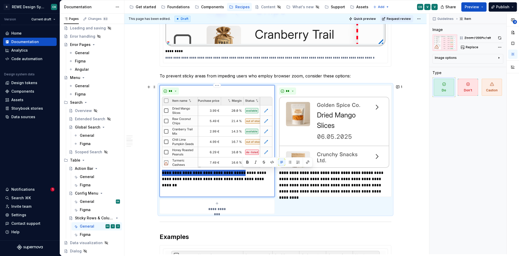
click at [252, 177] on p "**********" at bounding box center [217, 175] width 111 height 12
click at [245, 172] on p "**********" at bounding box center [217, 175] width 111 height 12
drag, startPoint x: 245, startPoint y: 171, endPoint x: 249, endPoint y: 170, distance: 3.8
click at [258, 178] on p "**********" at bounding box center [217, 175] width 111 height 12
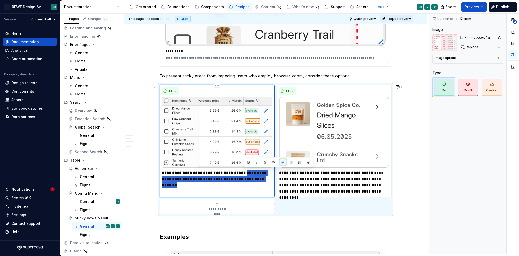
drag, startPoint x: 251, startPoint y: 176, endPoint x: 265, endPoint y: 184, distance: 15.2
click at [265, 184] on div "**********" at bounding box center [217, 141] width 115 height 112
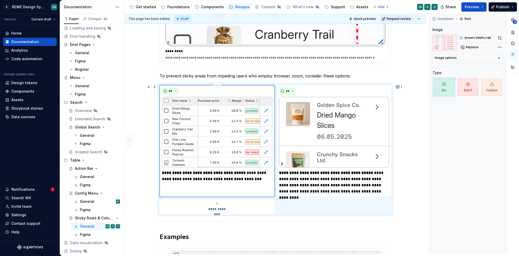
click at [260, 171] on p "**********" at bounding box center [217, 175] width 111 height 12
click at [185, 178] on p "**********" at bounding box center [217, 175] width 111 height 12
click at [176, 177] on p "**********" at bounding box center [217, 178] width 111 height 19
drag, startPoint x: 196, startPoint y: 177, endPoint x: 177, endPoint y: 176, distance: 18.8
click at [177, 176] on p "**********" at bounding box center [217, 178] width 111 height 19
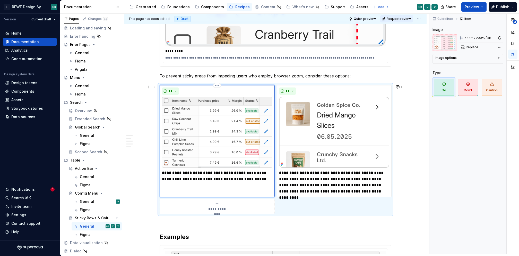
click at [263, 178] on p "**********" at bounding box center [217, 175] width 111 height 12
click at [244, 172] on p "**********" at bounding box center [217, 175] width 111 height 12
click at [240, 185] on p "**********" at bounding box center [217, 178] width 111 height 19
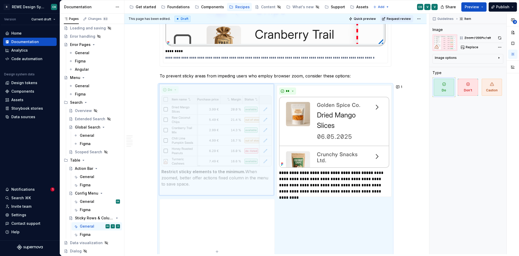
click at [211, 181] on body "R REWE Design System CK Version Current draft Home Documentation Analytics Code…" at bounding box center [259, 128] width 519 height 256
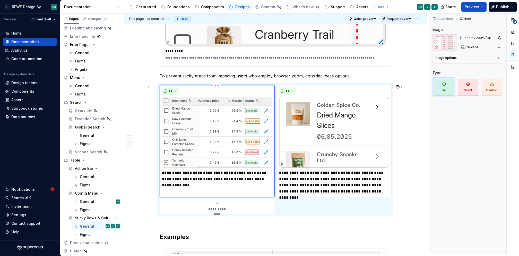
click at [204, 183] on p "**********" at bounding box center [217, 178] width 111 height 19
click at [218, 177] on p "**********" at bounding box center [217, 178] width 111 height 19
click at [201, 182] on p "**********" at bounding box center [217, 178] width 111 height 19
click at [258, 178] on p "**********" at bounding box center [217, 178] width 111 height 19
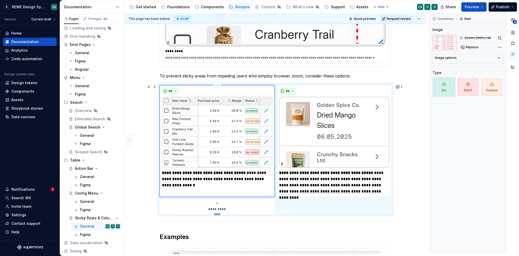
click at [231, 184] on p "**********" at bounding box center [217, 178] width 111 height 19
click at [205, 183] on p "**********" at bounding box center [217, 178] width 111 height 19
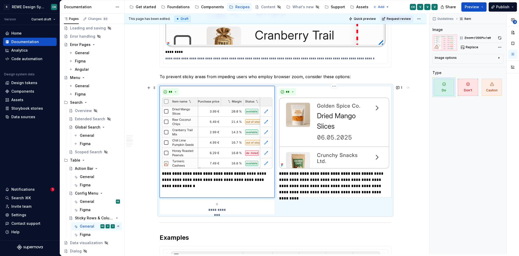
scroll to position [645, 0]
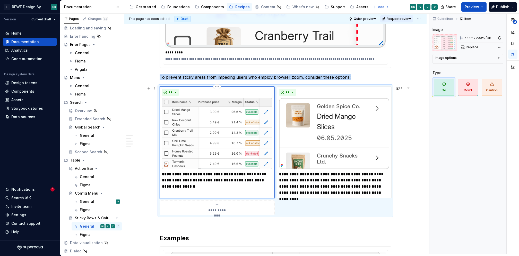
click at [252, 126] on img at bounding box center [217, 133] width 111 height 71
click at [502, 46] on div "**********" at bounding box center [475, 134] width 90 height 240
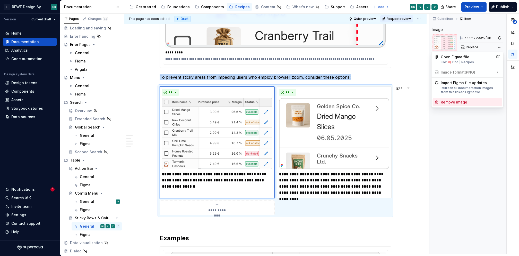
click at [459, 104] on div "Remove image" at bounding box center [470, 101] width 59 height 5
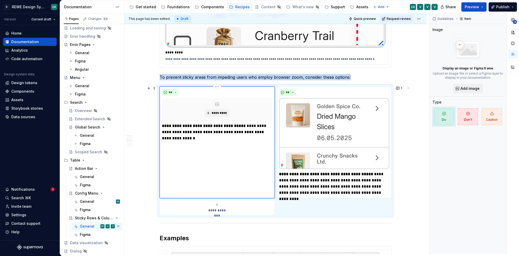
click at [217, 105] on div "*********" at bounding box center [217, 109] width 111 height 23
click at [466, 86] on span "Add image" at bounding box center [470, 88] width 19 height 5
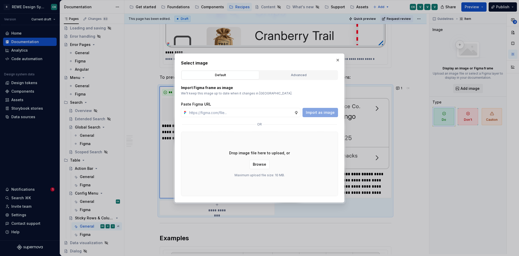
type textarea "*"
click at [298, 77] on div "Advanced" at bounding box center [299, 74] width 74 height 5
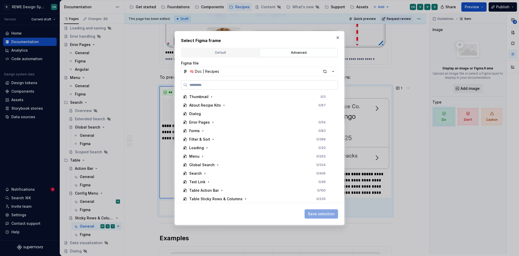
click at [227, 84] on input "search" at bounding box center [263, 84] width 150 height 5
paste input "**********"
type input "**********"
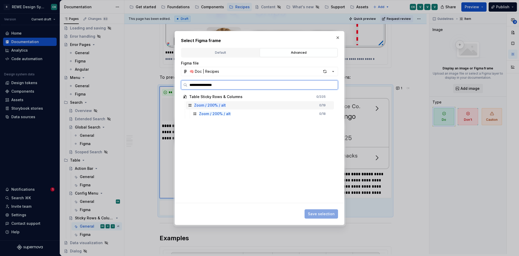
click at [262, 105] on div "Zoom / 200% / alt 0 / 19" at bounding box center [260, 105] width 148 height 8
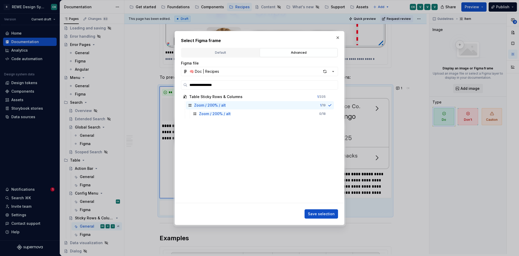
click at [323, 212] on span "Save selection" at bounding box center [321, 213] width 27 height 5
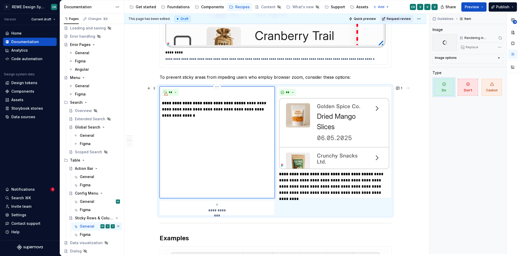
click at [200, 113] on p "**********" at bounding box center [217, 109] width 111 height 19
drag, startPoint x: 245, startPoint y: 101, endPoint x: 191, endPoint y: 109, distance: 54.4
click at [191, 109] on p "**********" at bounding box center [217, 109] width 111 height 19
drag, startPoint x: 179, startPoint y: 108, endPoint x: 242, endPoint y: 103, distance: 63.8
click at [242, 103] on p "**********" at bounding box center [217, 109] width 111 height 19
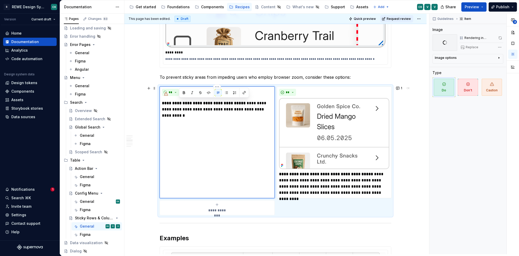
click at [240, 108] on p "**********" at bounding box center [217, 109] width 111 height 19
drag, startPoint x: 235, startPoint y: 108, endPoint x: 202, endPoint y: 108, distance: 32.5
click at [202, 108] on p "**********" at bounding box center [217, 109] width 111 height 19
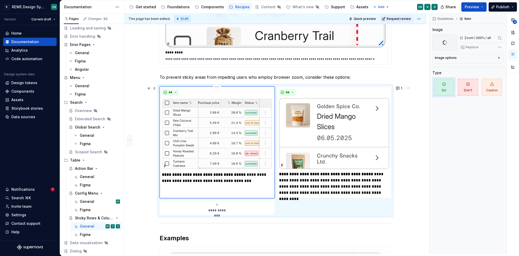
scroll to position [716, 0]
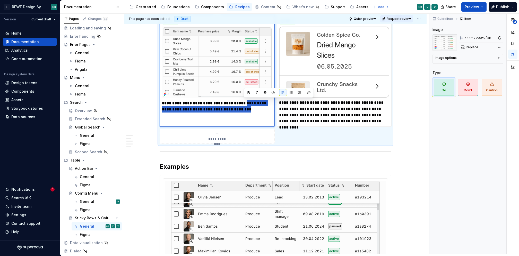
drag, startPoint x: 244, startPoint y: 101, endPoint x: 252, endPoint y: 108, distance: 10.5
click at [252, 108] on p "**********" at bounding box center [217, 106] width 111 height 12
drag, startPoint x: 252, startPoint y: 108, endPoint x: 249, endPoint y: 106, distance: 3.5
click at [252, 108] on p "**********" at bounding box center [217, 106] width 111 height 12
drag, startPoint x: 245, startPoint y: 101, endPoint x: 179, endPoint y: 107, distance: 66.5
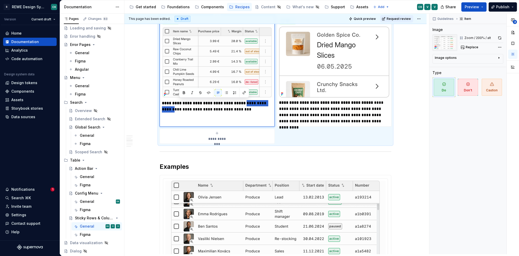
click at [179, 107] on p "**********" at bounding box center [217, 106] width 111 height 12
click at [230, 109] on p "**********" at bounding box center [217, 106] width 111 height 12
drag, startPoint x: 245, startPoint y: 101, endPoint x: 247, endPoint y: 105, distance: 4.0
click at [247, 105] on p "**********" at bounding box center [217, 106] width 111 height 12
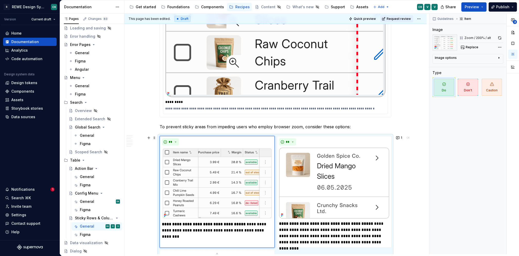
scroll to position [595, 0]
click at [399, 139] on button "1" at bounding box center [400, 137] width 10 height 7
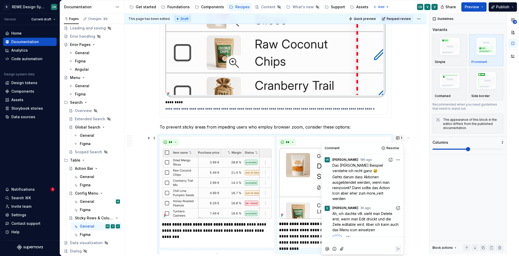
scroll to position [34, 0]
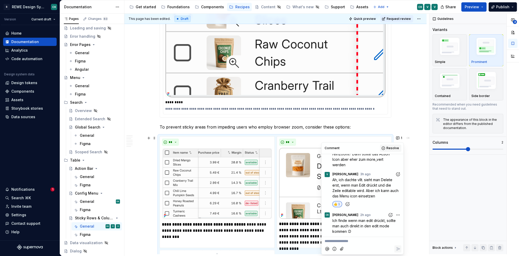
click at [399, 149] on span "Resolve" at bounding box center [393, 148] width 13 height 4
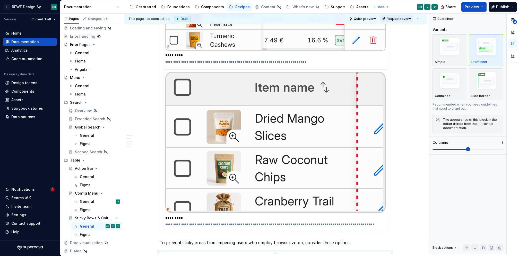
scroll to position [0, 0]
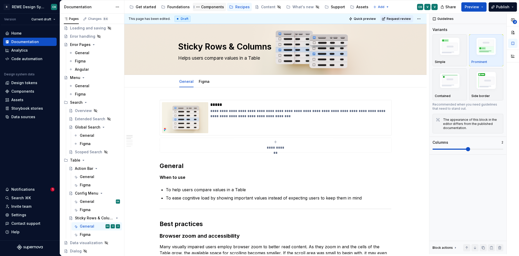
type textarea "*"
